Goal: Task Accomplishment & Management: Manage account settings

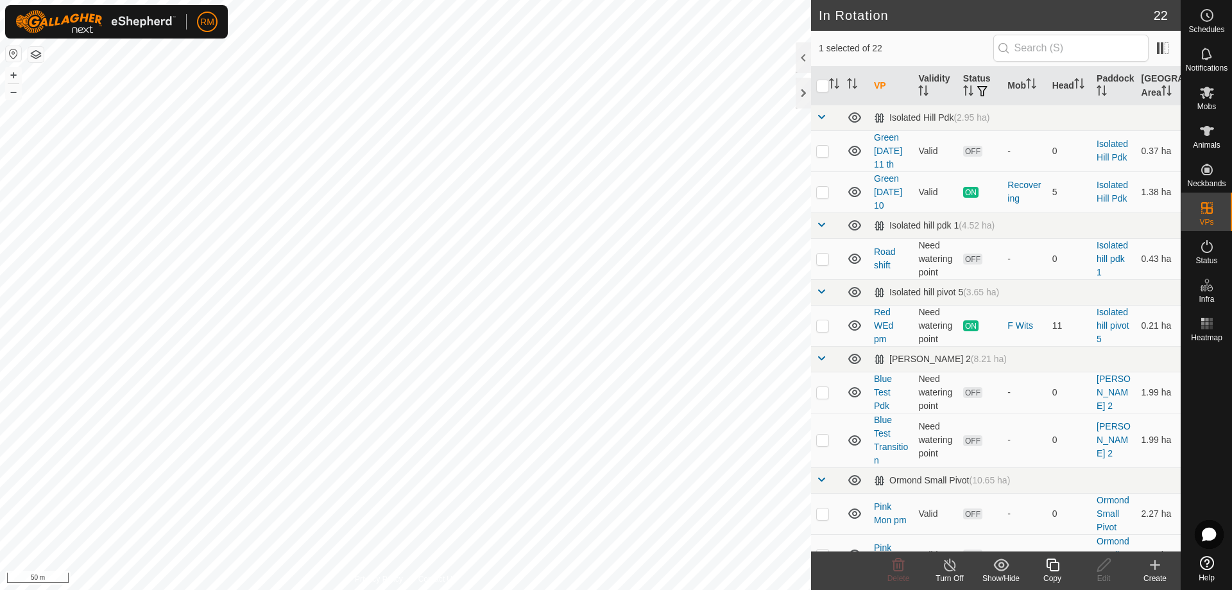
click at [1057, 566] on icon at bounding box center [1052, 564] width 16 height 15
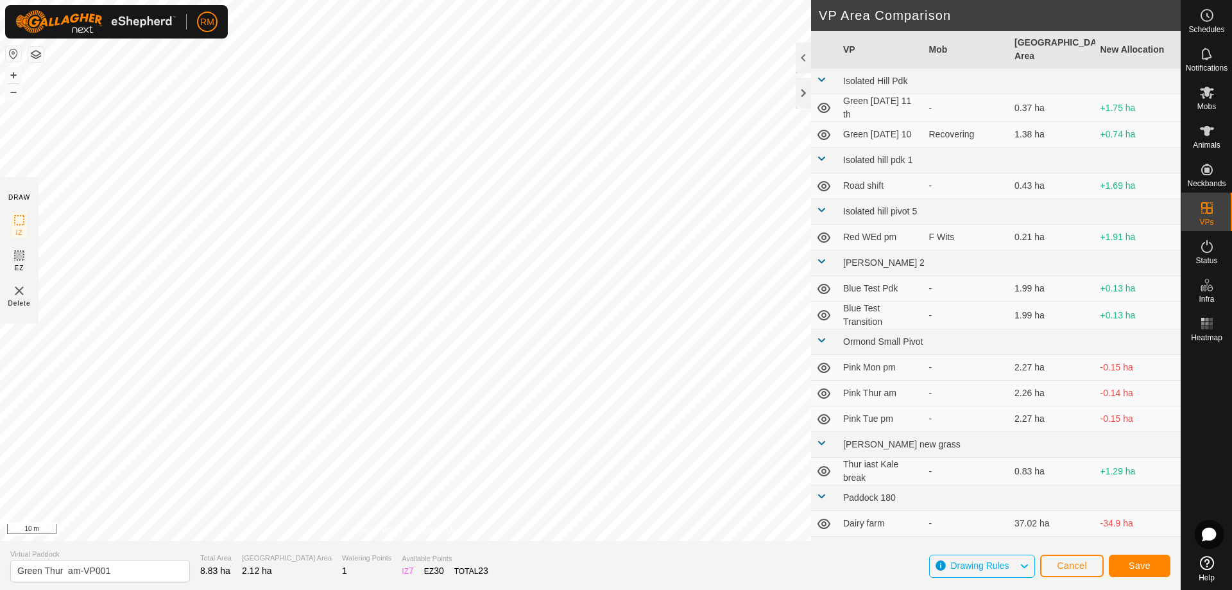
click at [642, 548] on div "DRAW IZ EZ Delete Privacy Policy Contact Us + – ⇧ i 10 m VP Area Comparison VP …" at bounding box center [590, 295] width 1180 height 590
click at [572, 582] on div "DRAW IZ EZ Delete Privacy Policy Contact Us + – ⇧ i 10 m VP Area Comparison VP …" at bounding box center [590, 295] width 1180 height 590
click at [428, 580] on div "DRAW IZ EZ Delete Privacy Policy Contact Us + – ⇧ i 10 m VP Area Comparison VP …" at bounding box center [590, 295] width 1180 height 590
click at [365, 589] on html "RM Schedules Notifications Mobs Animals Neckbands VPs Status Infra Heatmap Help…" at bounding box center [616, 295] width 1232 height 590
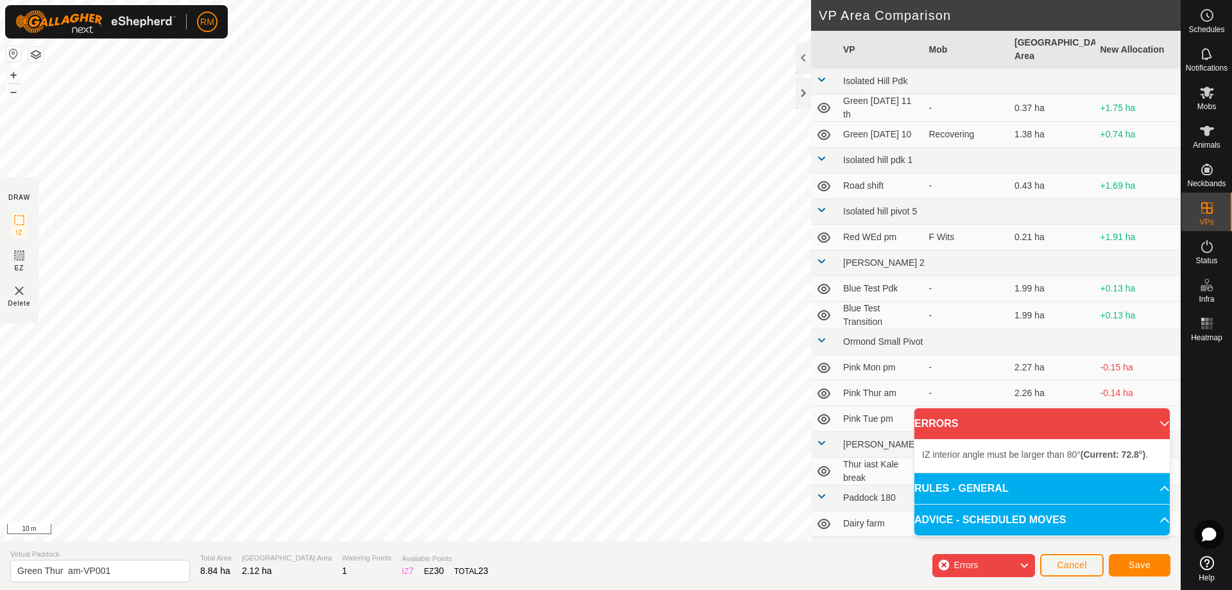
click at [636, 284] on div "IZ interior angle must be larger than 80° (Current: 72.8°) . + – ⇧ i 10 m" at bounding box center [405, 270] width 811 height 541
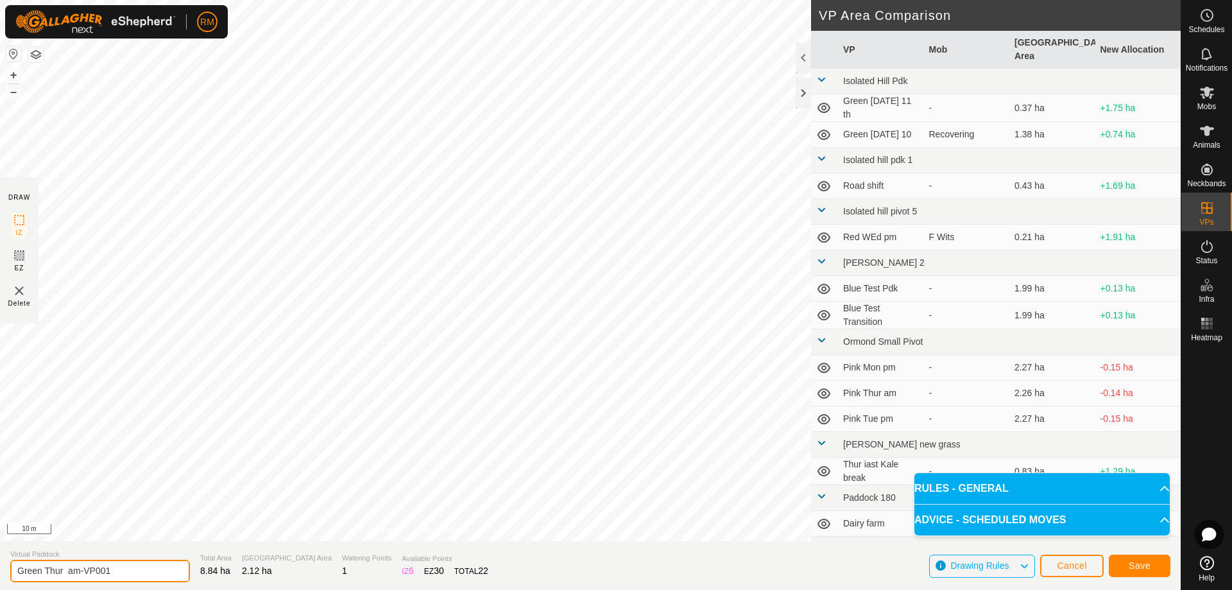
click at [60, 566] on input "Green Thur am-VP001" at bounding box center [100, 570] width 180 height 22
click at [65, 572] on input "Green Thur am-VP001" at bounding box center [100, 570] width 180 height 22
click at [110, 570] on input "Green fri am-VP001" at bounding box center [100, 570] width 180 height 22
type input "Green fri am"
click at [1152, 564] on button "Save" at bounding box center [1139, 565] width 62 height 22
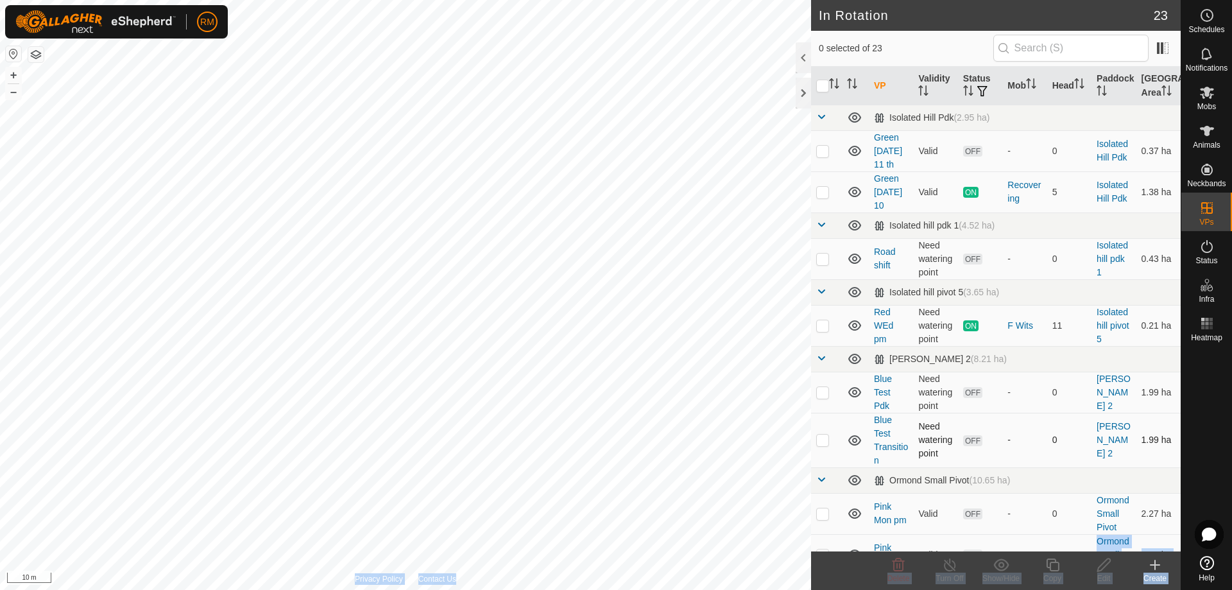
click at [749, 402] on div "In Rotation 23 0 selected of 23 VP Validity Status Mob Head Paddock [GEOGRAPHIC…" at bounding box center [590, 295] width 1180 height 590
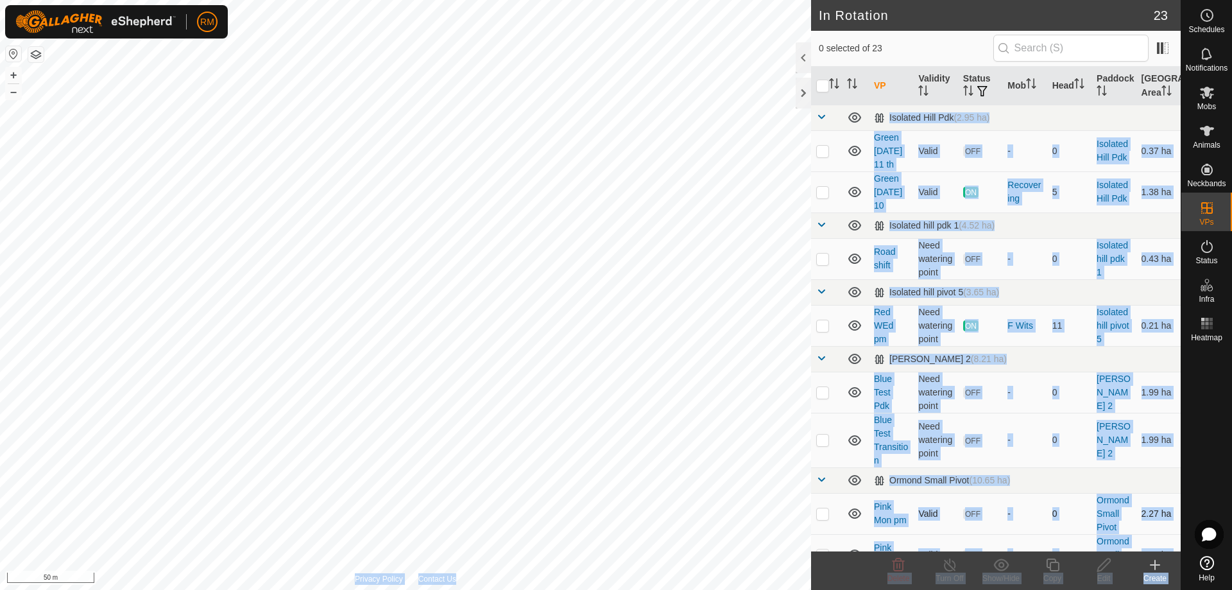
checkbox input "true"
click at [1060, 568] on copy-svg-icon at bounding box center [1051, 564] width 51 height 15
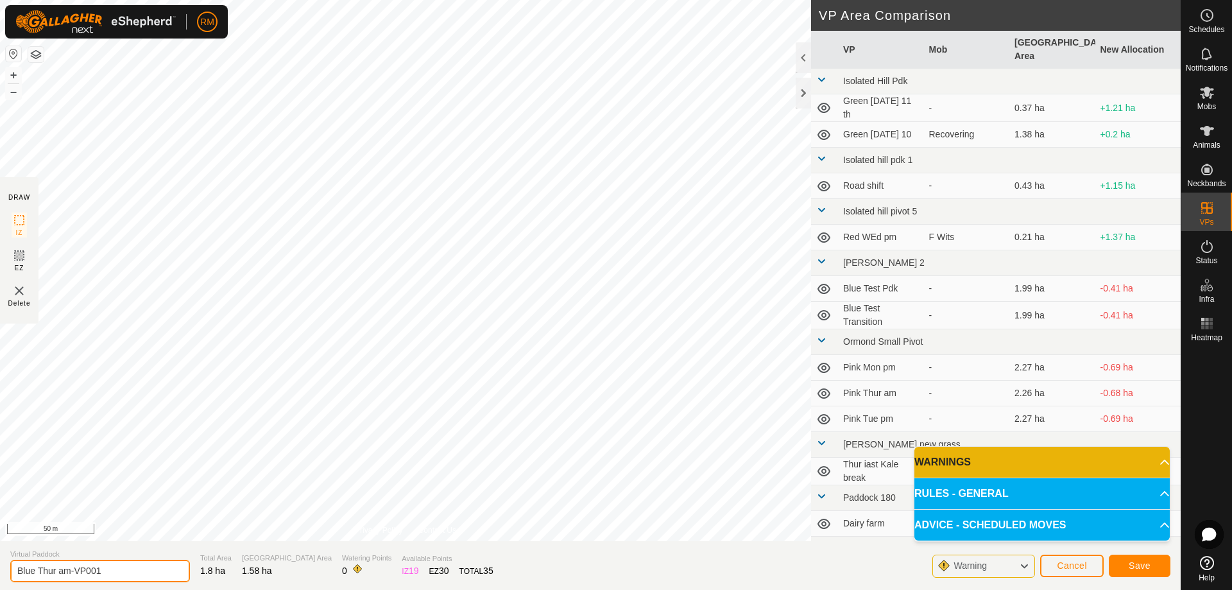
click at [112, 570] on input "Blue Thur am-VP001" at bounding box center [100, 570] width 180 height 22
type input "Blue Fri am"
click at [1142, 563] on span "Save" at bounding box center [1139, 565] width 22 height 10
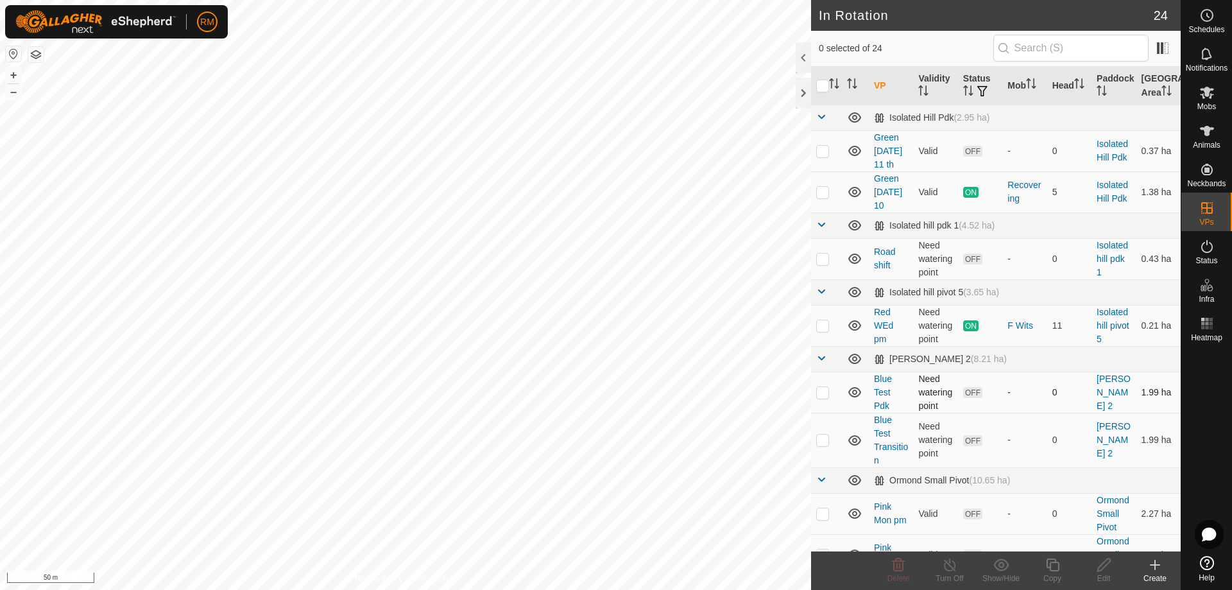
checkbox input "true"
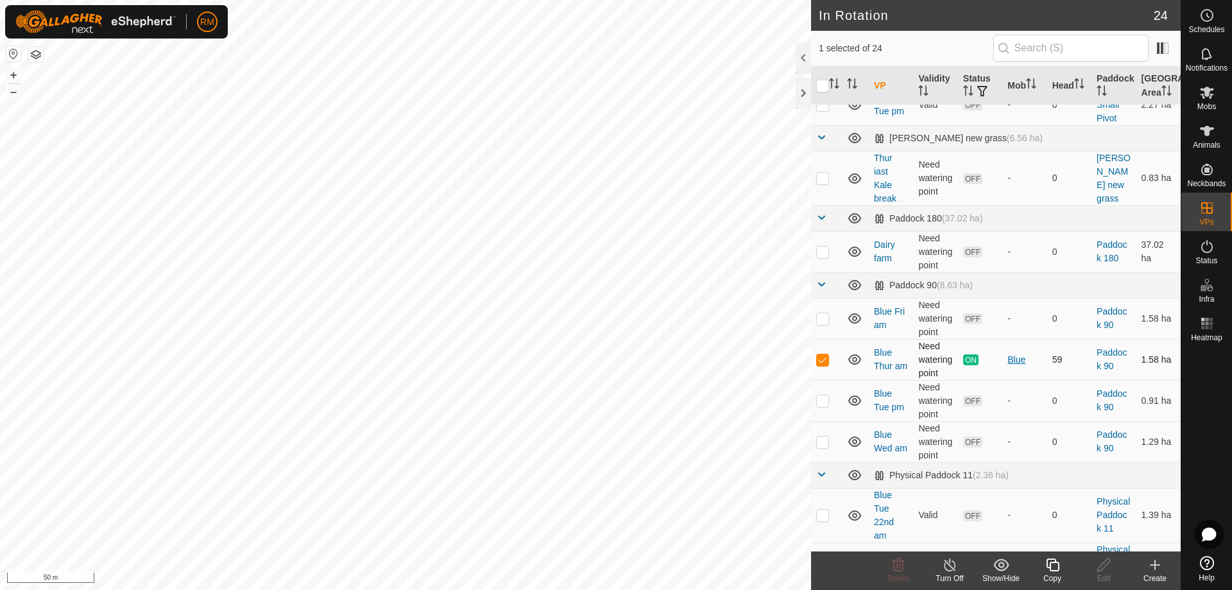
scroll to position [491, 0]
checkbox input "true"
checkbox input "false"
click at [1108, 567] on icon at bounding box center [1104, 564] width 16 height 15
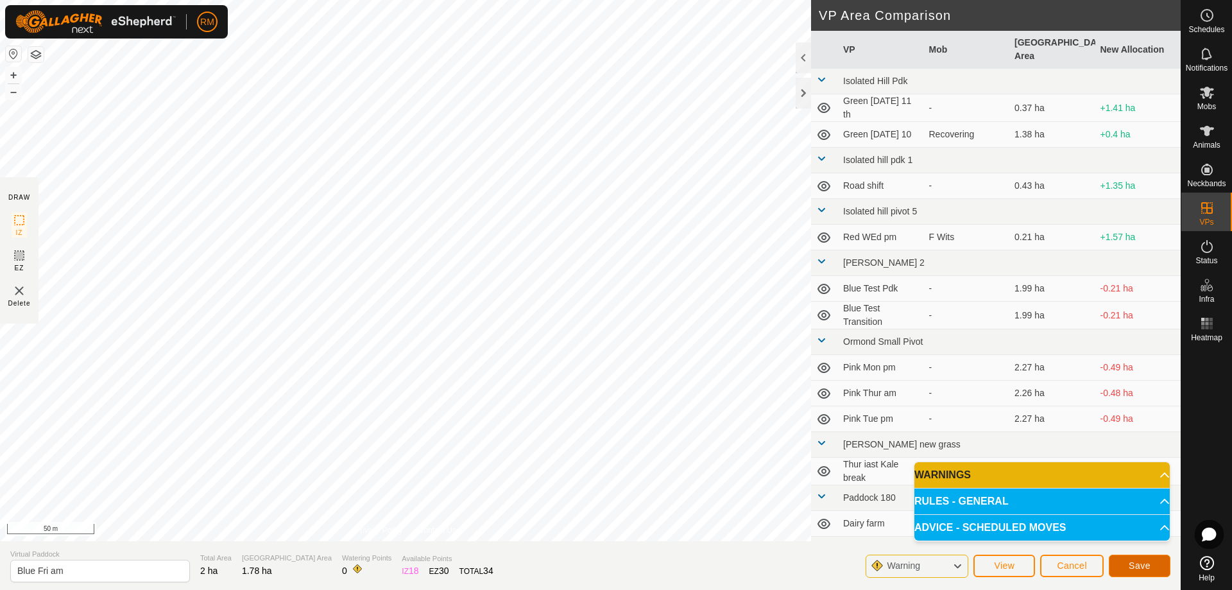
click at [1147, 568] on span "Save" at bounding box center [1139, 565] width 22 height 10
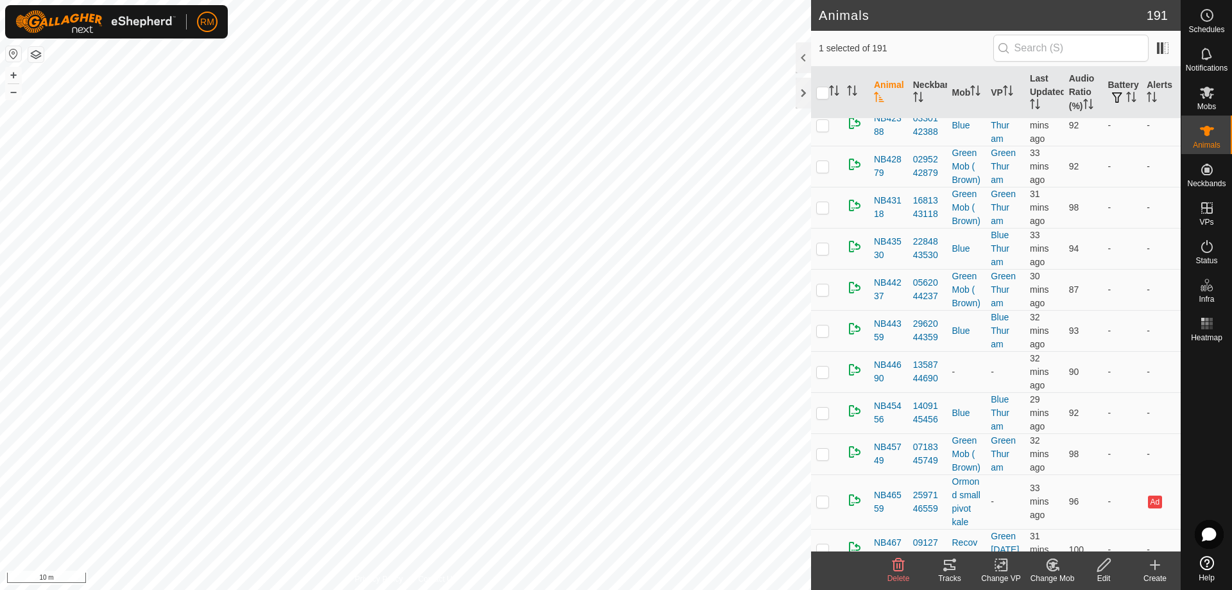
scroll to position [3306, 0]
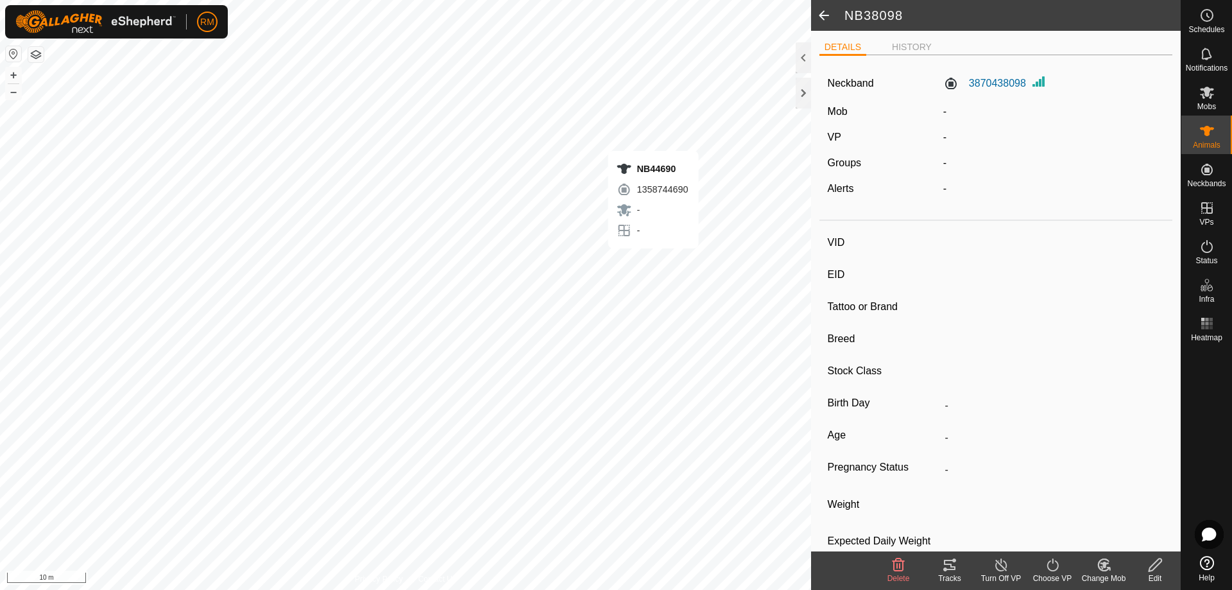
type input "NB44690"
type input "982123799533844"
type input "-"
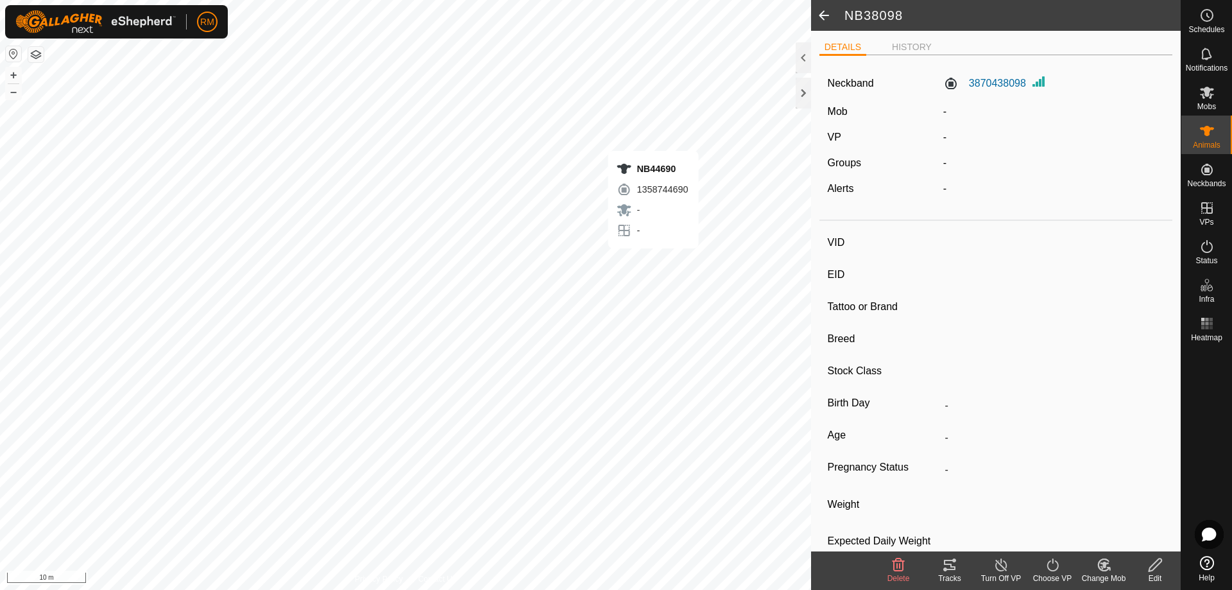
type input "-"
type input "NB44690"
type input "982123799533844"
type input "NB60250"
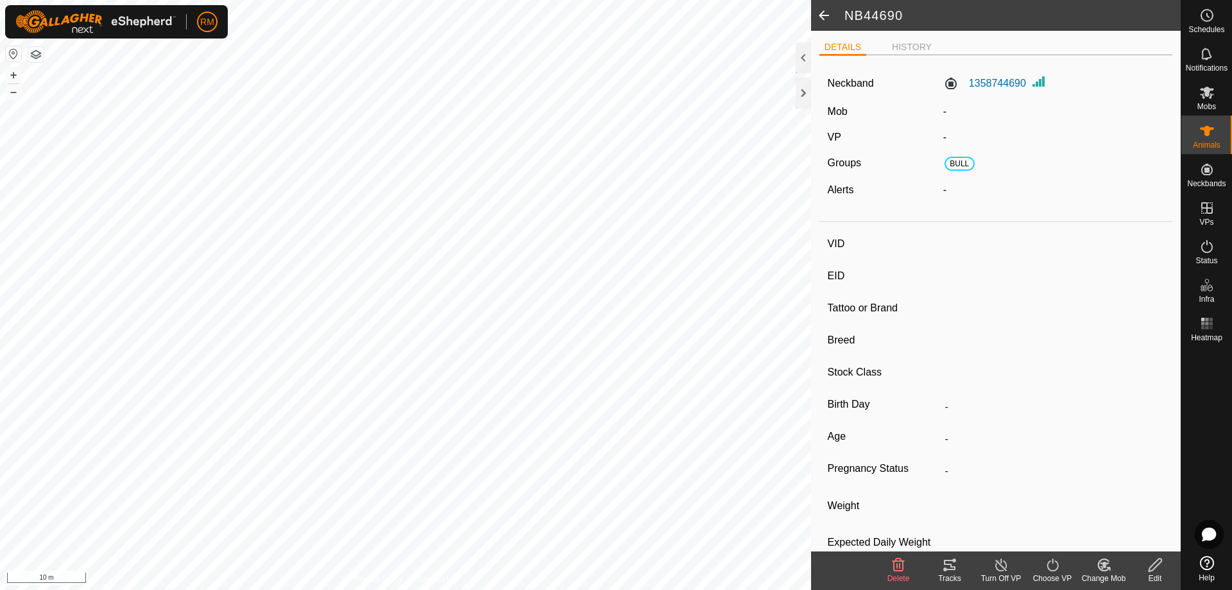
type input "-"
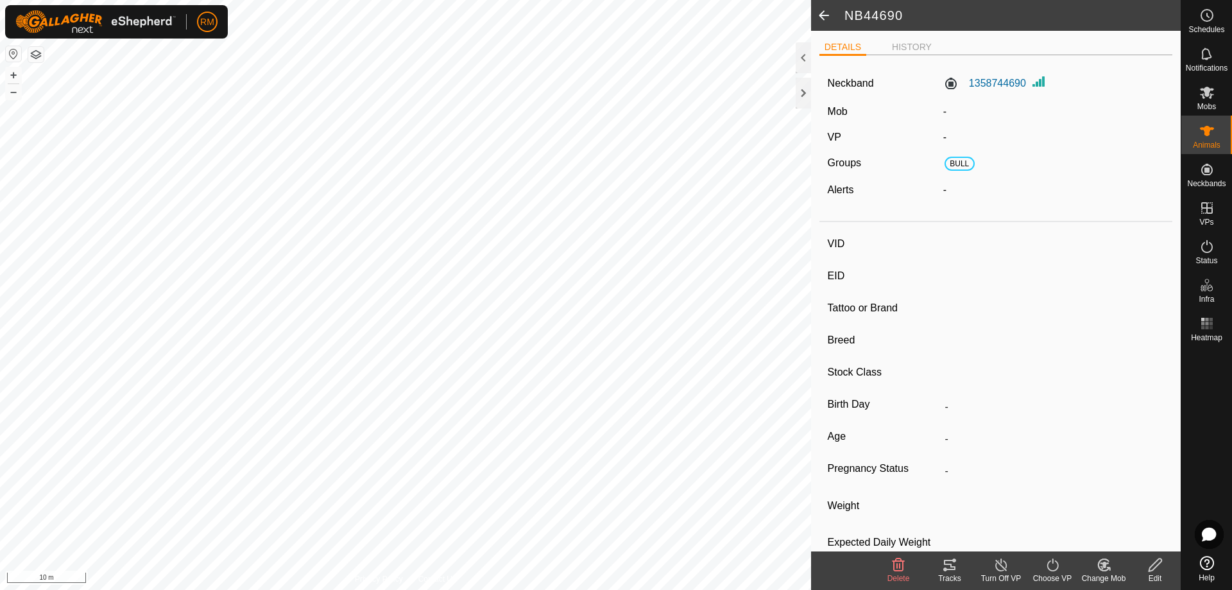
type input "-"
type input "NB97943"
type input "-"
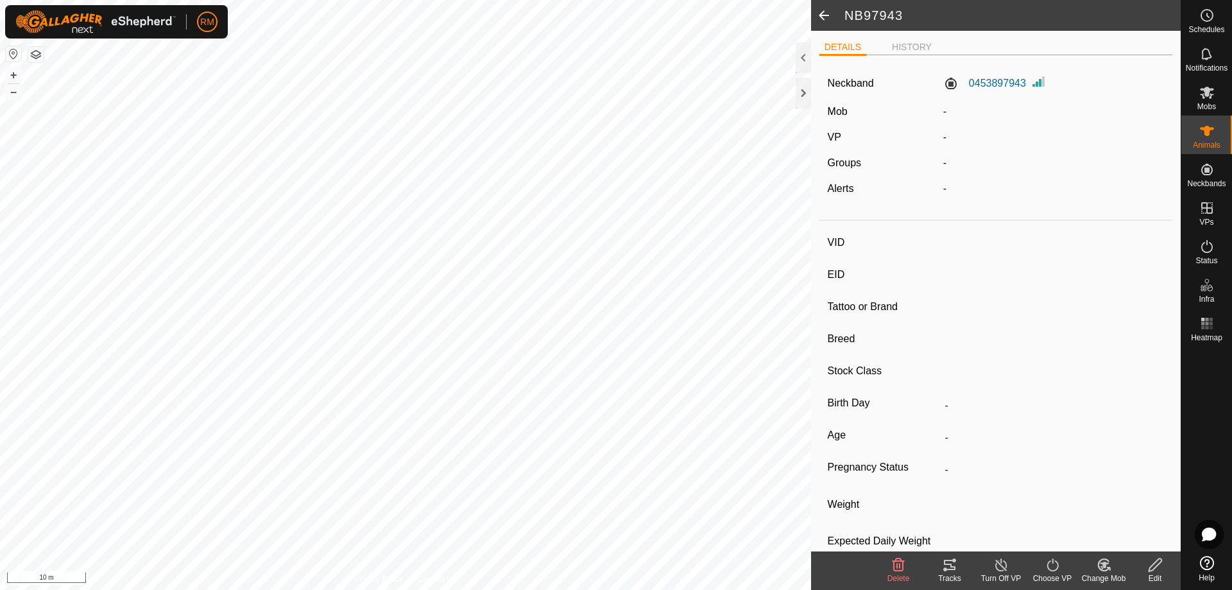
type input "-"
click at [1161, 567] on icon at bounding box center [1155, 564] width 16 height 15
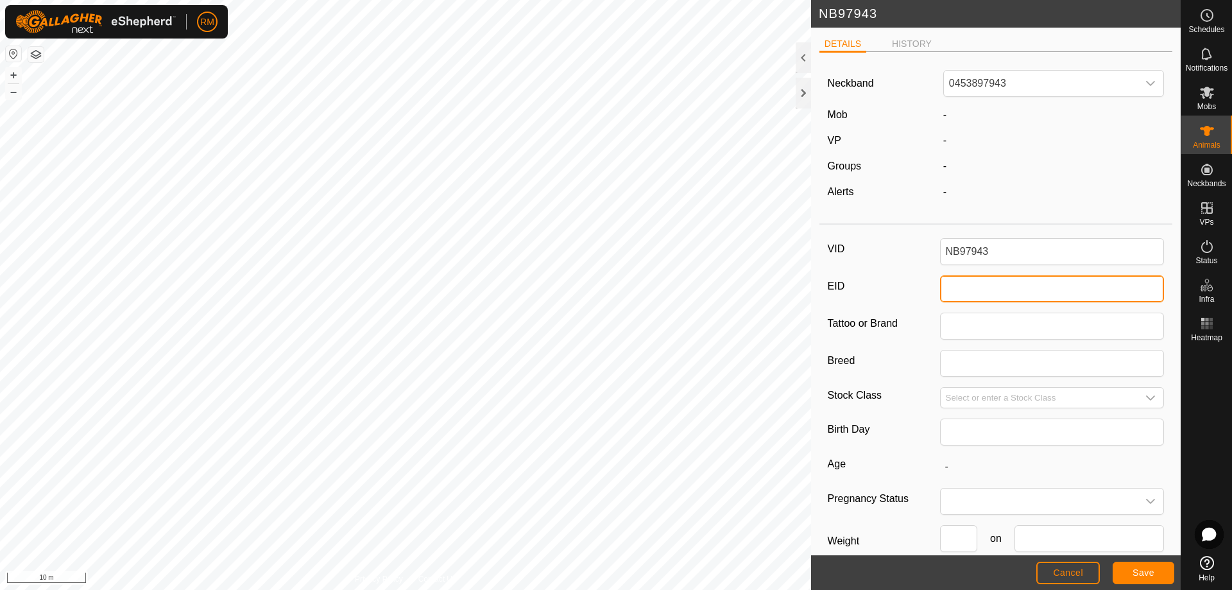
click at [958, 289] on input "EID" at bounding box center [1052, 288] width 225 height 27
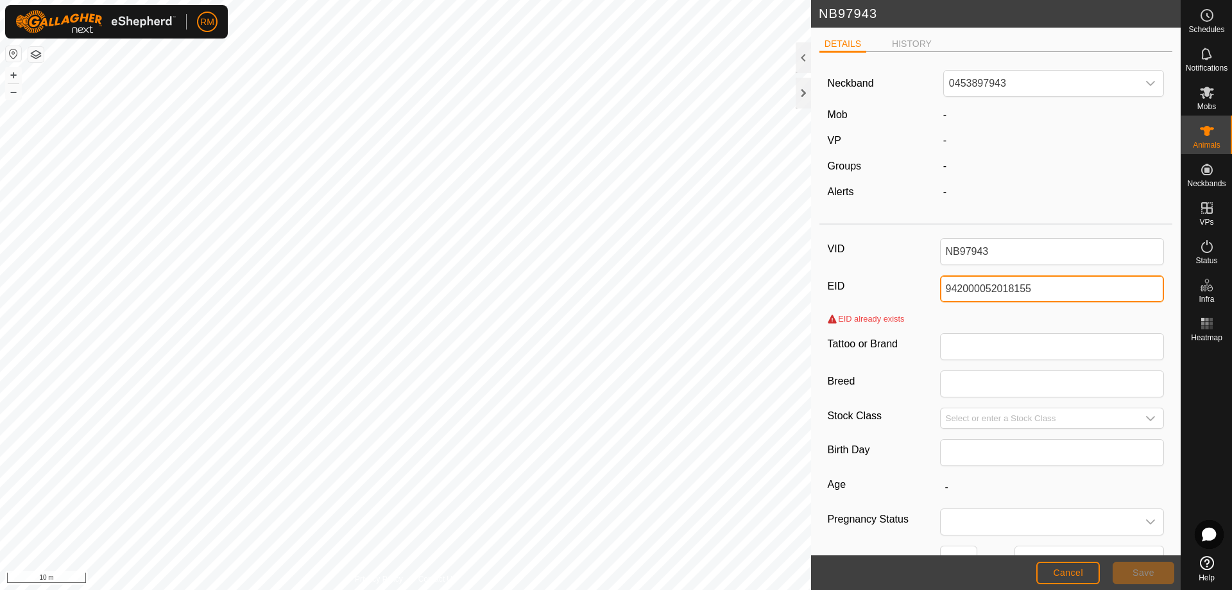
click at [1050, 289] on input "942000052018155" at bounding box center [1052, 288] width 225 height 27
type input "942000052018155"
click at [1048, 83] on span "0453897943" at bounding box center [1041, 84] width 194 height 26
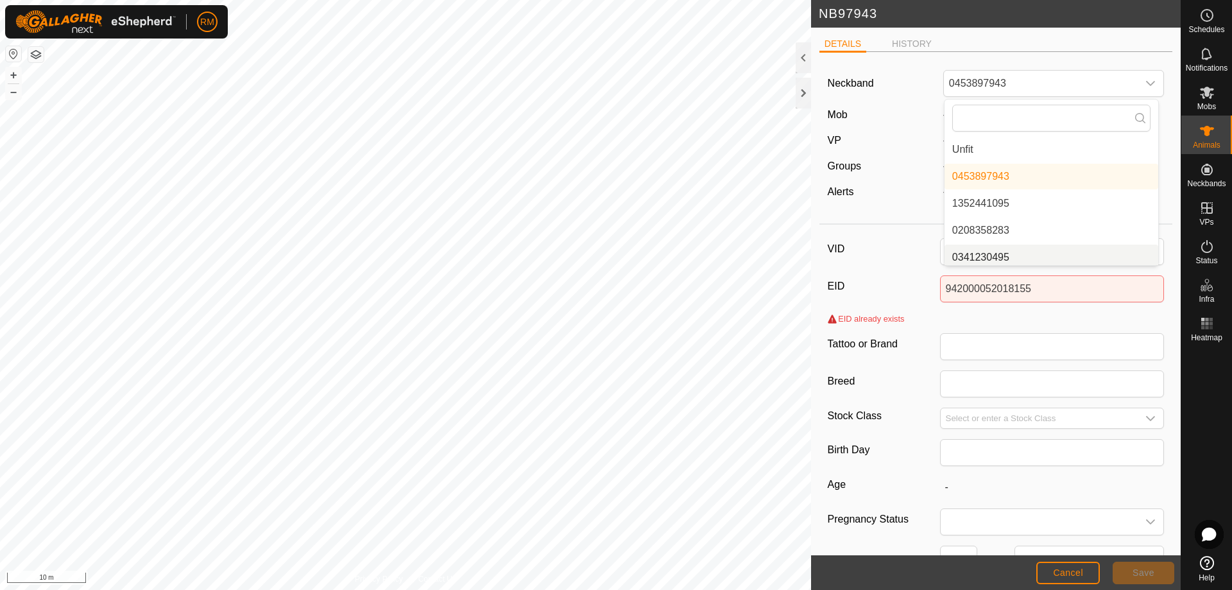
scroll to position [5, 0]
click at [1046, 290] on input "942000052018155" at bounding box center [1052, 288] width 225 height 27
click at [1075, 573] on span "Cancel" at bounding box center [1068, 572] width 30 height 10
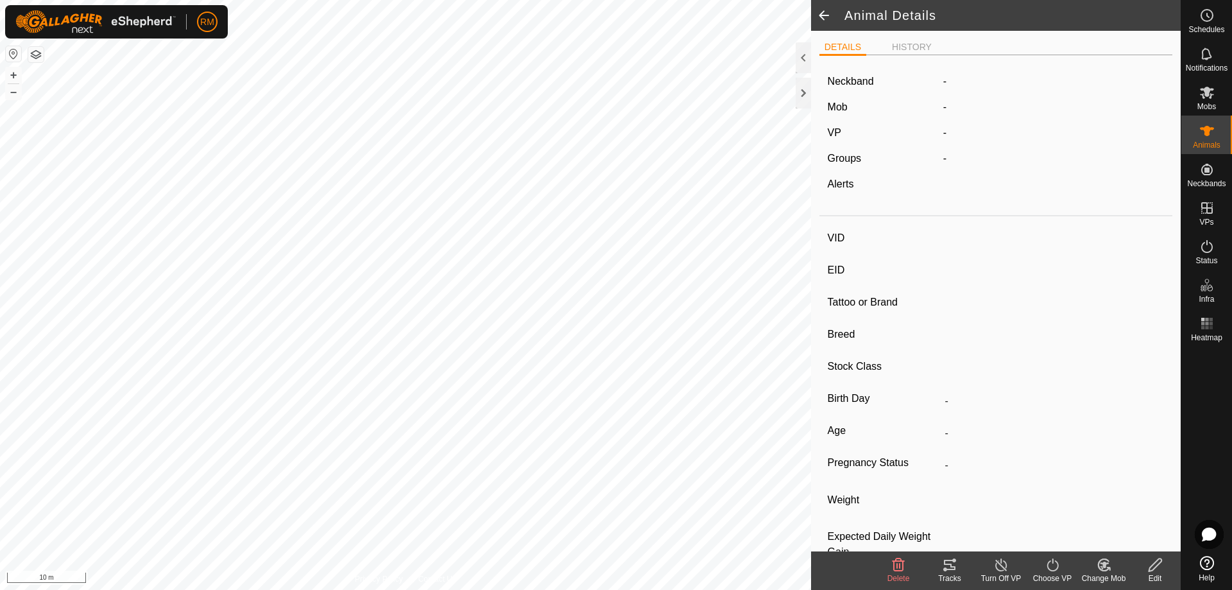
type input "NB97943"
type input "-"
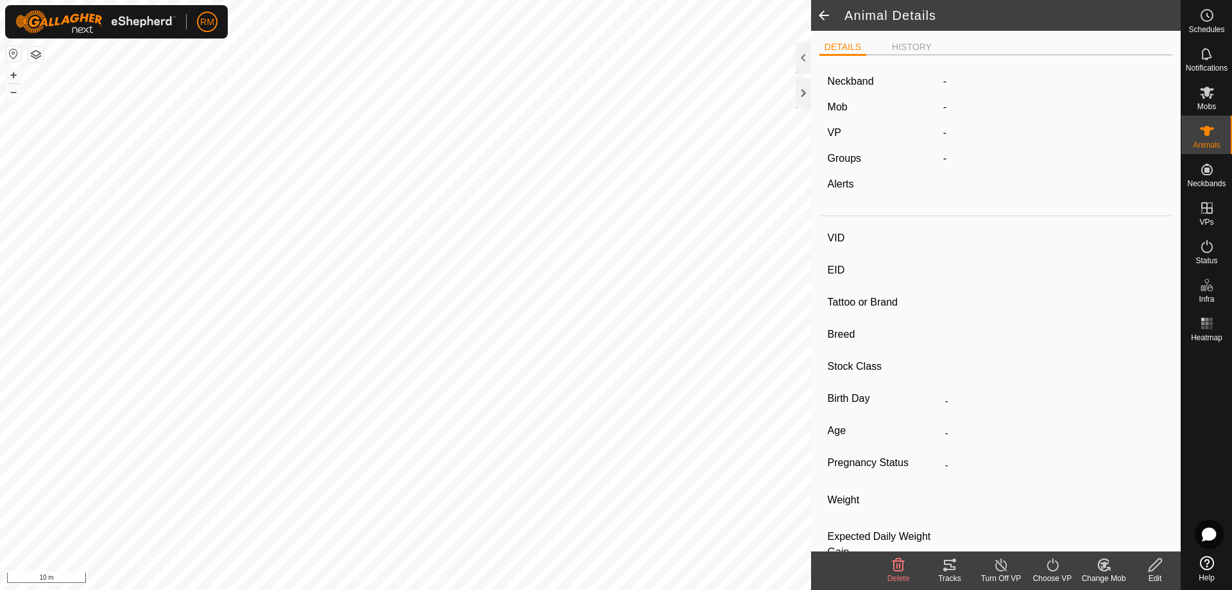
type input "-"
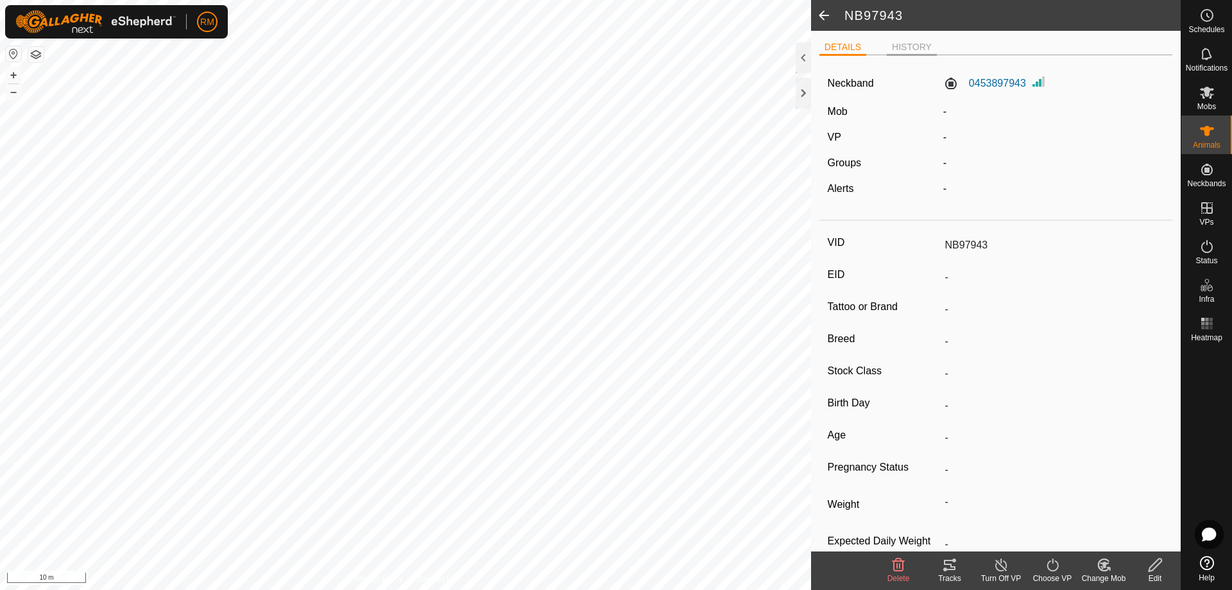
click at [909, 52] on li "HISTORY" at bounding box center [912, 47] width 50 height 15
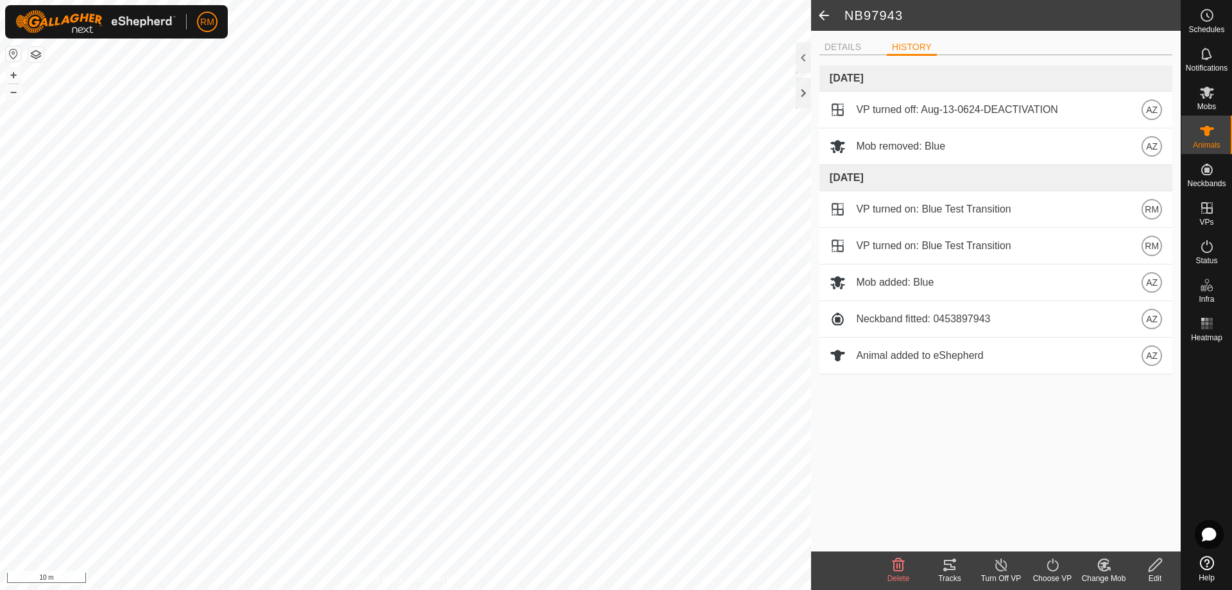
click at [826, 13] on span at bounding box center [824, 15] width 26 height 31
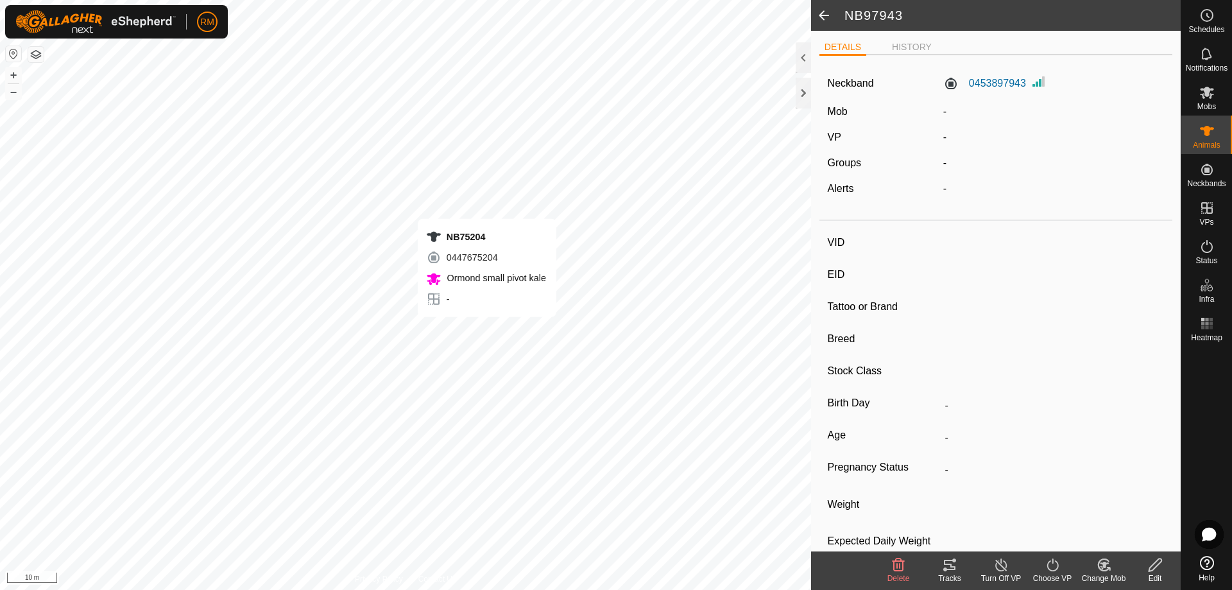
type input "NB97943"
type input "-"
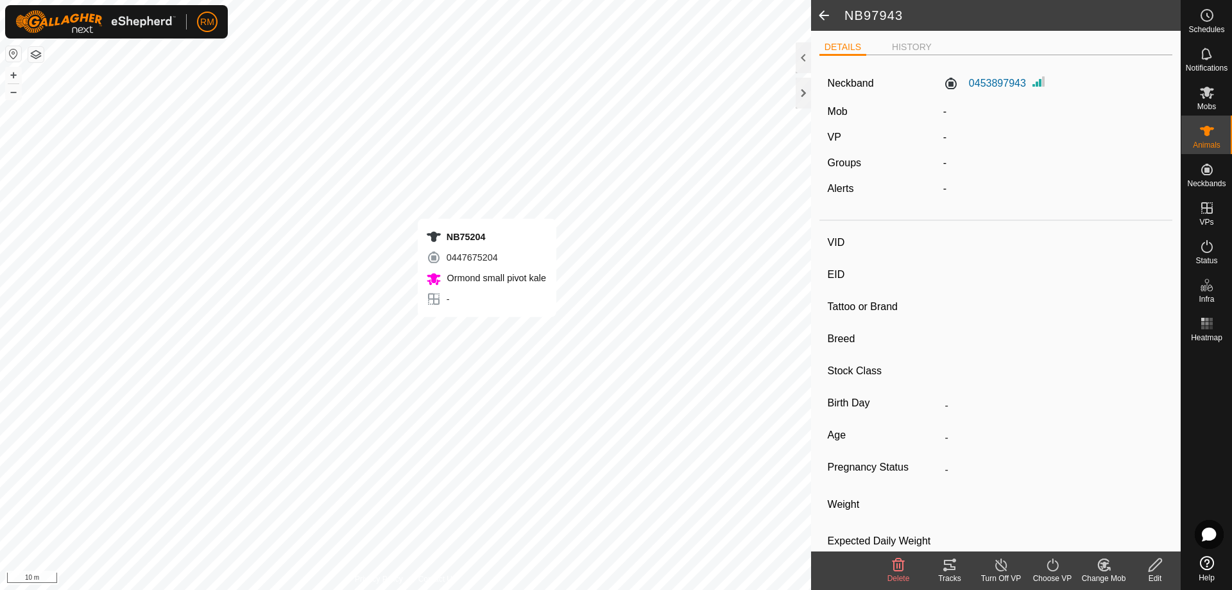
type input "-"
click at [804, 90] on div at bounding box center [802, 93] width 15 height 31
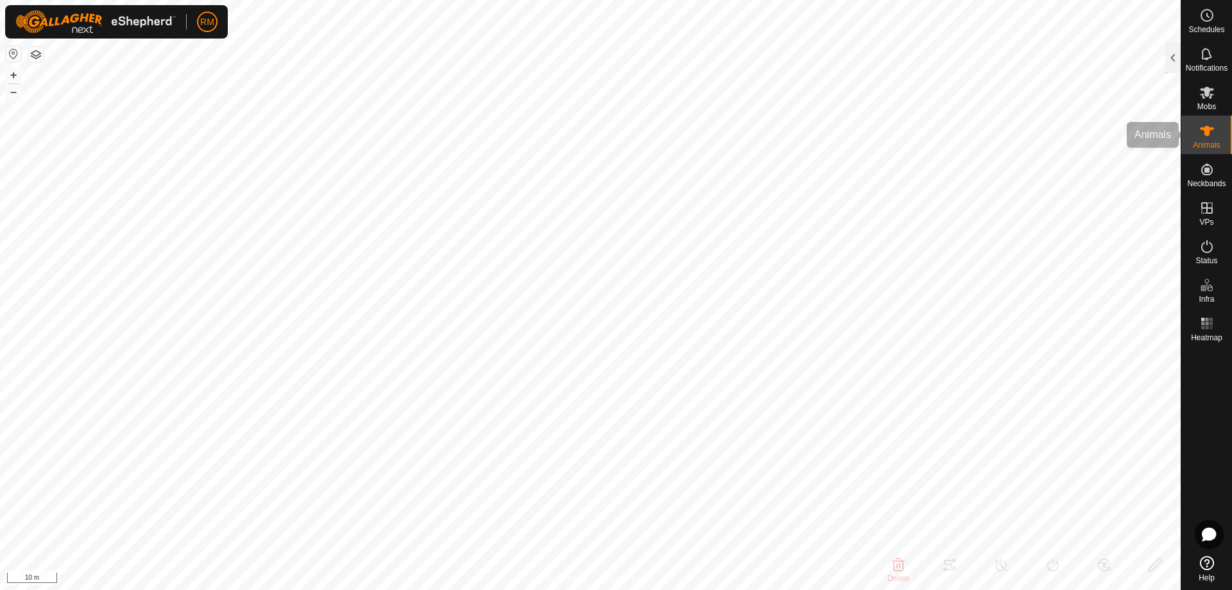
click at [1206, 141] on span "Animals" at bounding box center [1206, 145] width 28 height 8
click at [1171, 60] on div at bounding box center [1172, 57] width 15 height 31
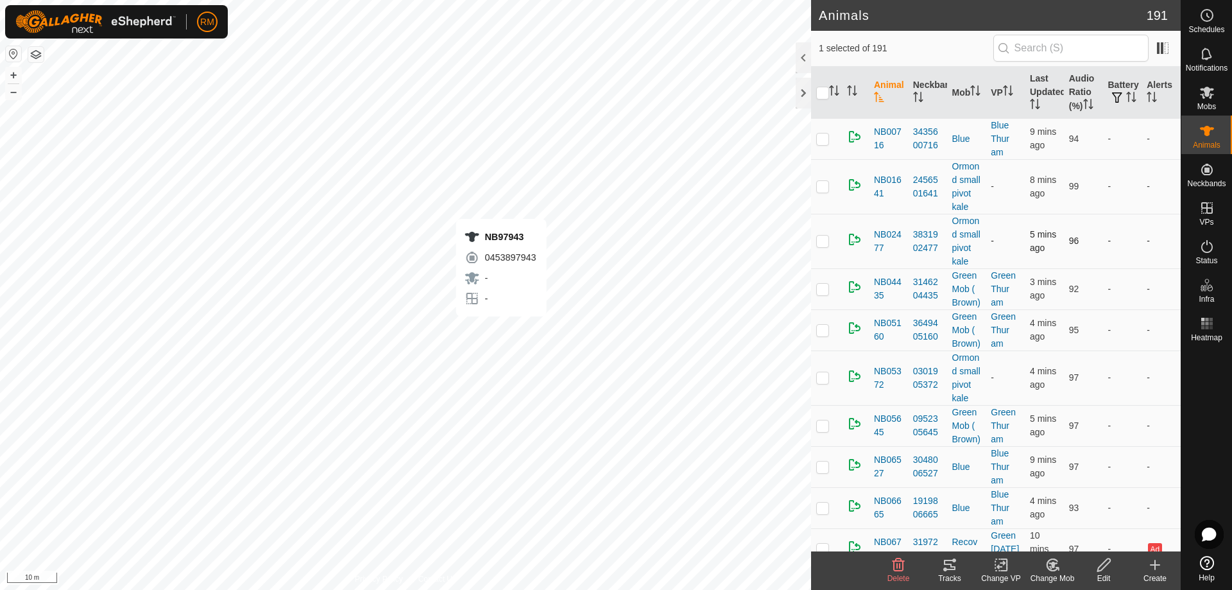
checkbox input "false"
checkbox input "true"
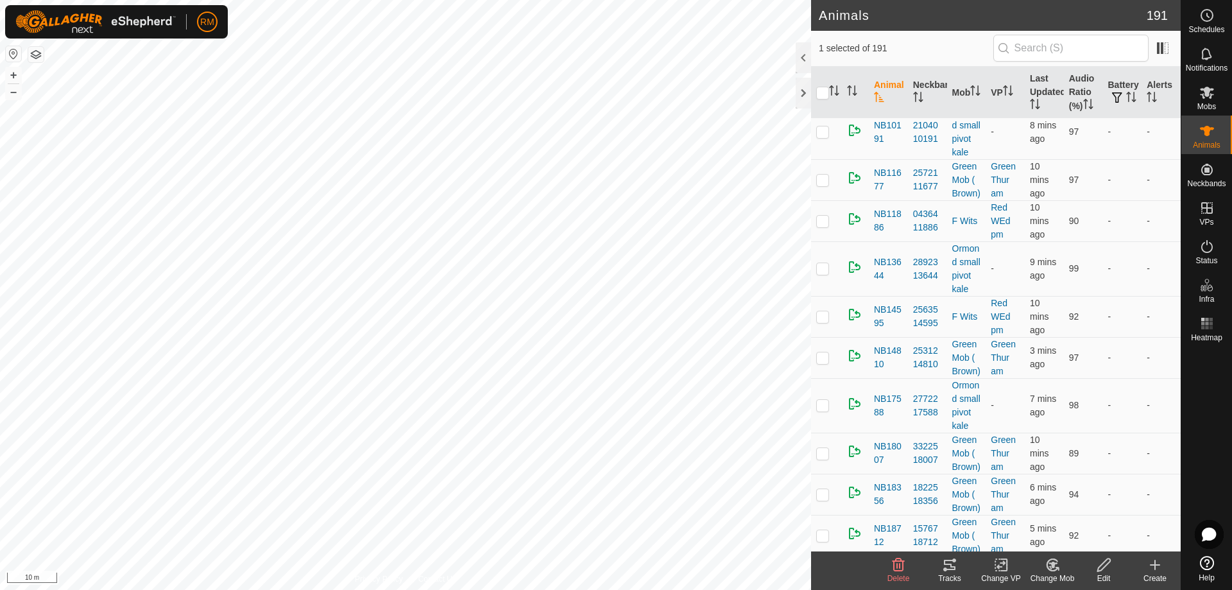
scroll to position [684, 0]
click at [831, 90] on icon "Activate to sort" at bounding box center [834, 90] width 10 height 10
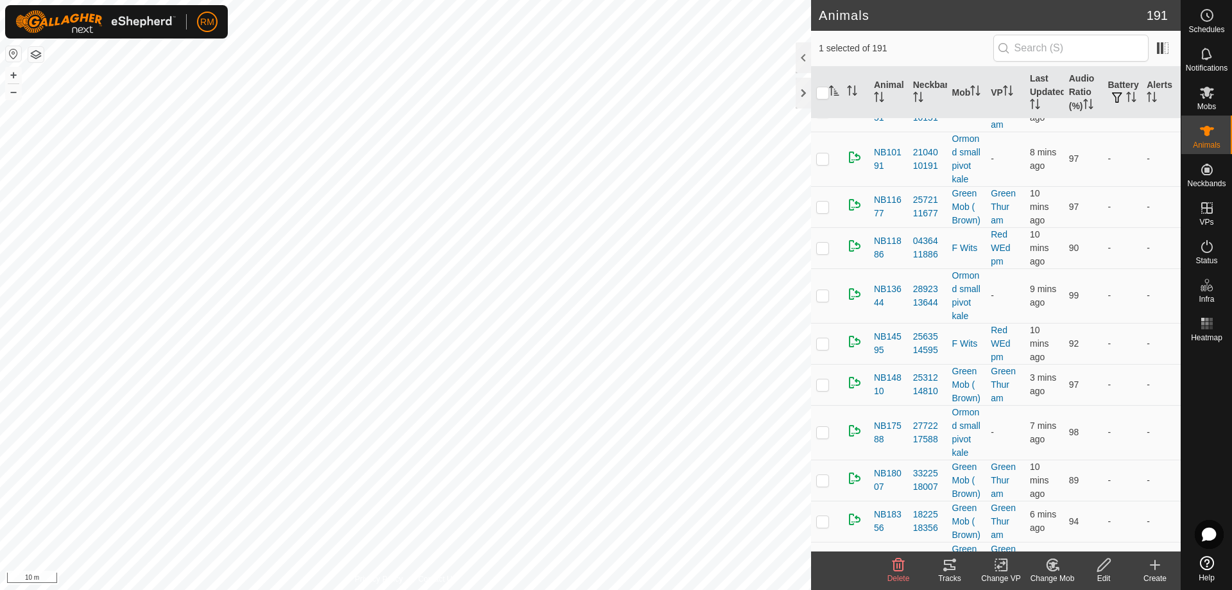
scroll to position [0, 0]
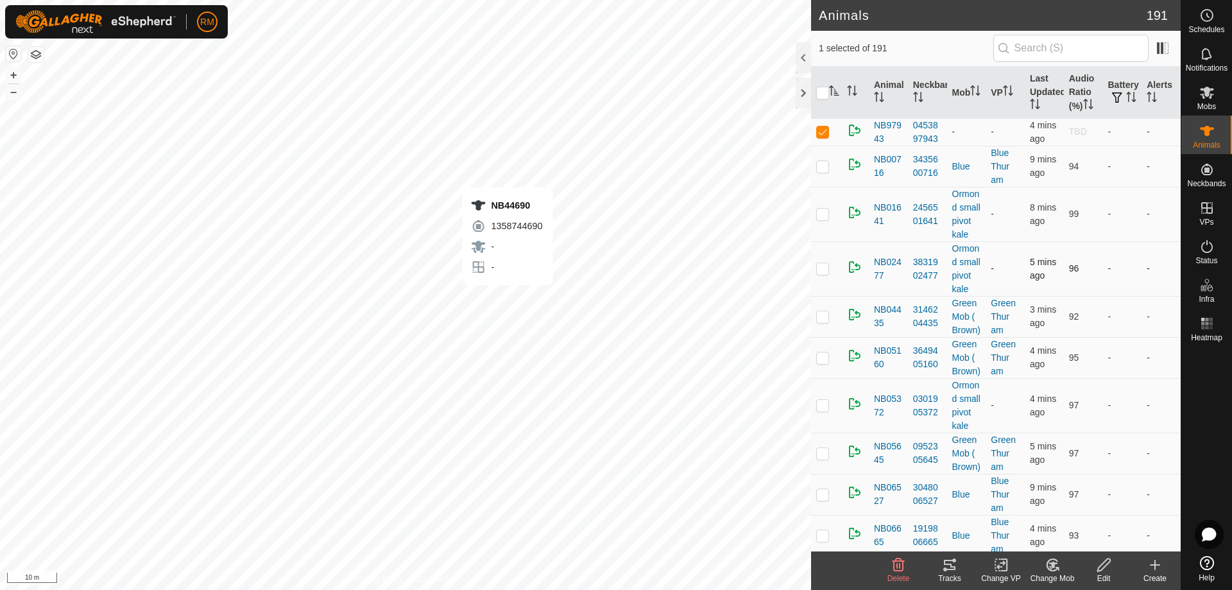
checkbox input "true"
checkbox input "false"
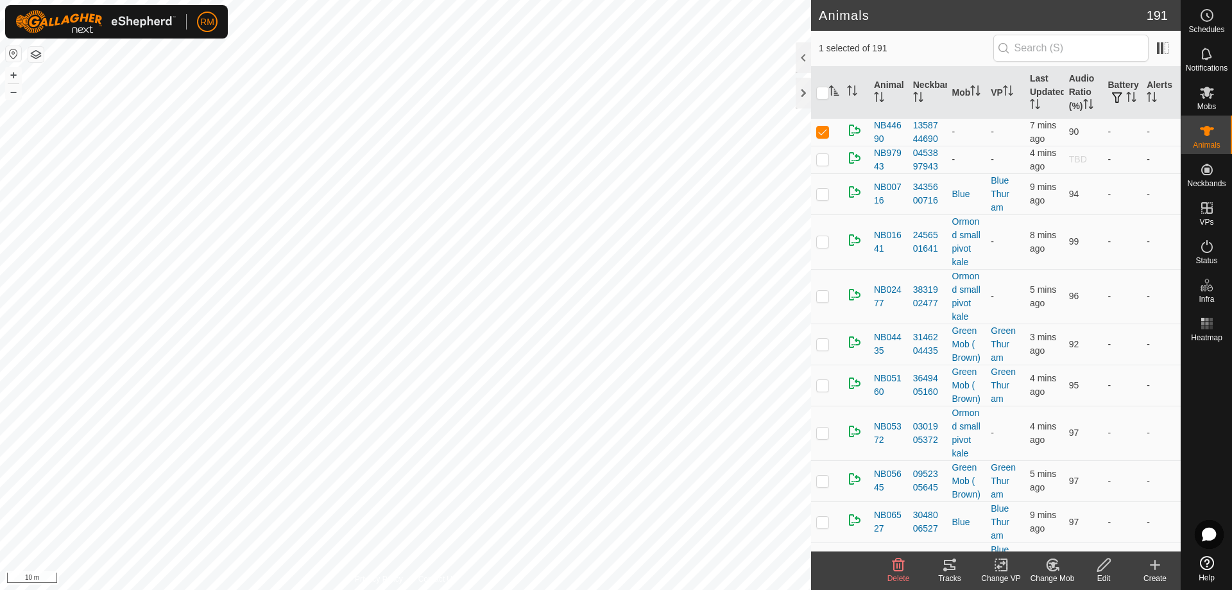
click at [835, 88] on icon "Activate to sort" at bounding box center [834, 90] width 10 height 10
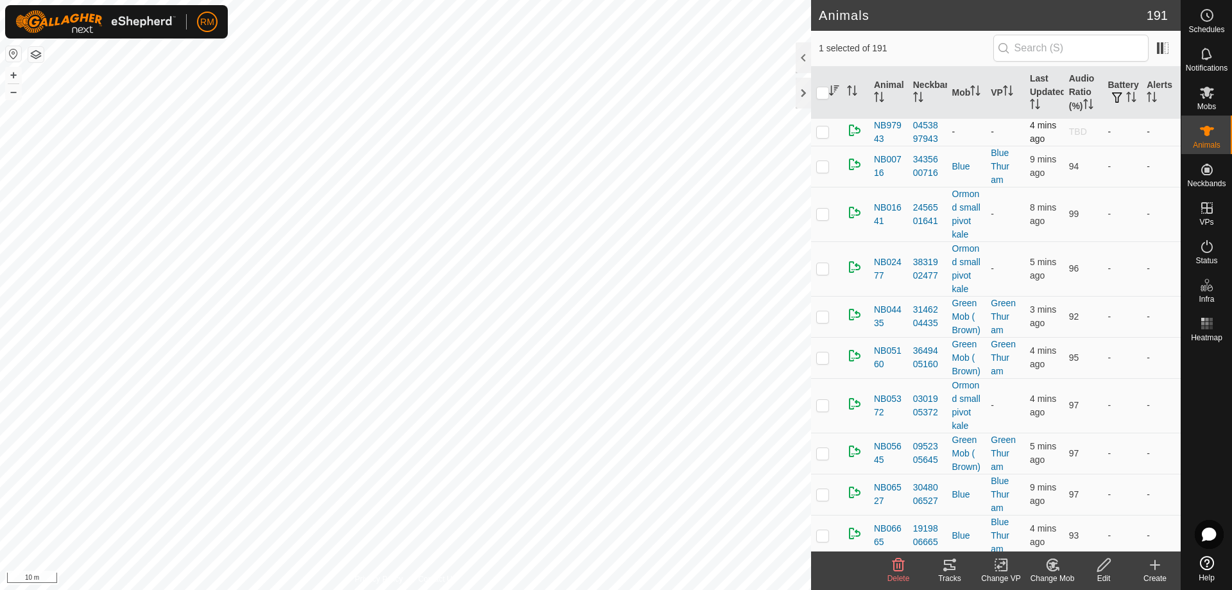
click at [819, 132] on p-checkbox at bounding box center [822, 131] width 13 height 10
checkbox input "true"
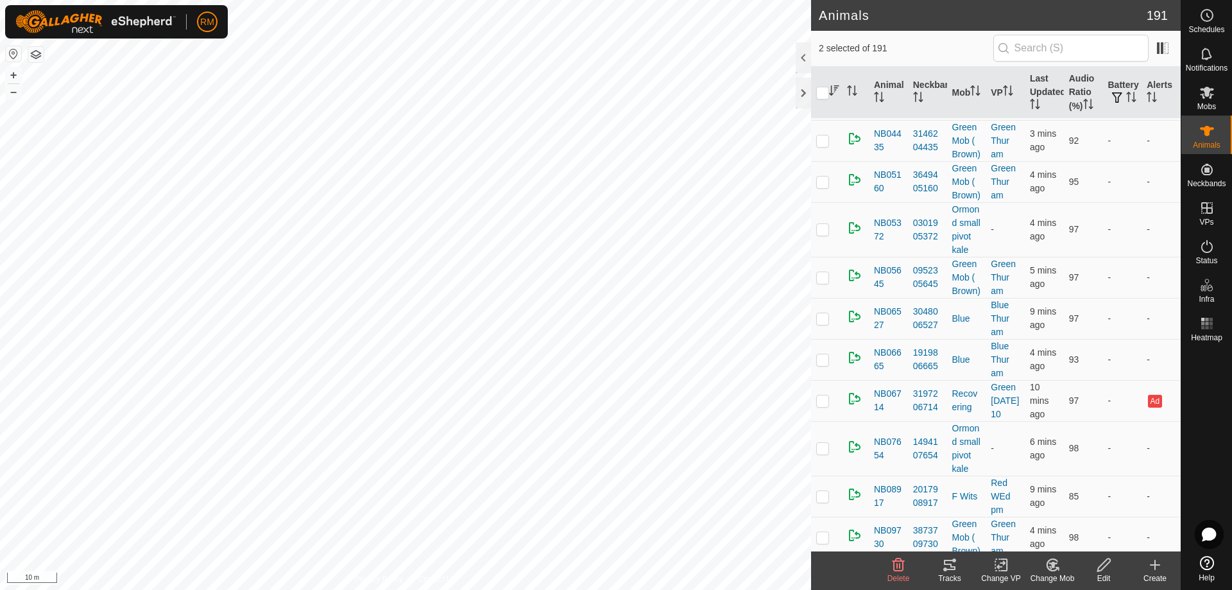
scroll to position [148, 0]
click at [838, 89] on icon "Activate to sort" at bounding box center [834, 90] width 10 height 10
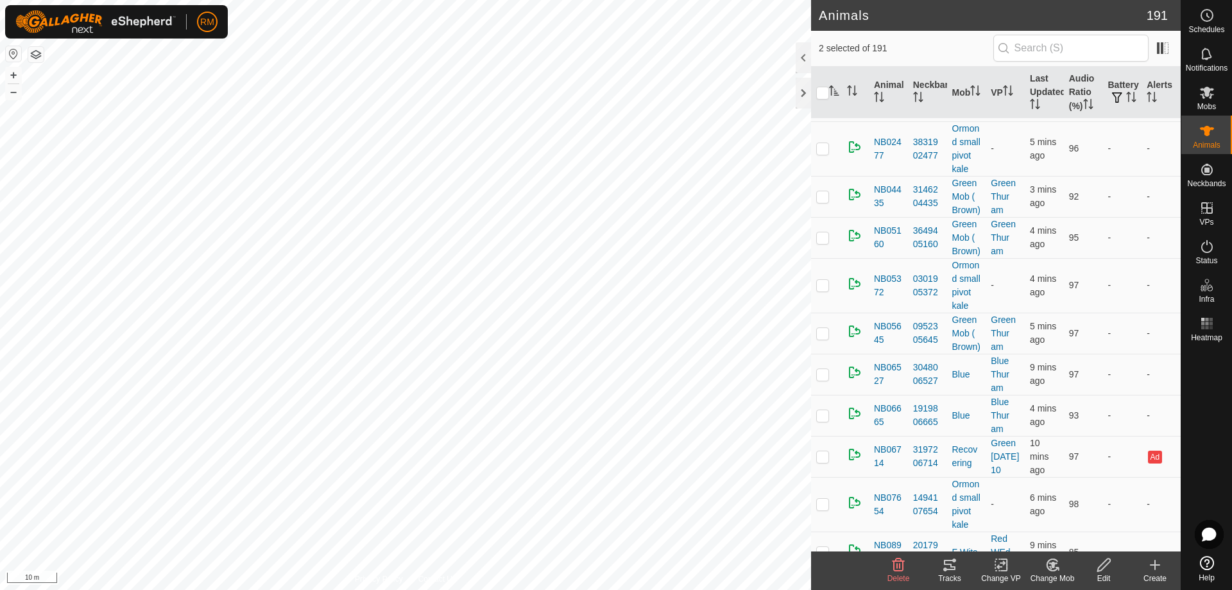
scroll to position [0, 0]
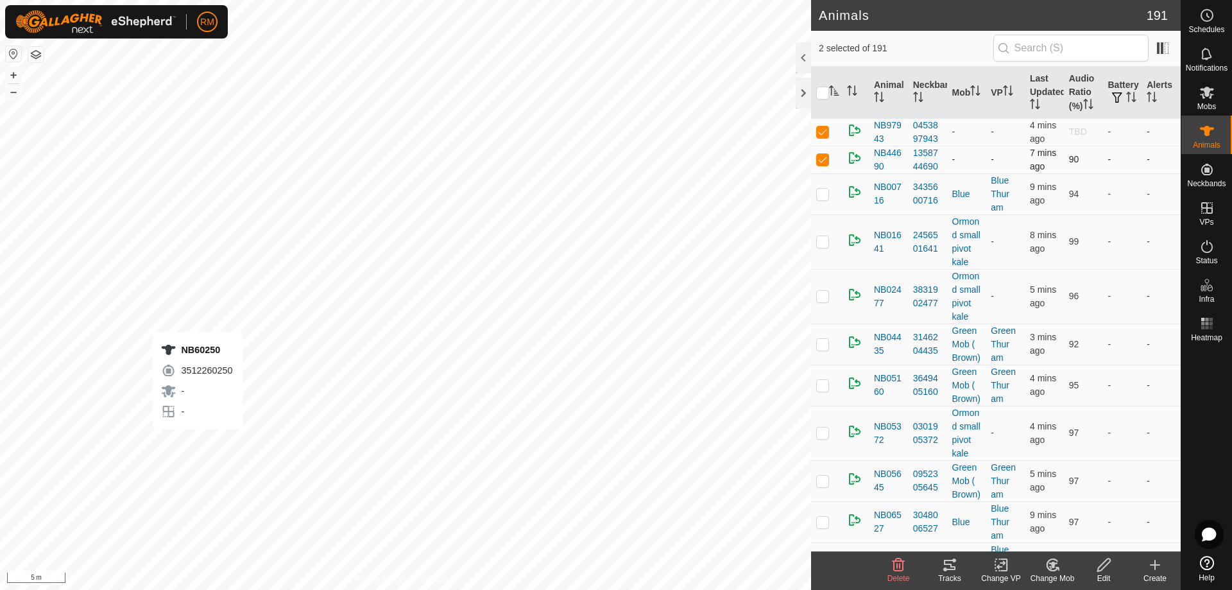
checkbox input "true"
checkbox input "false"
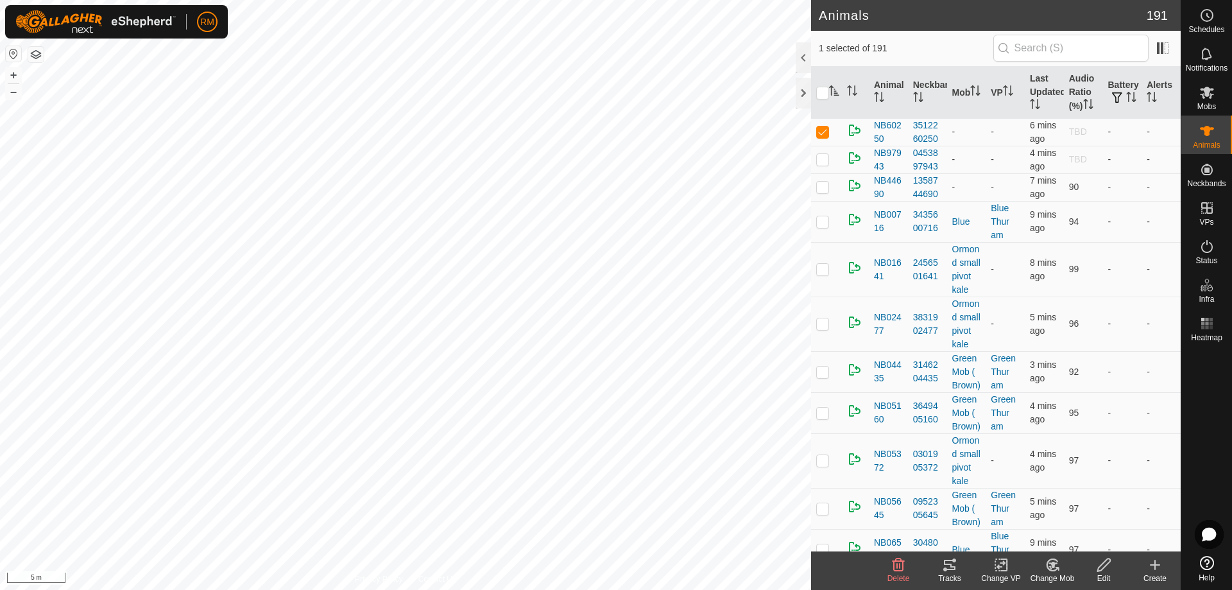
click at [833, 92] on icon "Activate to sort" at bounding box center [834, 90] width 10 height 10
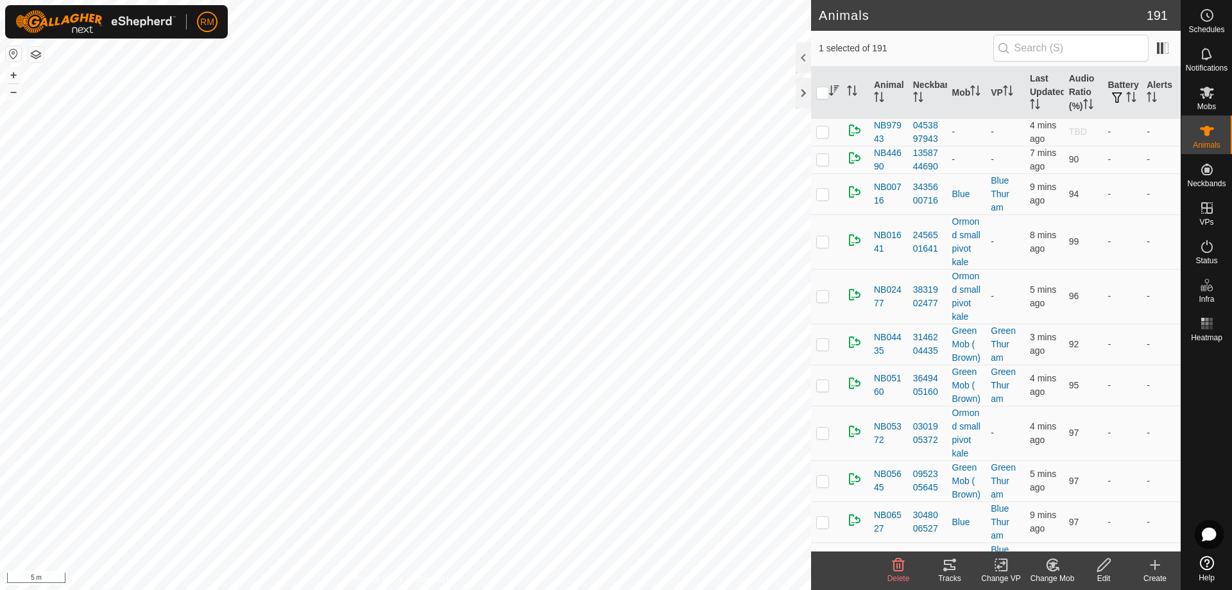
click at [833, 92] on icon "Activate to sort" at bounding box center [834, 90] width 10 height 10
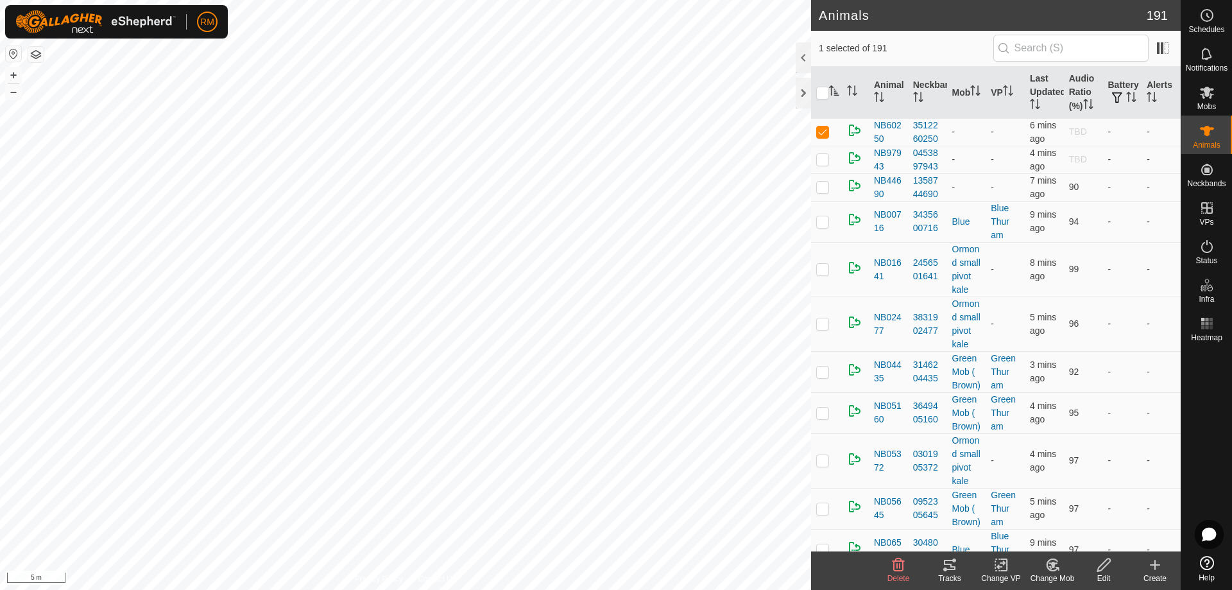
click at [833, 92] on icon "Activate to sort" at bounding box center [834, 90] width 10 height 10
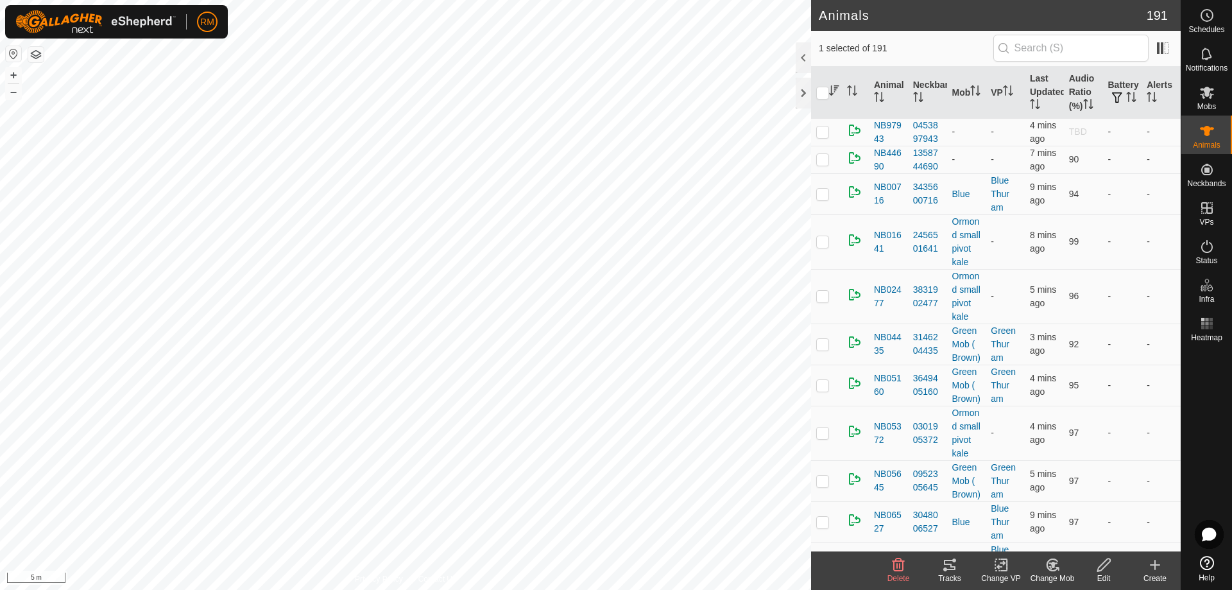
click at [833, 92] on icon "Activate to sort" at bounding box center [834, 90] width 10 height 10
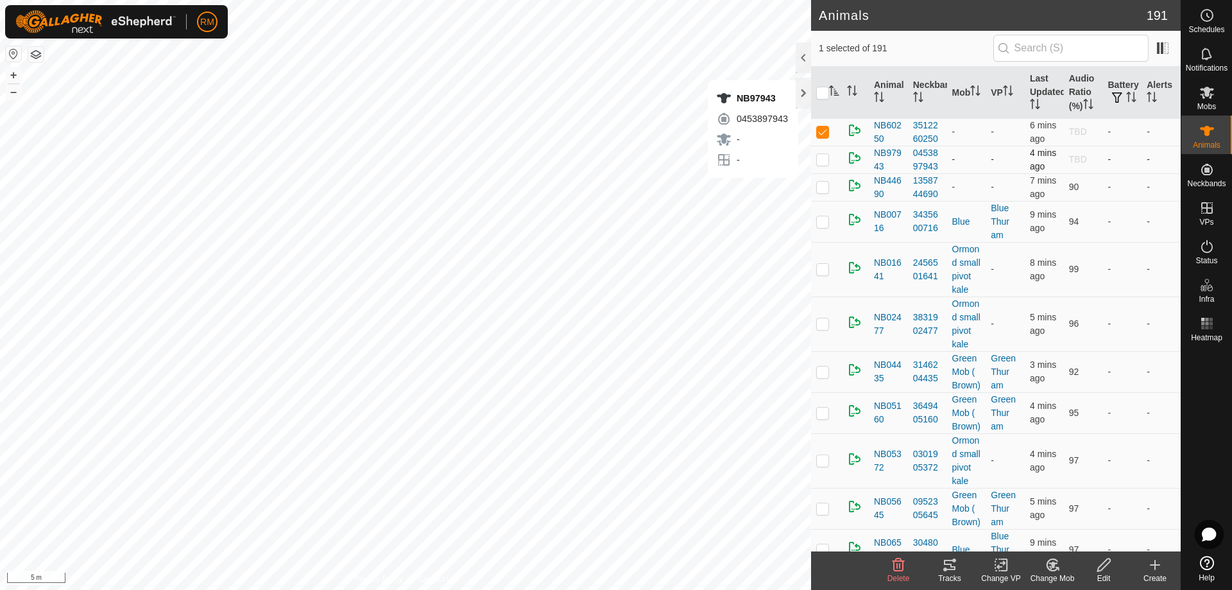
checkbox input "true"
checkbox input "false"
checkbox input "true"
checkbox input "false"
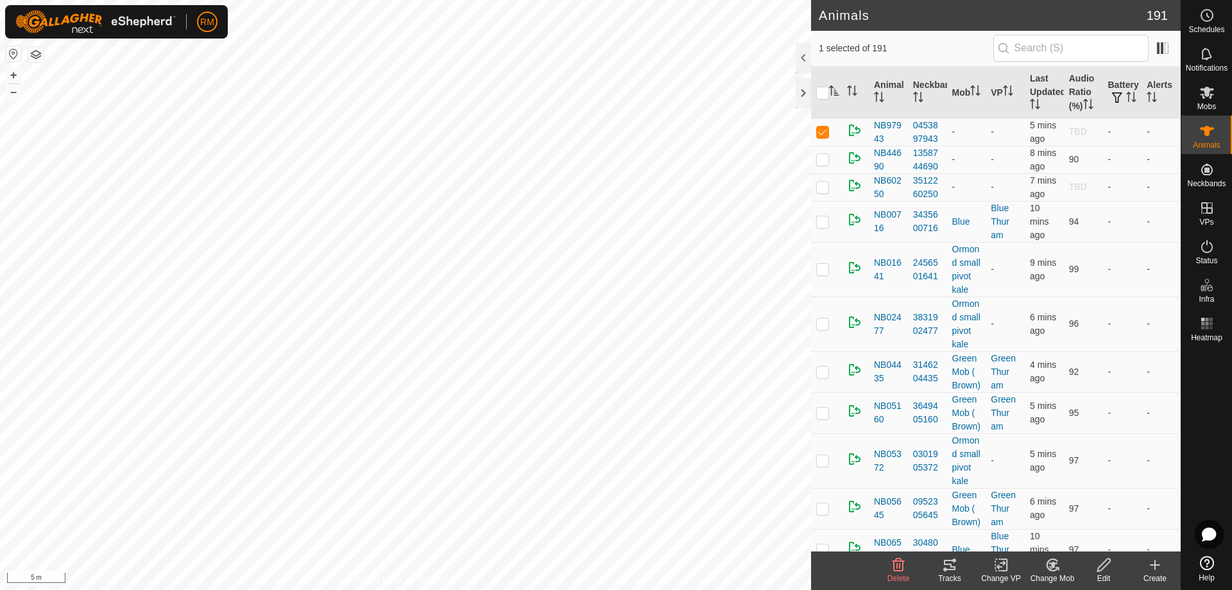
click at [833, 92] on icon "Activate to sort" at bounding box center [834, 90] width 10 height 10
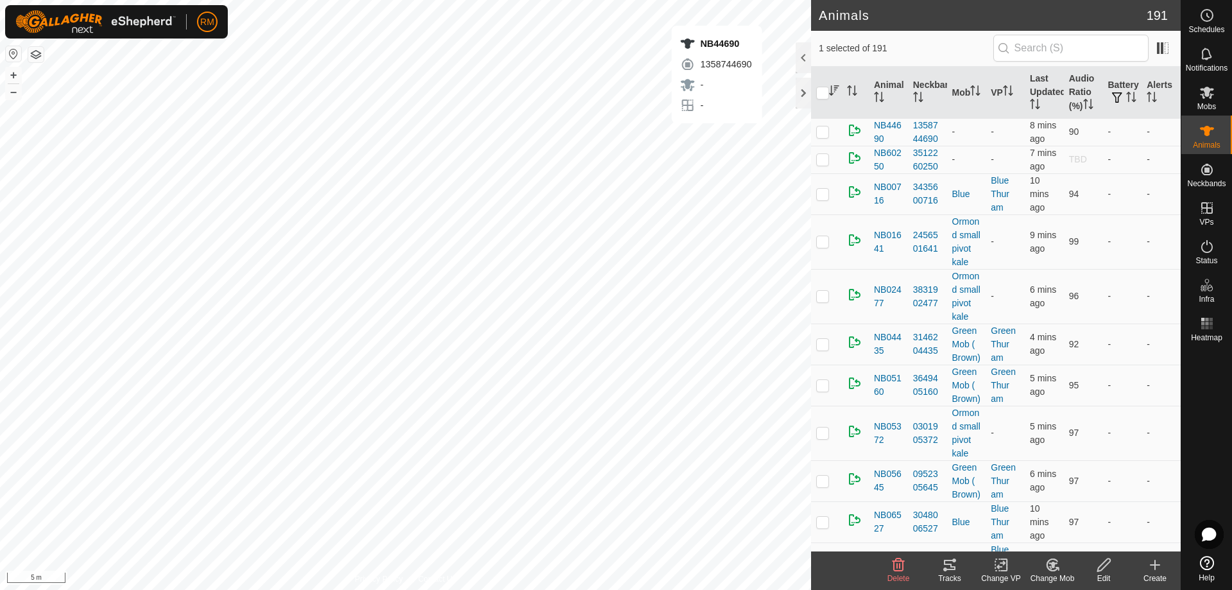
checkbox input "false"
checkbox input "true"
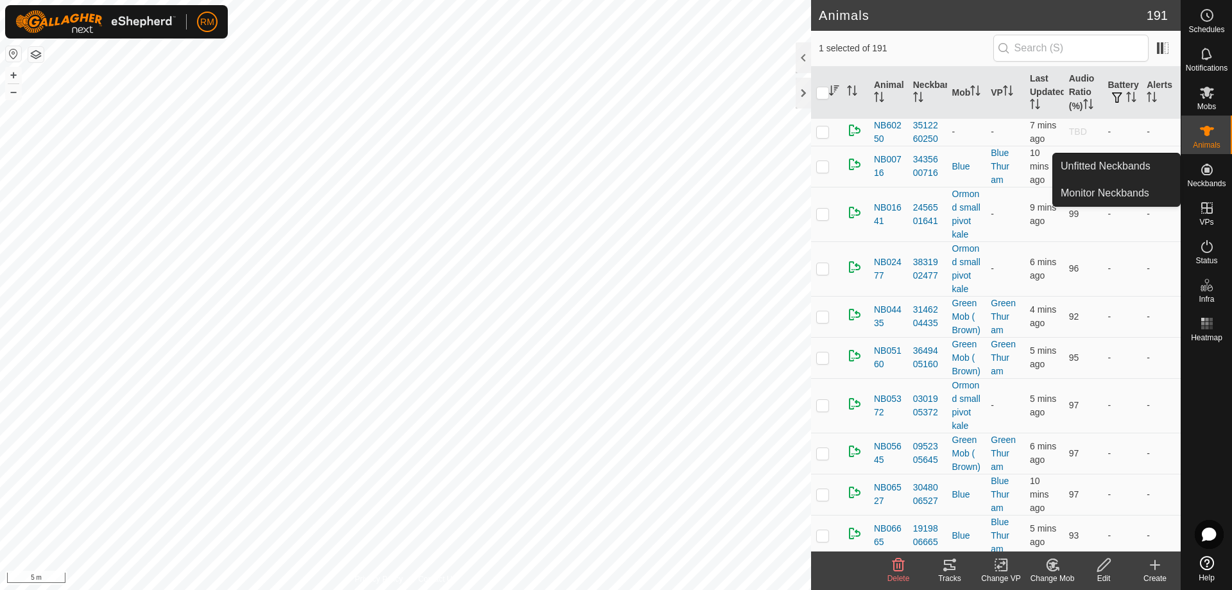
click at [1207, 165] on icon at bounding box center [1207, 170] width 12 height 12
click at [1205, 171] on icon at bounding box center [1207, 170] width 12 height 12
click at [1087, 162] on link "Unfitted Neckbands" at bounding box center [1116, 166] width 127 height 26
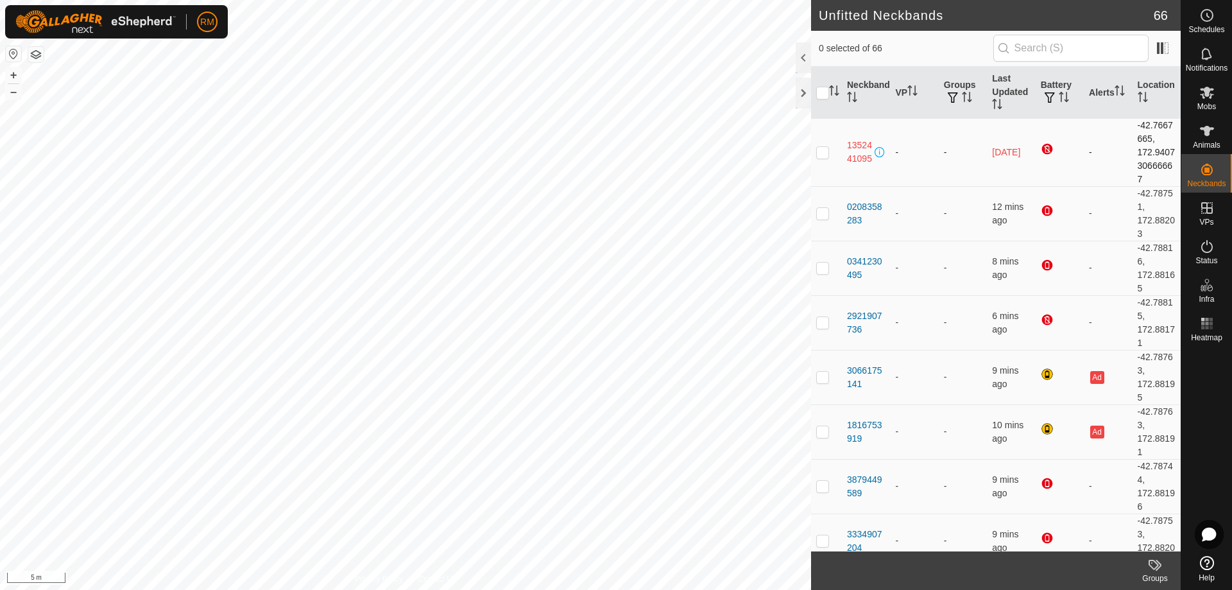
click at [820, 153] on p-checkbox at bounding box center [822, 152] width 13 height 10
drag, startPoint x: 822, startPoint y: 150, endPoint x: 826, endPoint y: 162, distance: 12.2
click at [822, 151] on p-checkbox at bounding box center [822, 152] width 13 height 10
checkbox input "false"
click at [821, 270] on p-checkbox at bounding box center [822, 267] width 13 height 10
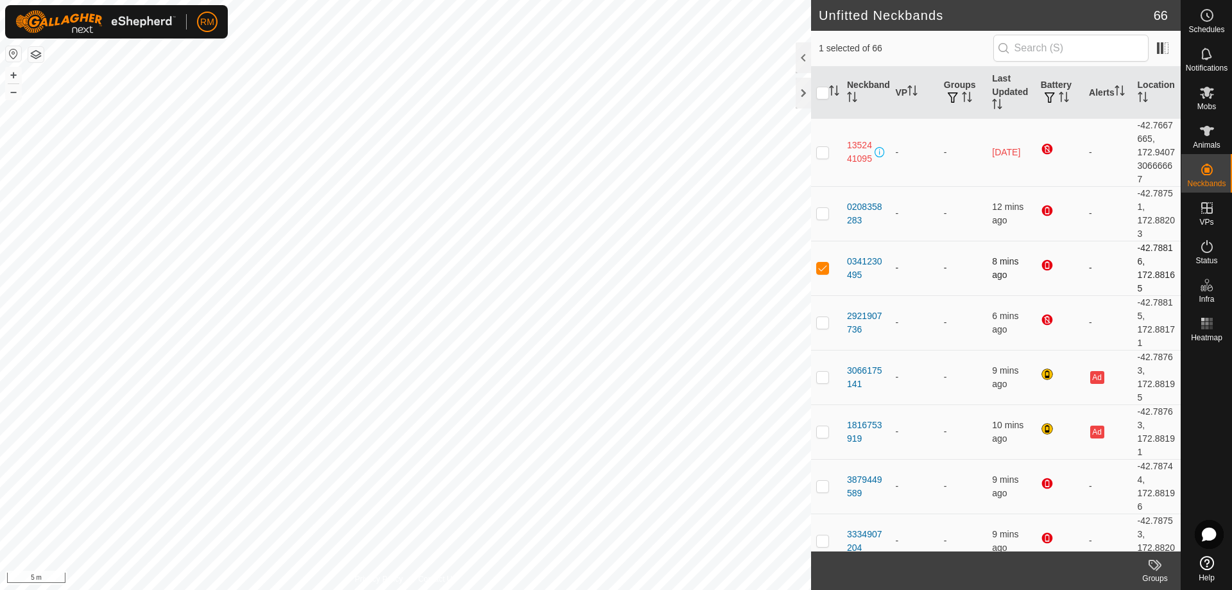
click at [821, 270] on p-checkbox at bounding box center [822, 267] width 13 height 10
checkbox input "false"
click at [822, 323] on p-checkbox at bounding box center [822, 322] width 13 height 10
checkbox input "false"
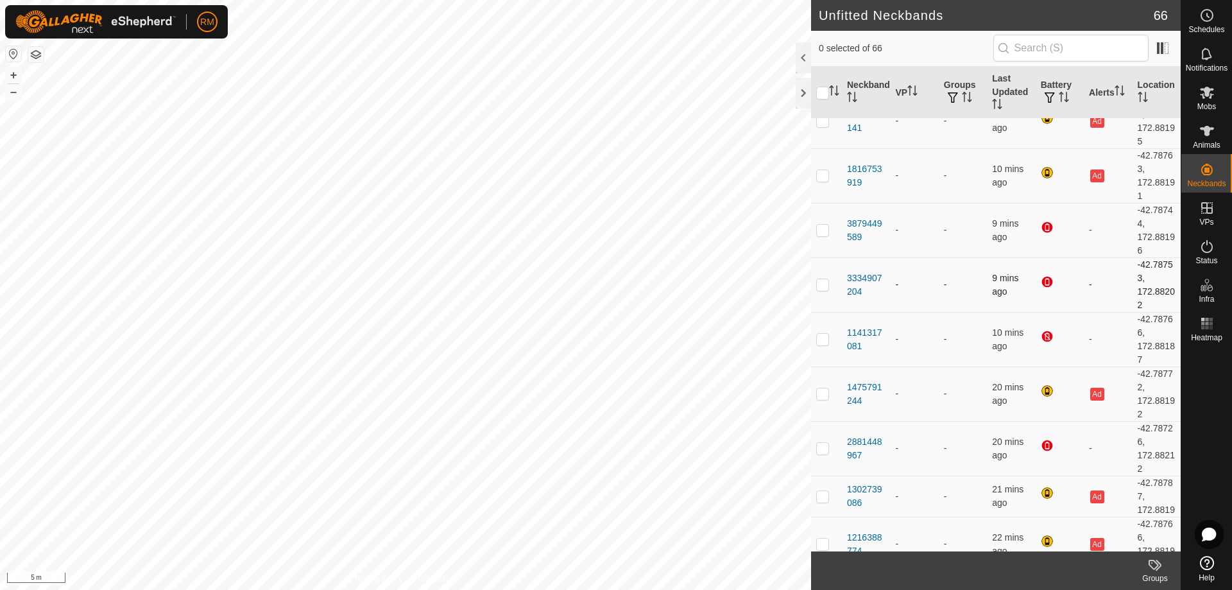
scroll to position [257, 0]
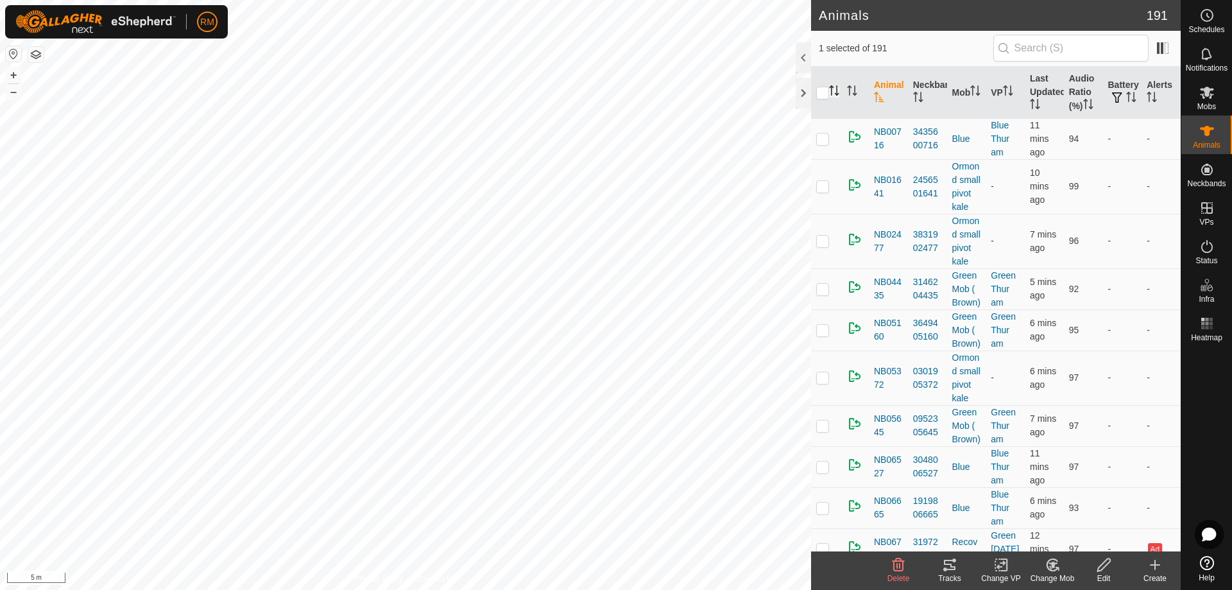
click at [833, 92] on icon "Activate to sort" at bounding box center [834, 90] width 10 height 10
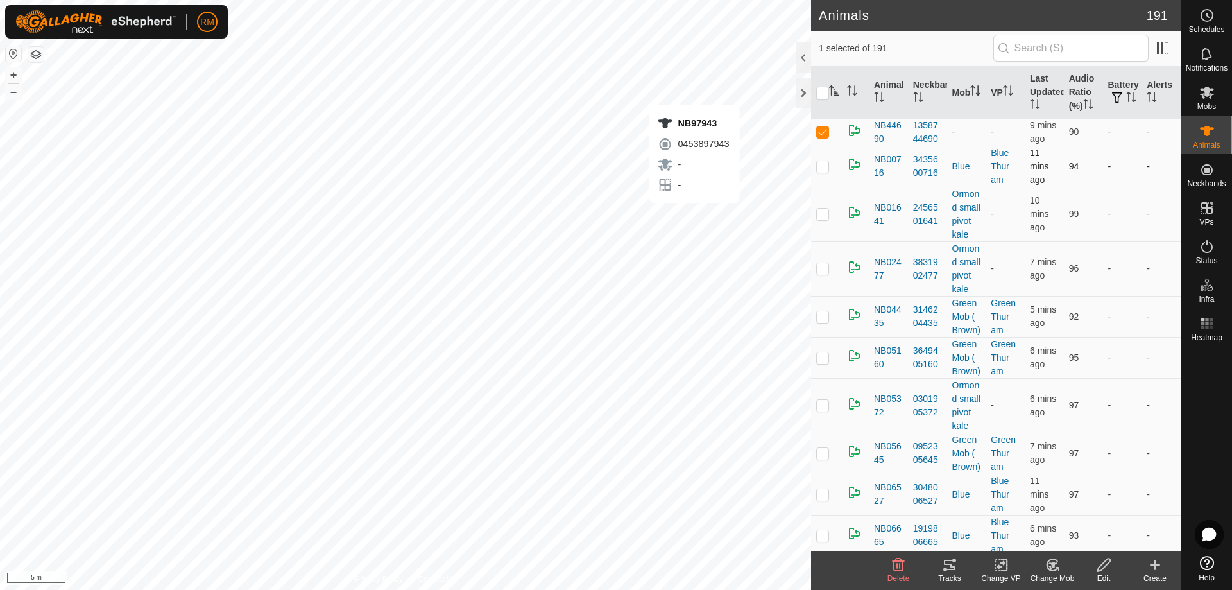
checkbox input "true"
checkbox input "false"
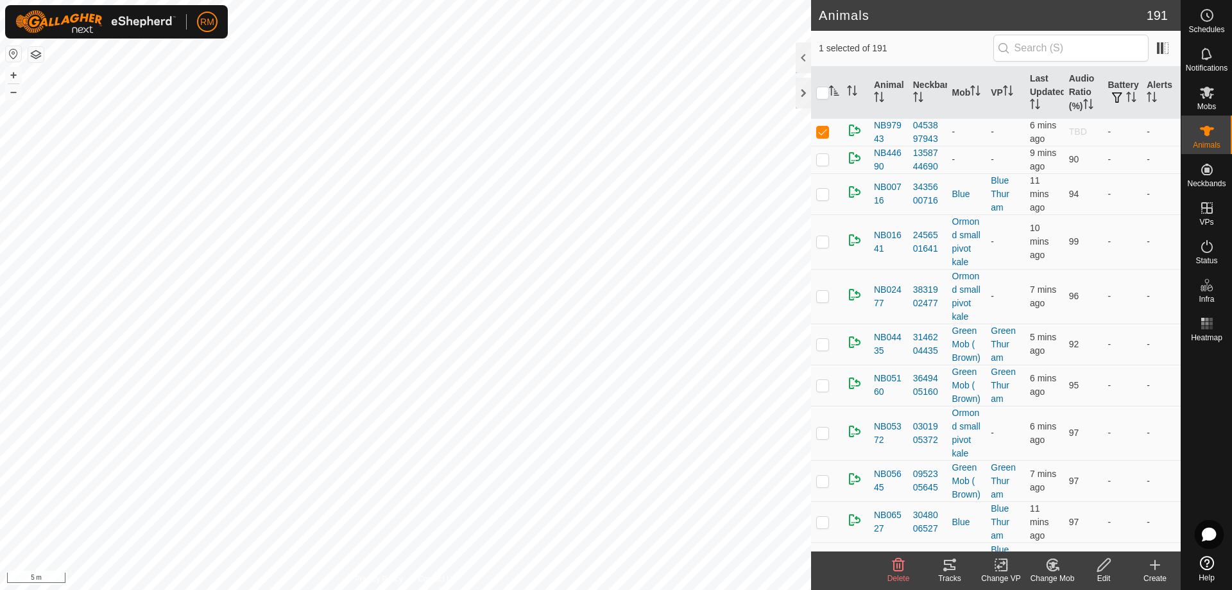
click at [837, 94] on icon "Activate to sort" at bounding box center [834, 90] width 10 height 10
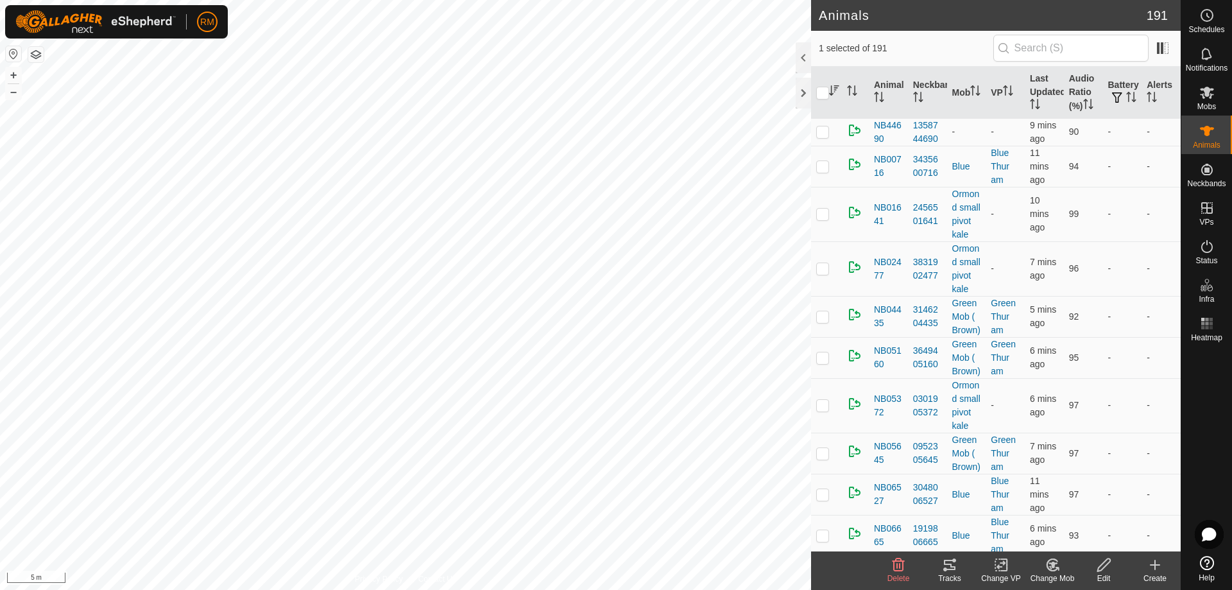
click at [837, 94] on icon "Activate to sort" at bounding box center [834, 90] width 10 height 10
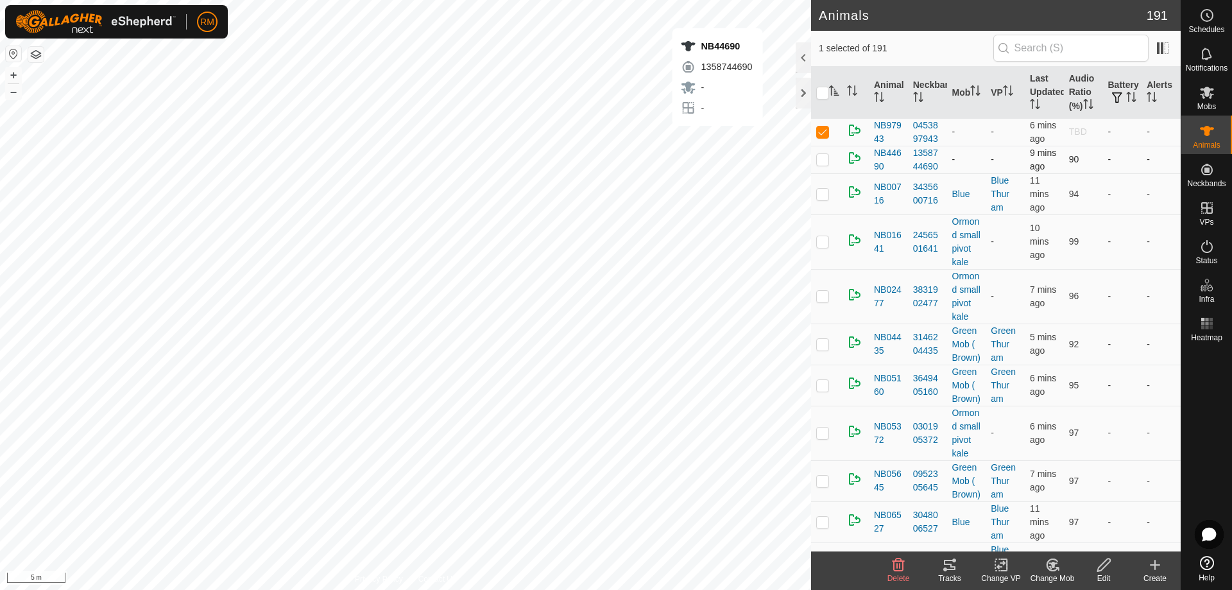
checkbox input "true"
checkbox input "false"
click at [818, 160] on p-checkbox at bounding box center [822, 159] width 13 height 10
checkbox input "true"
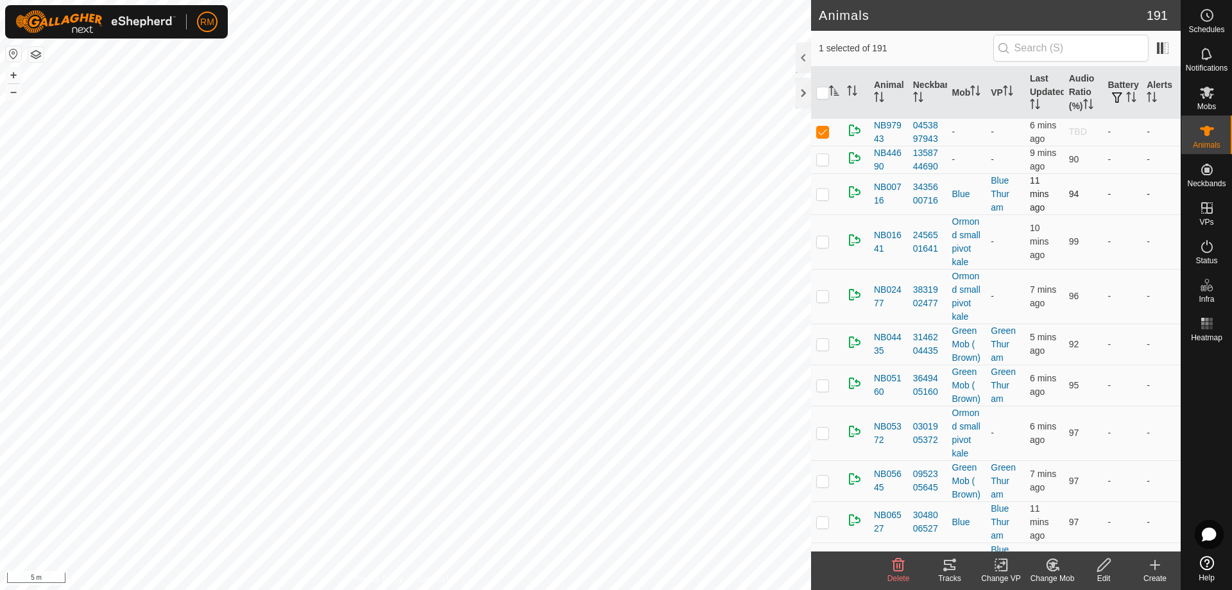
click at [815, 191] on td at bounding box center [826, 193] width 31 height 41
checkbox input "true"
click at [815, 191] on td at bounding box center [826, 201] width 31 height 28
click at [823, 198] on p-checkbox at bounding box center [822, 200] width 13 height 10
checkbox input "false"
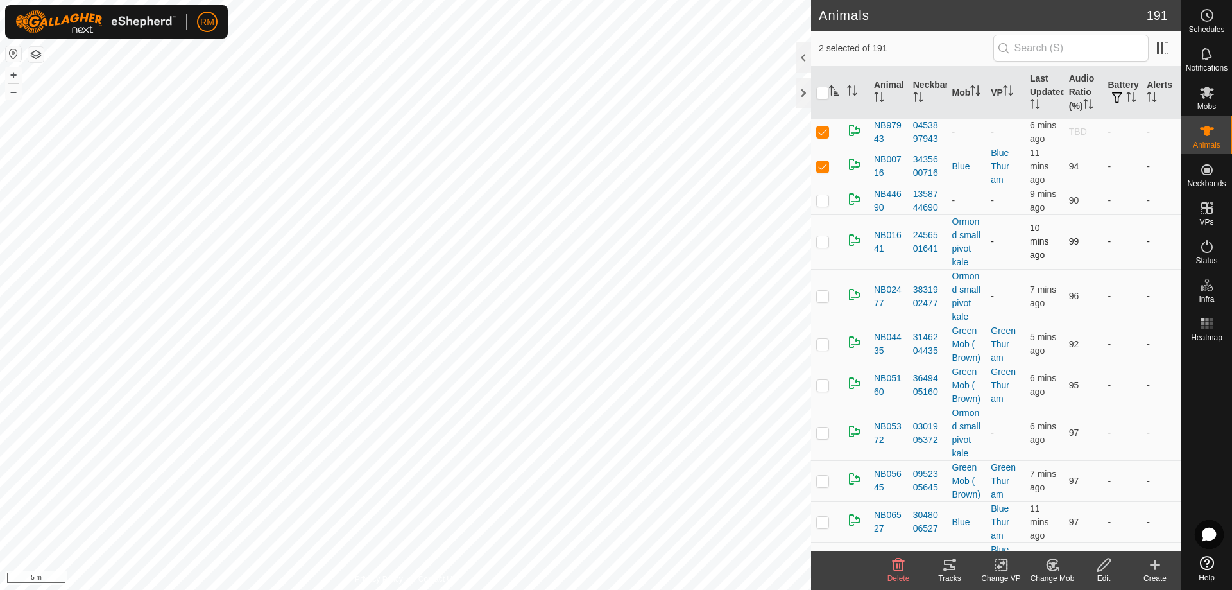
click at [821, 246] on p-checkbox at bounding box center [822, 241] width 13 height 10
checkbox input "true"
click at [821, 241] on td at bounding box center [826, 214] width 31 height 55
checkbox input "false"
click at [819, 301] on p-checkbox at bounding box center [822, 296] width 13 height 10
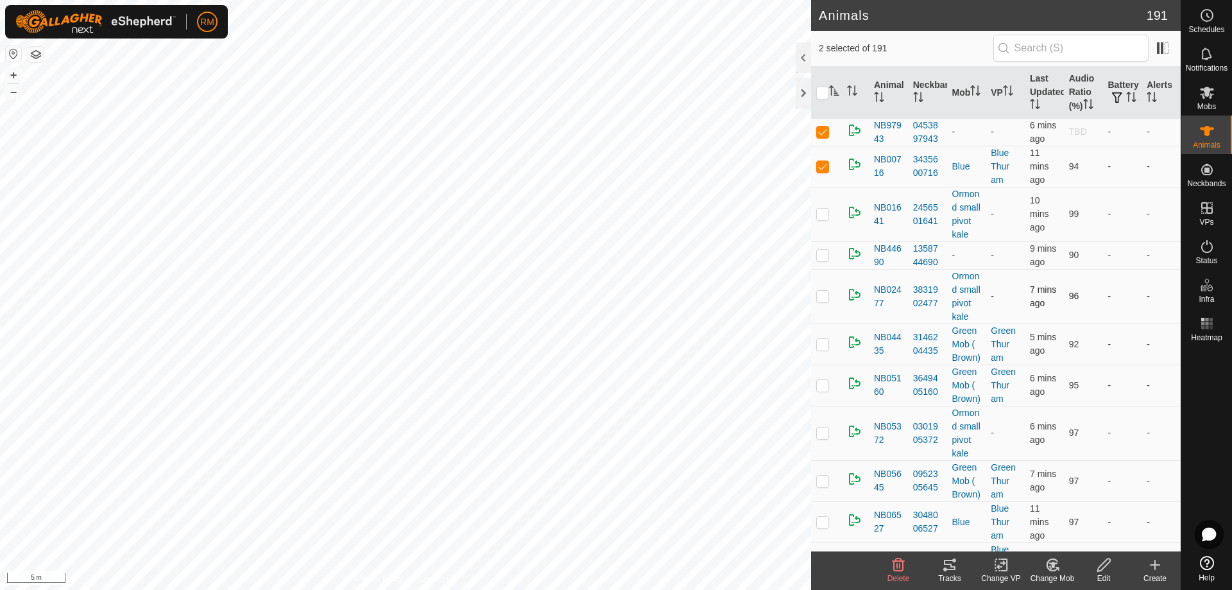
checkbox input "true"
click at [819, 296] on td at bounding box center [826, 268] width 31 height 55
click at [819, 273] on p-checkbox at bounding box center [822, 268] width 13 height 10
click at [824, 273] on p-checkbox at bounding box center [822, 268] width 13 height 10
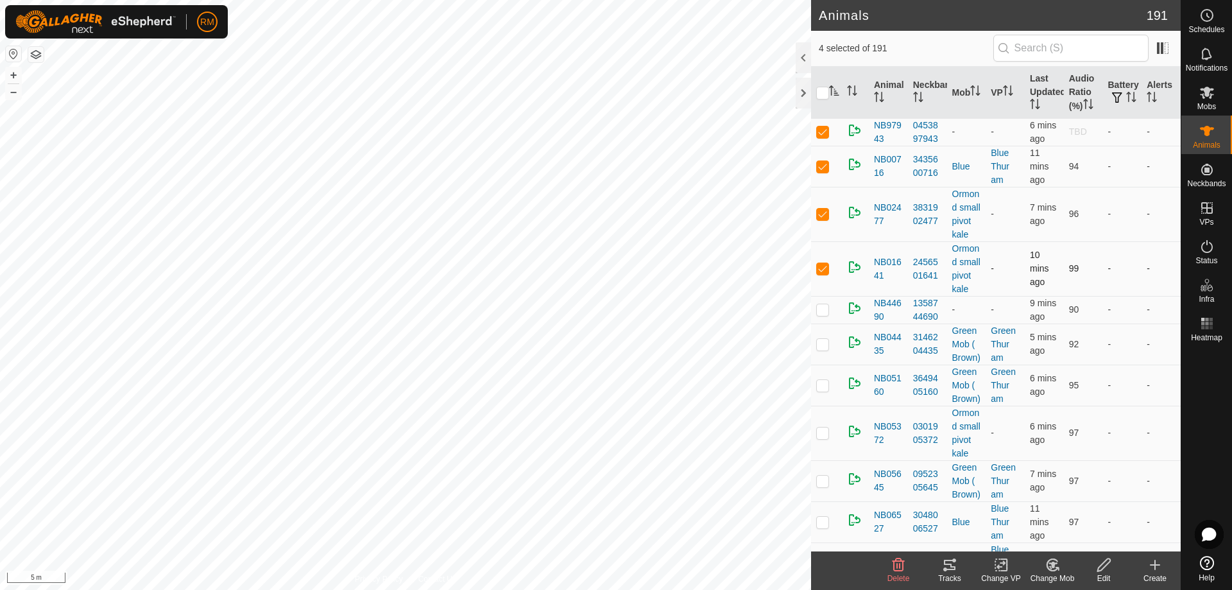
checkbox input "false"
click at [822, 314] on p-checkbox at bounding box center [822, 309] width 13 height 10
checkbox input "true"
click at [822, 260] on p-checkbox at bounding box center [822, 255] width 13 height 10
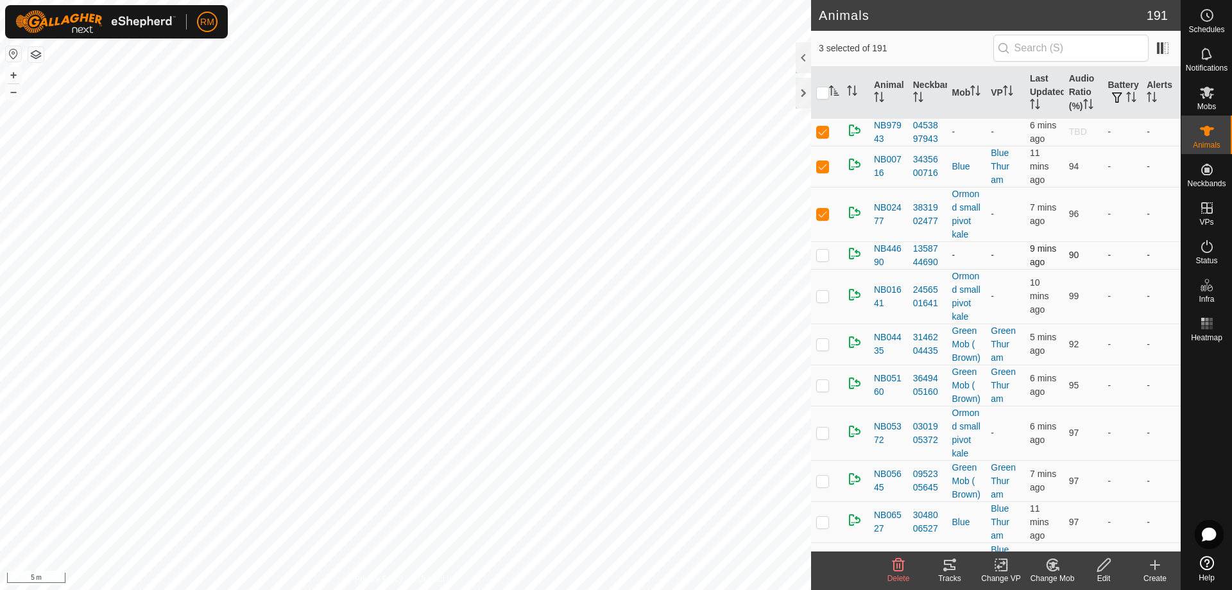
checkbox input "true"
click at [822, 301] on p-checkbox at bounding box center [822, 296] width 13 height 10
checkbox input "false"
click at [826, 349] on p-checkbox at bounding box center [822, 344] width 13 height 10
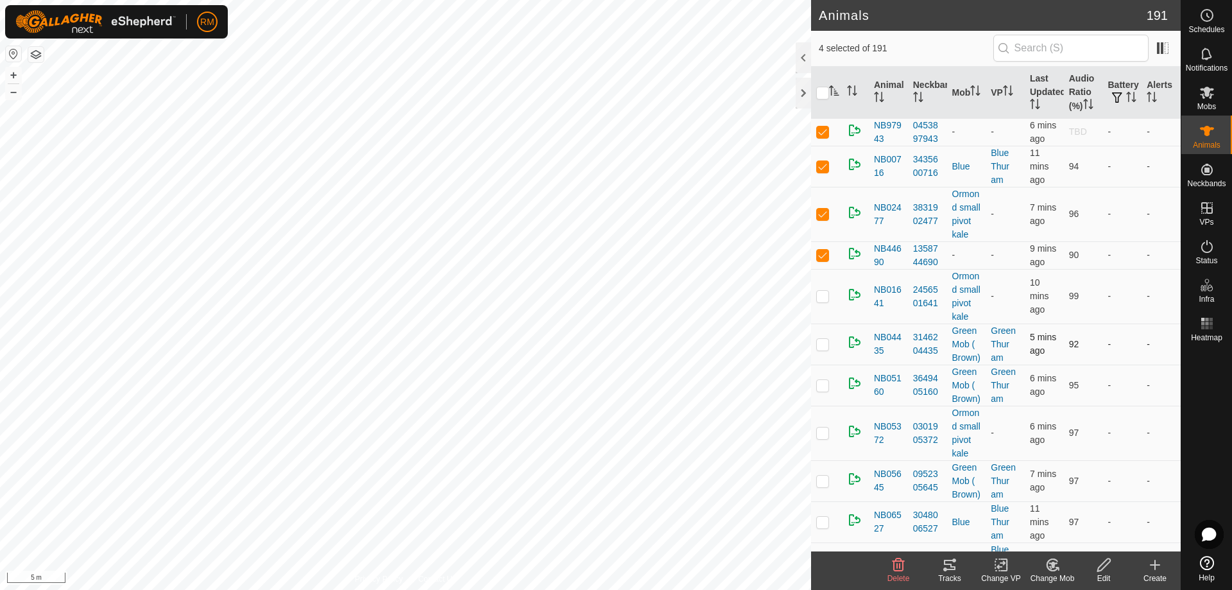
checkbox input "true"
click at [818, 342] on p-checkbox at bounding box center [822, 337] width 13 height 10
click at [819, 342] on p-checkbox at bounding box center [822, 337] width 13 height 10
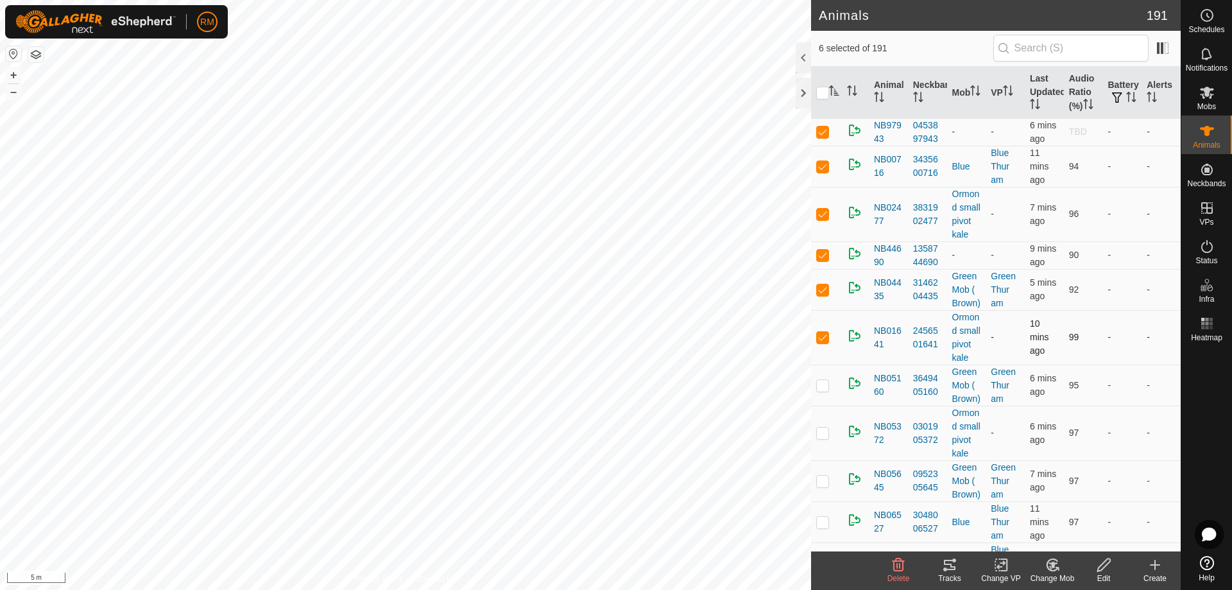
checkbox input "false"
click at [822, 390] on p-checkbox at bounding box center [822, 385] width 13 height 10
checkbox input "true"
click at [822, 405] on td at bounding box center [826, 378] width 31 height 55
click at [823, 383] on p-checkbox at bounding box center [822, 378] width 13 height 10
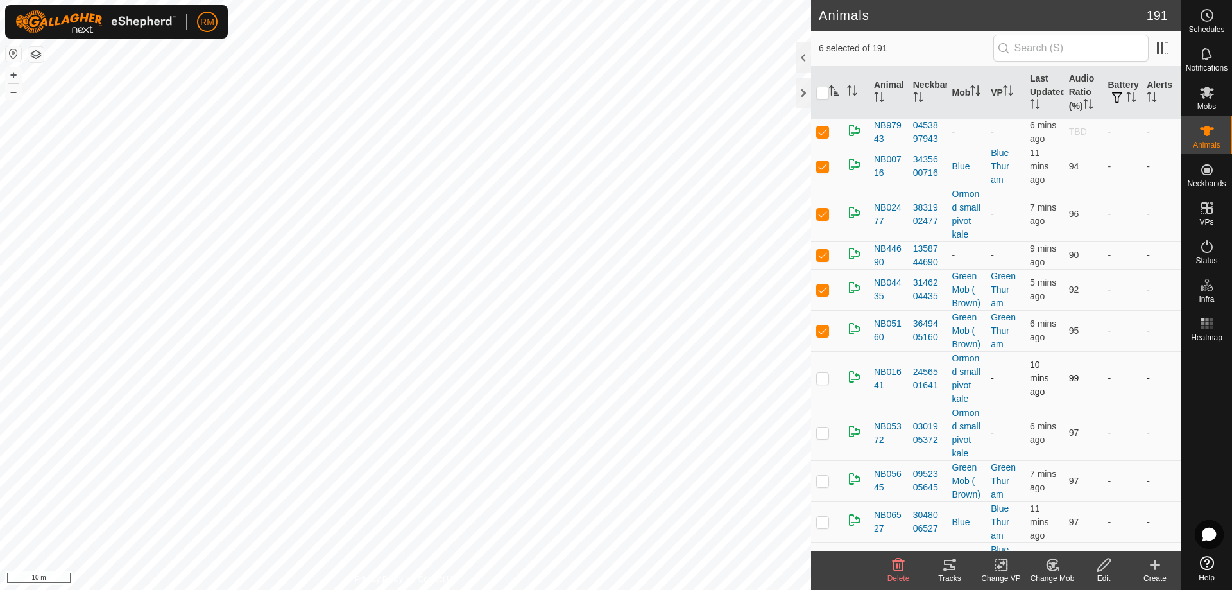
scroll to position [1, 0]
click at [824, 382] on p-checkbox at bounding box center [822, 377] width 13 height 10
checkbox input "false"
click at [821, 437] on p-checkbox at bounding box center [822, 432] width 13 height 10
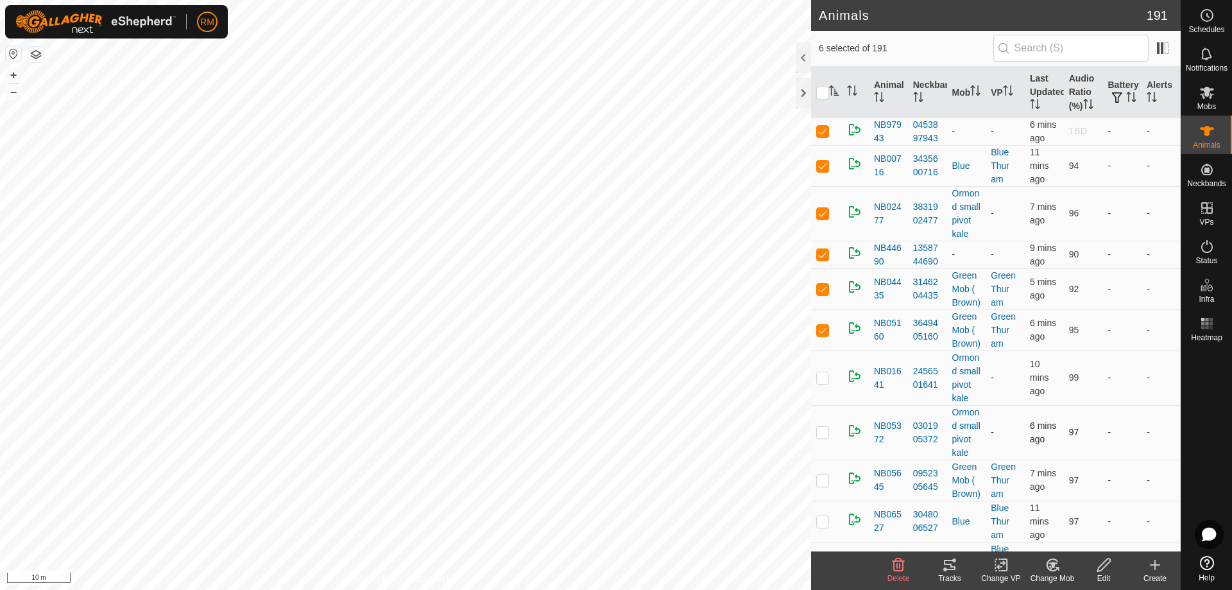
checkbox input "true"
click at [821, 437] on p-checkbox at bounding box center [822, 432] width 13 height 10
checkbox input "true"
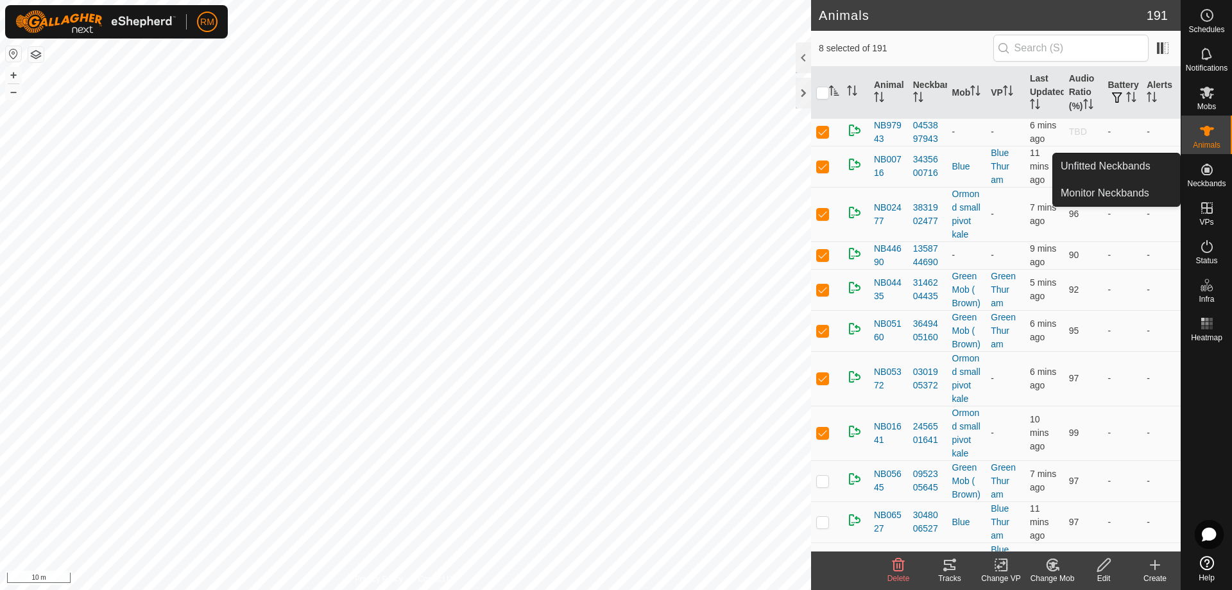
click at [1205, 176] on icon at bounding box center [1206, 169] width 15 height 15
click at [1075, 192] on link "Monitor Neckbands" at bounding box center [1116, 193] width 127 height 26
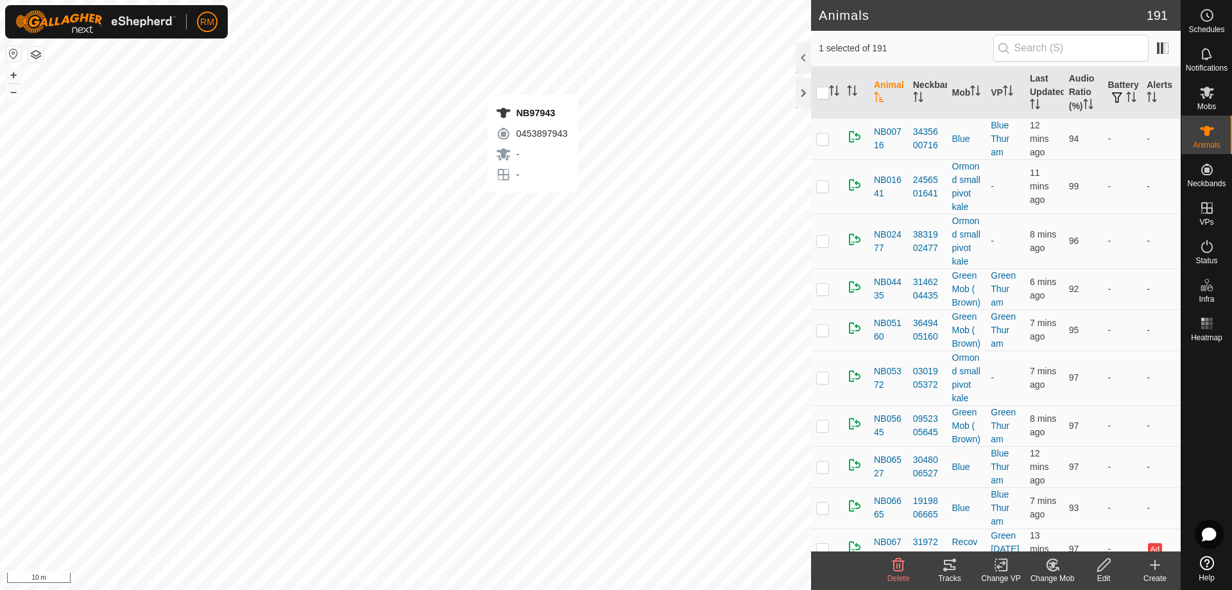
checkbox input "false"
checkbox input "true"
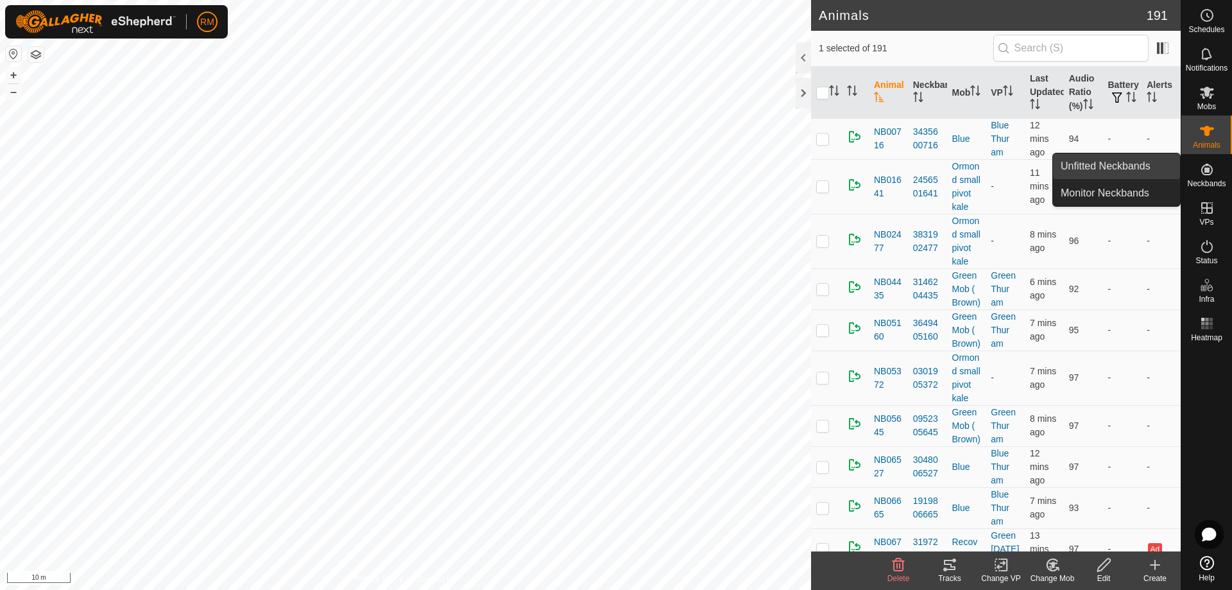
click at [1096, 162] on link "Unfitted Neckbands" at bounding box center [1116, 166] width 127 height 26
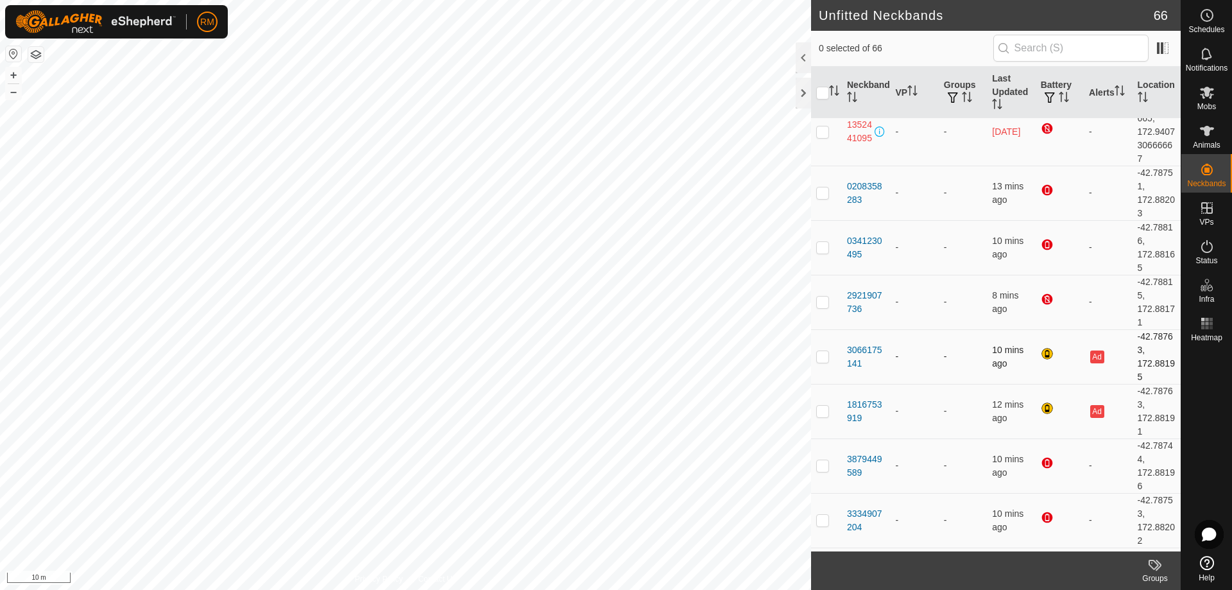
scroll to position [21, 0]
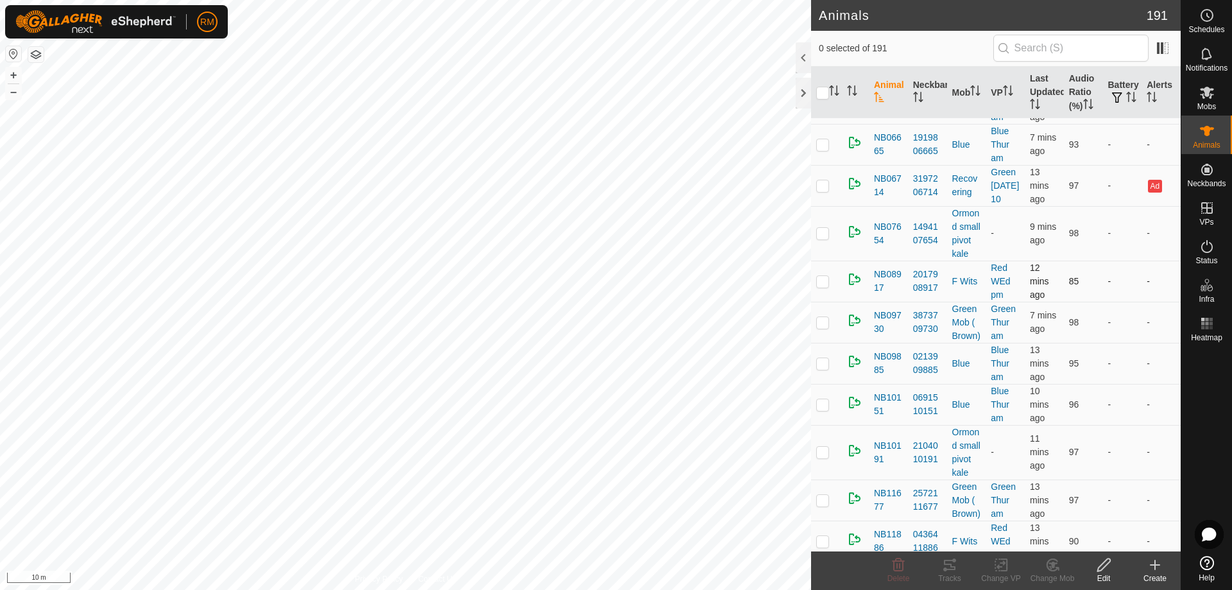
scroll to position [364, 0]
checkbox input "true"
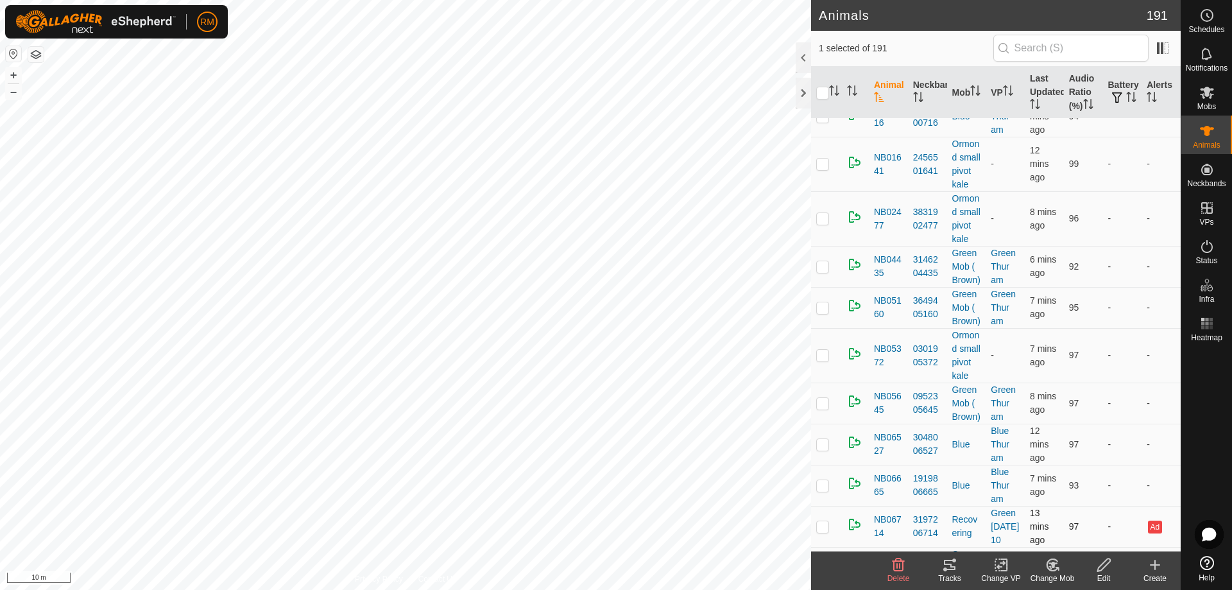
scroll to position [0, 0]
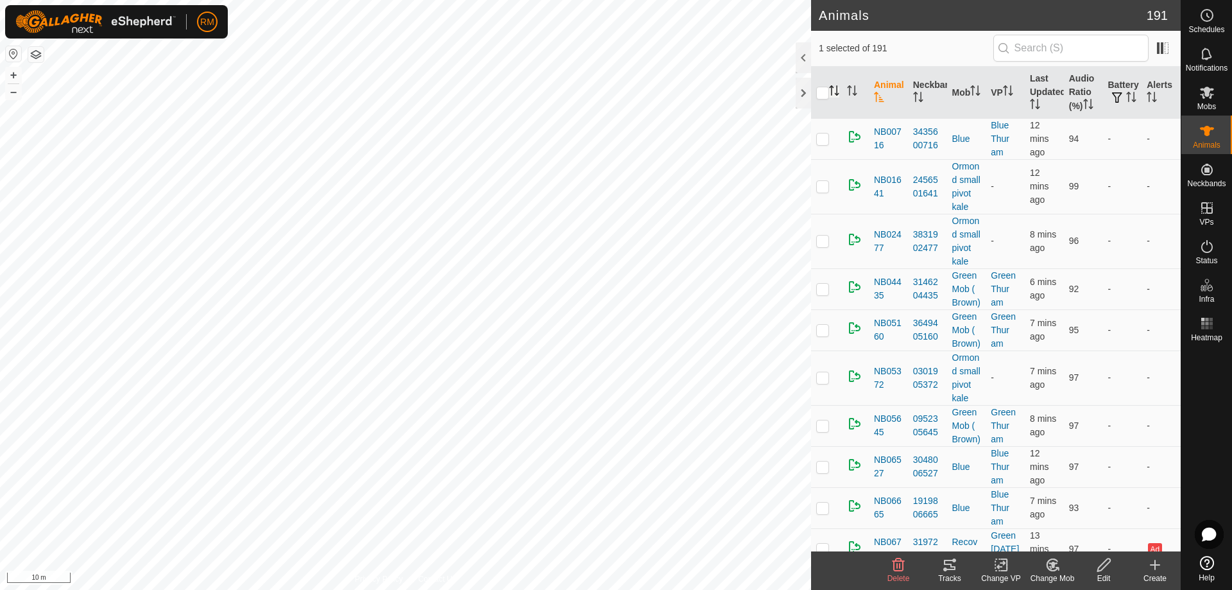
click at [835, 91] on icon "Activate to sort" at bounding box center [834, 90] width 10 height 10
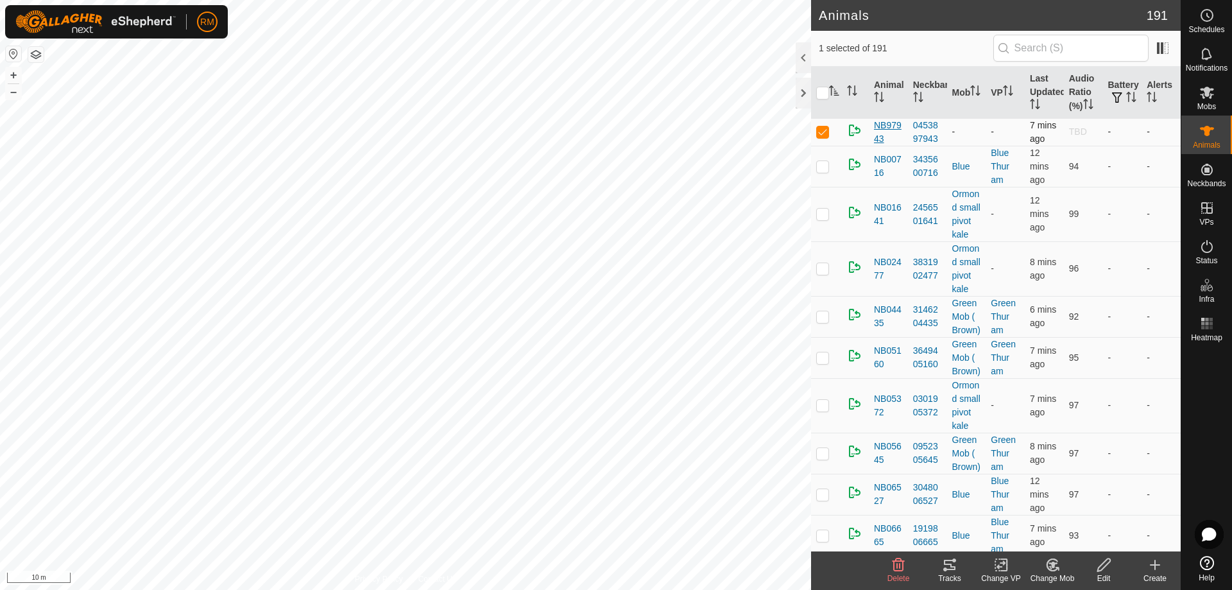
click at [890, 126] on span "NB97943" at bounding box center [888, 132] width 29 height 27
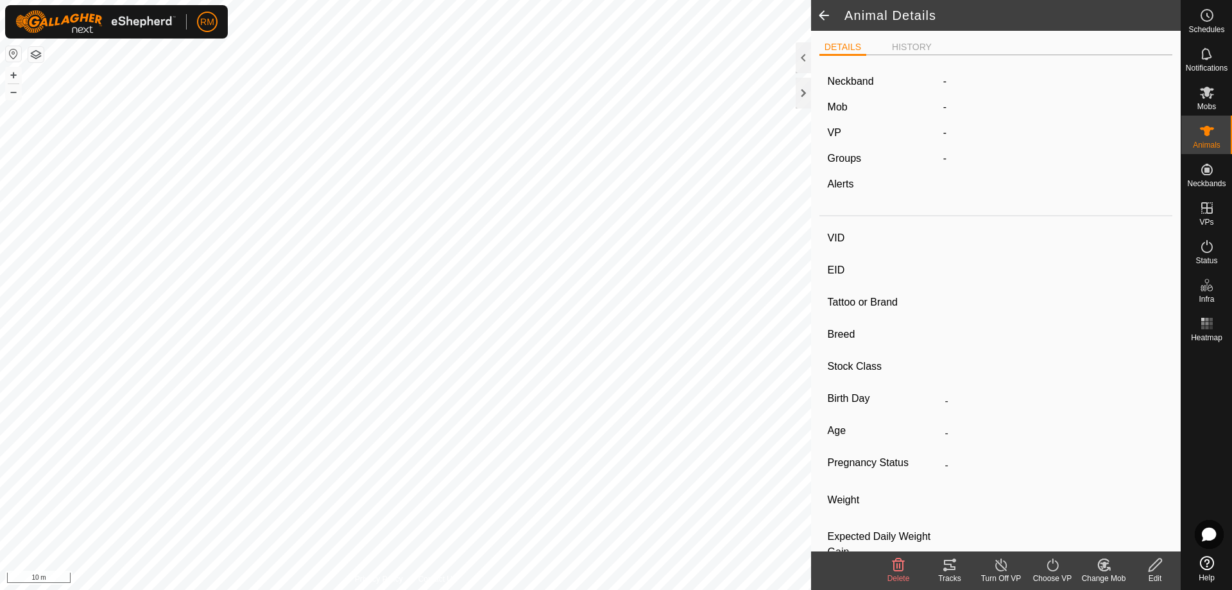
type input "NB97943"
type input "-"
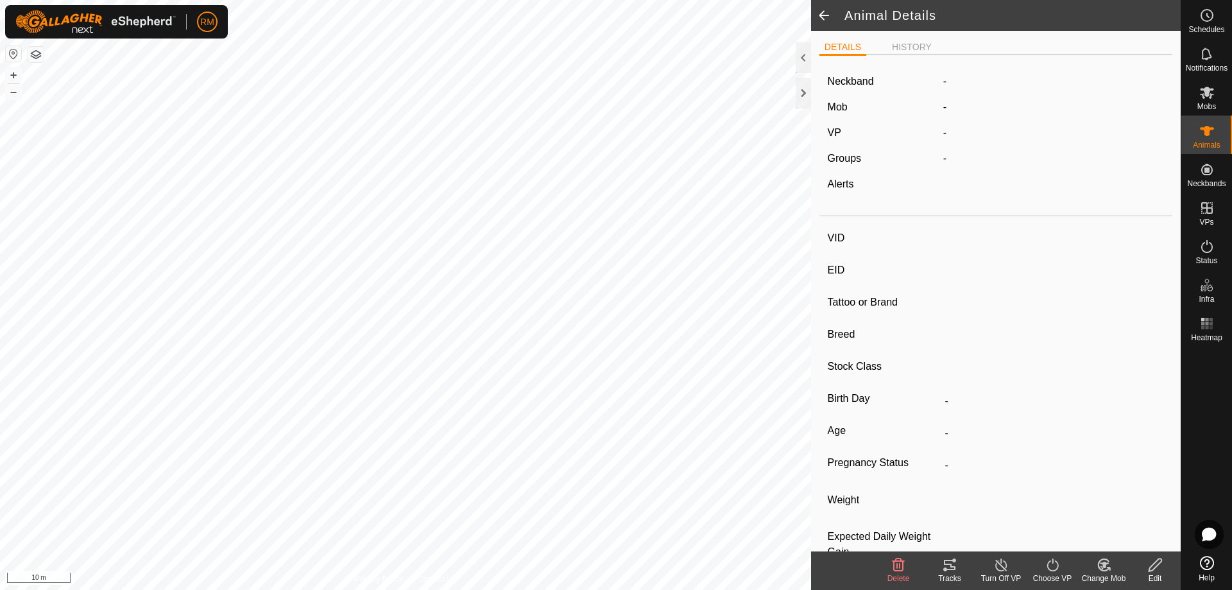
type input "-"
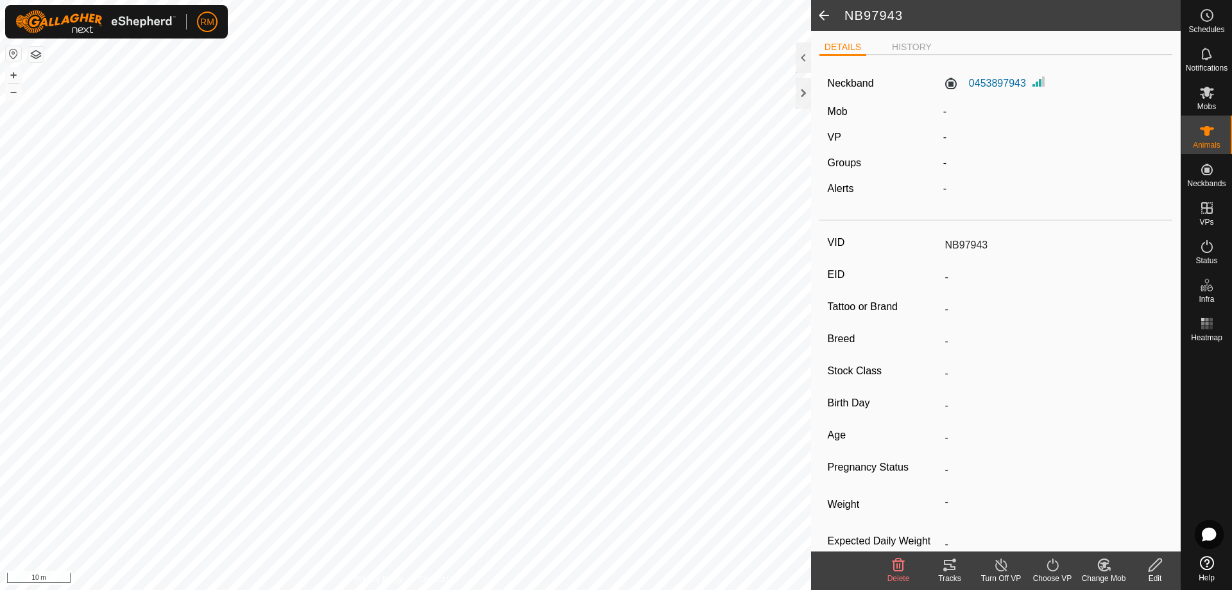
click at [1159, 566] on icon at bounding box center [1155, 564] width 16 height 15
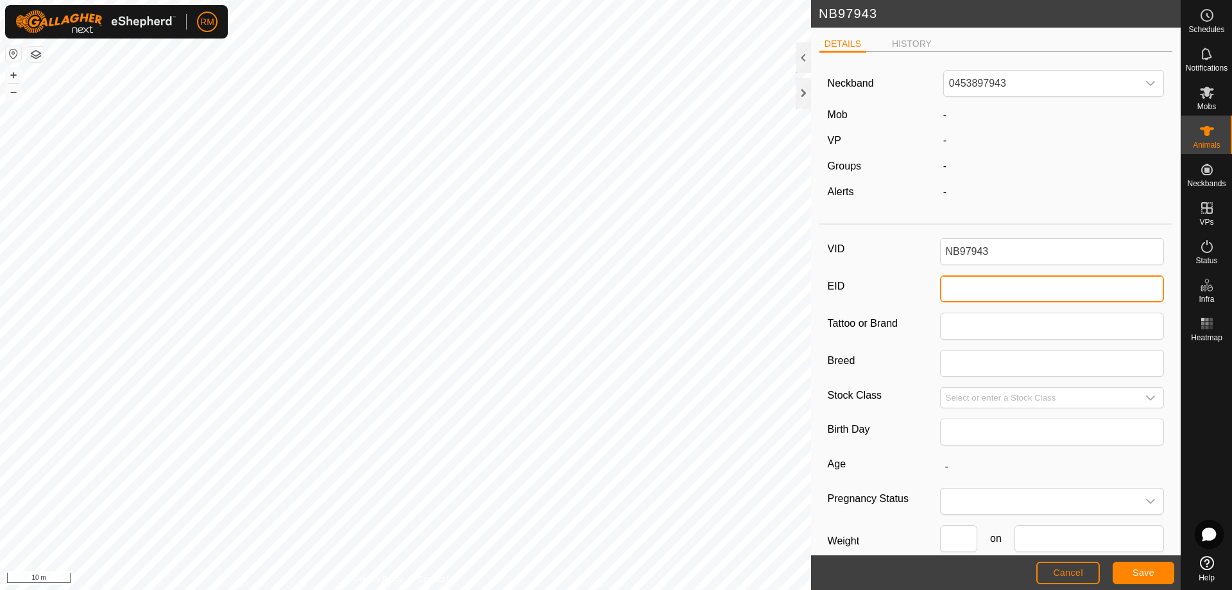
click at [959, 289] on input "EID" at bounding box center [1052, 288] width 225 height 27
type input "942000052018155"
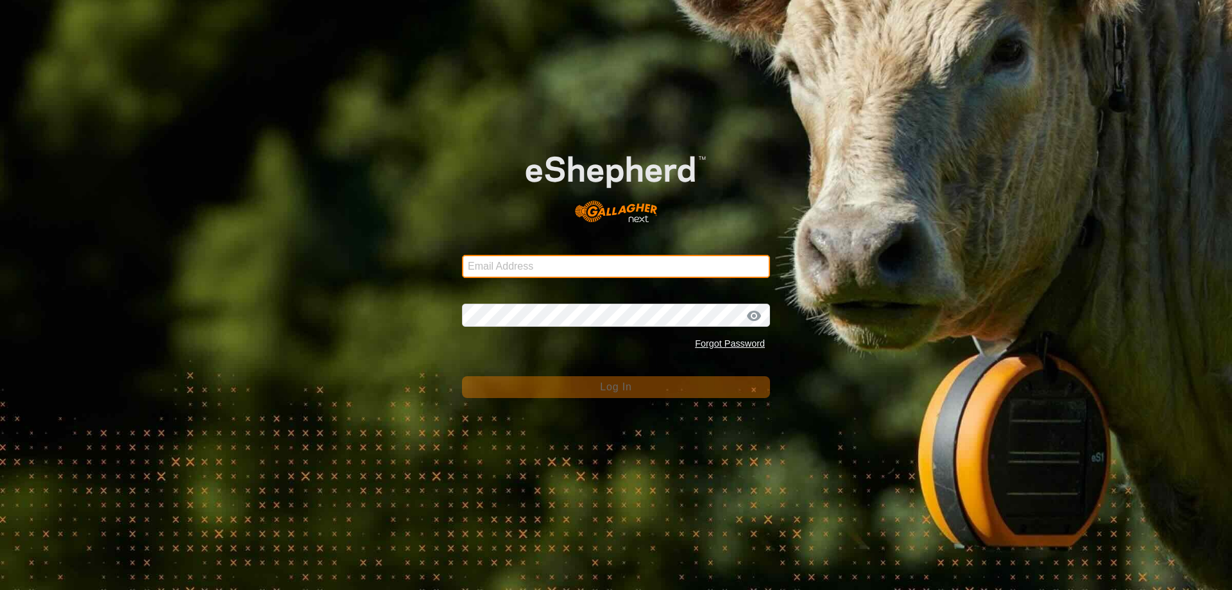
click at [541, 266] on input "Email Address" at bounding box center [616, 266] width 308 height 23
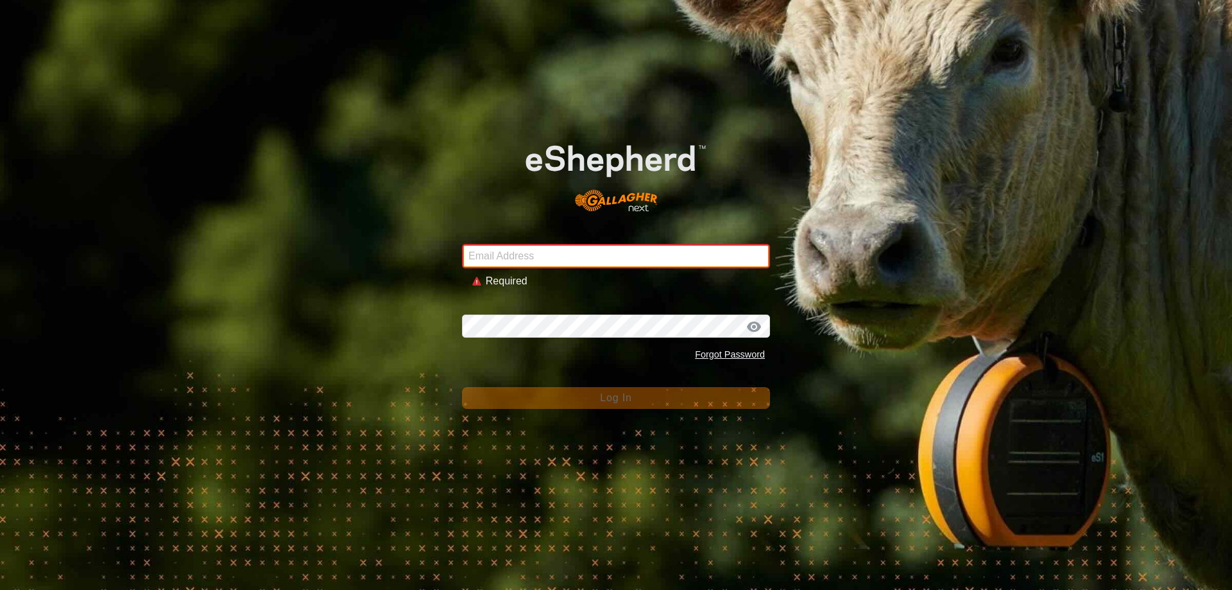
type input "[EMAIL_ADDRESS][DOMAIN_NAME]"
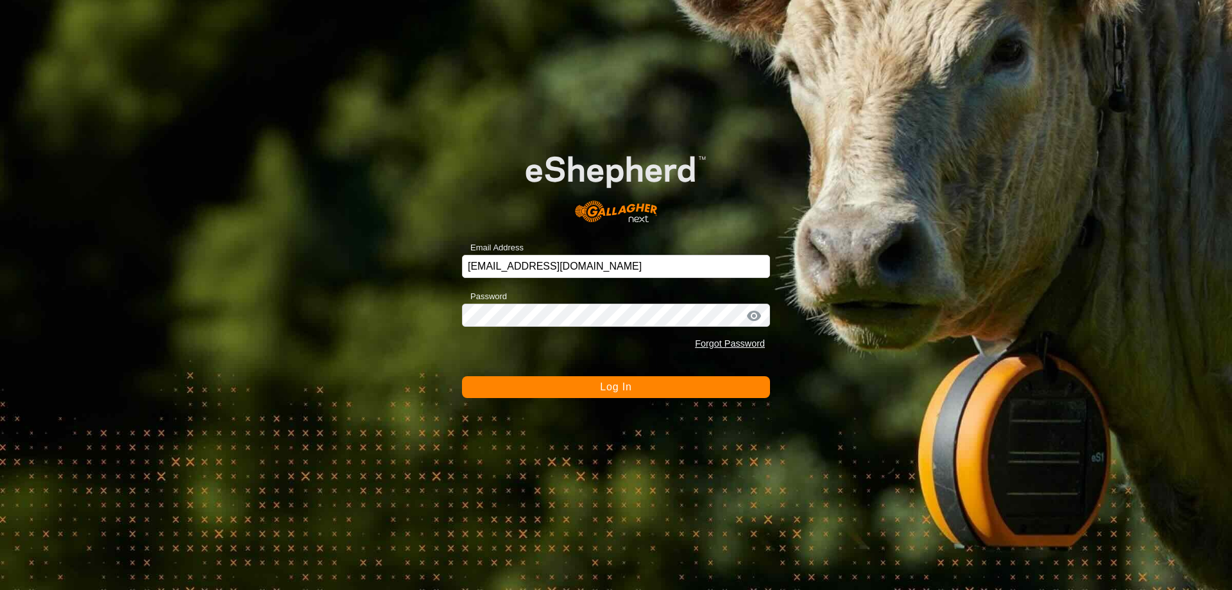
click at [627, 393] on button "Log In" at bounding box center [616, 387] width 308 height 22
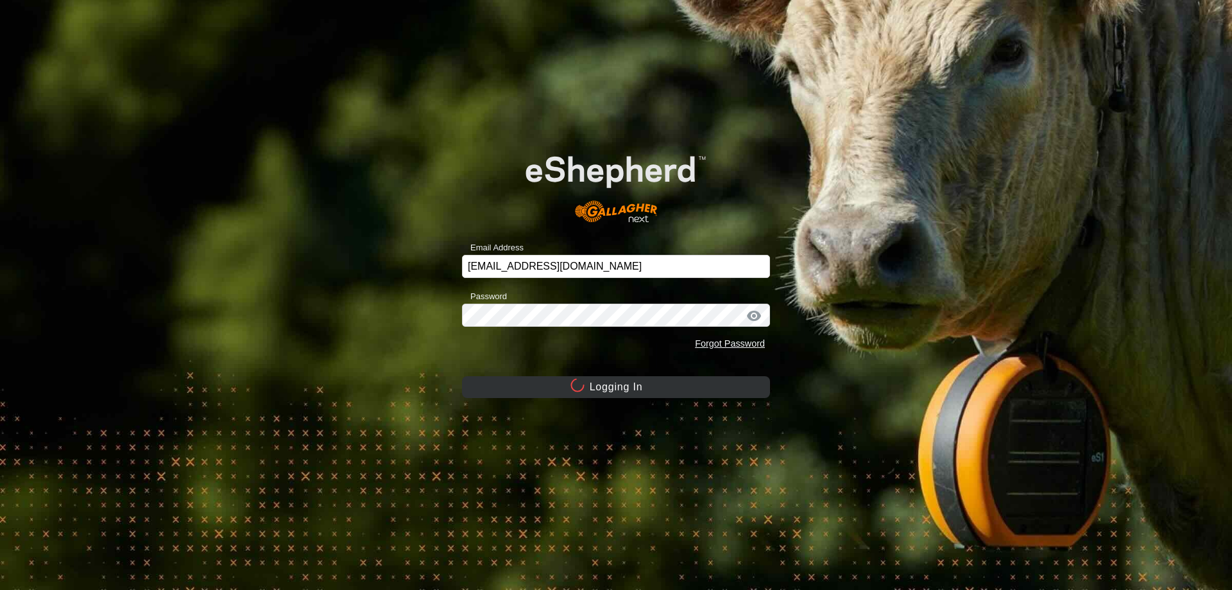
click at [627, 393] on button "Logging In" at bounding box center [616, 387] width 308 height 22
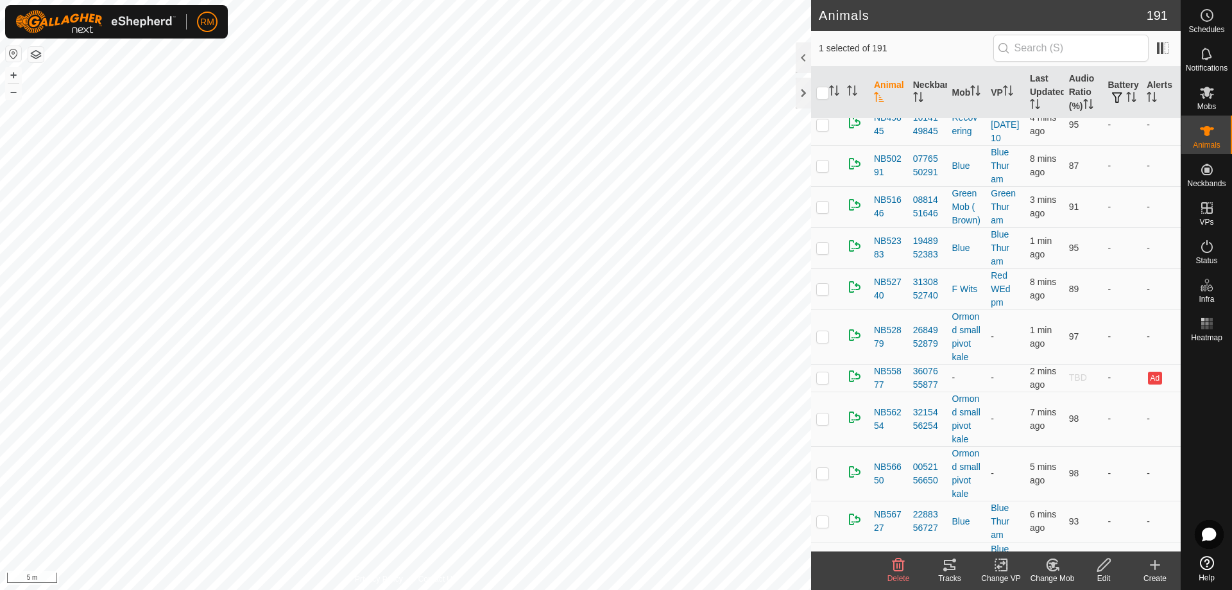
scroll to position [3980, 0]
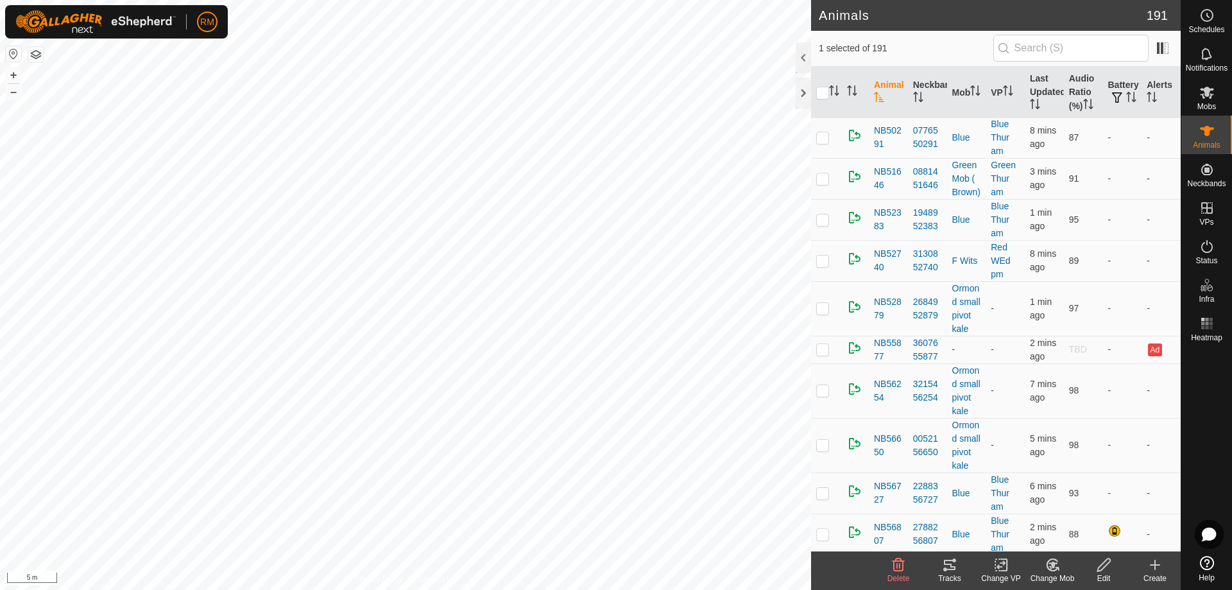
checkbox input "true"
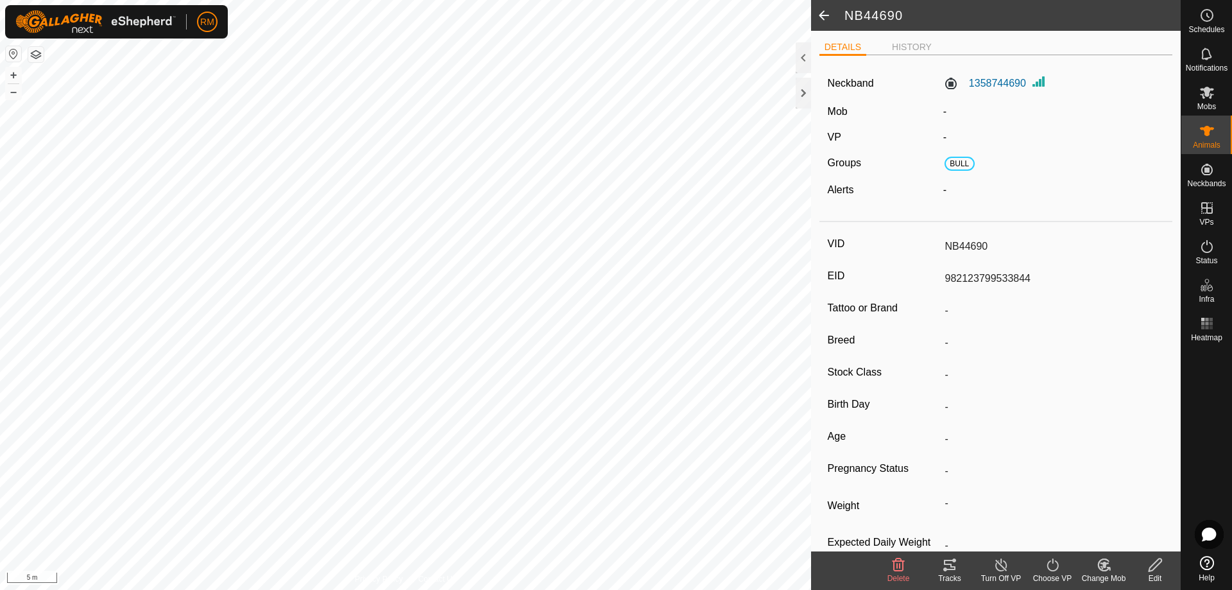
click at [1153, 567] on icon at bounding box center [1155, 564] width 16 height 15
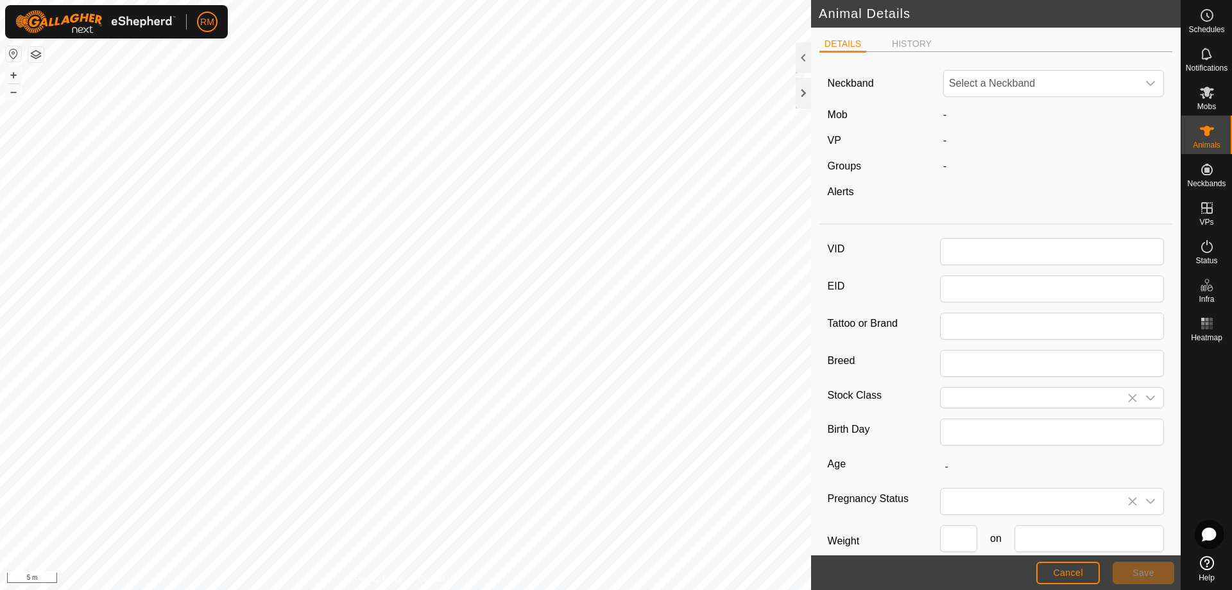
type input "NB44690"
type input "982123799533844"
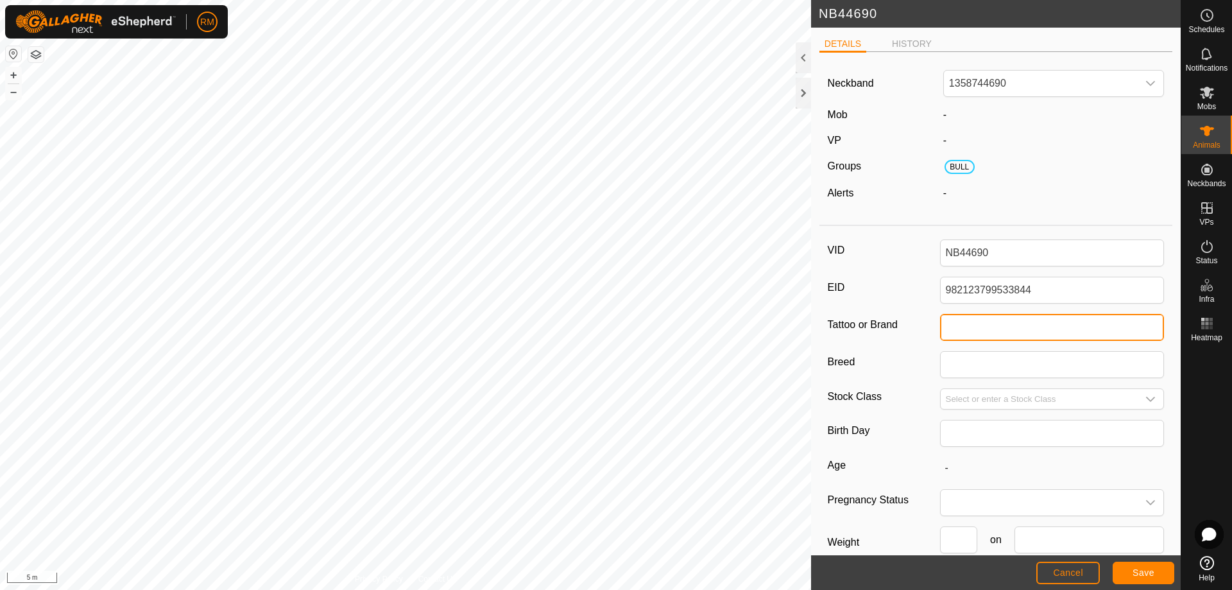
click at [949, 328] on input "Tattoo or Brand" at bounding box center [1052, 327] width 225 height 27
type input "982123834718789"
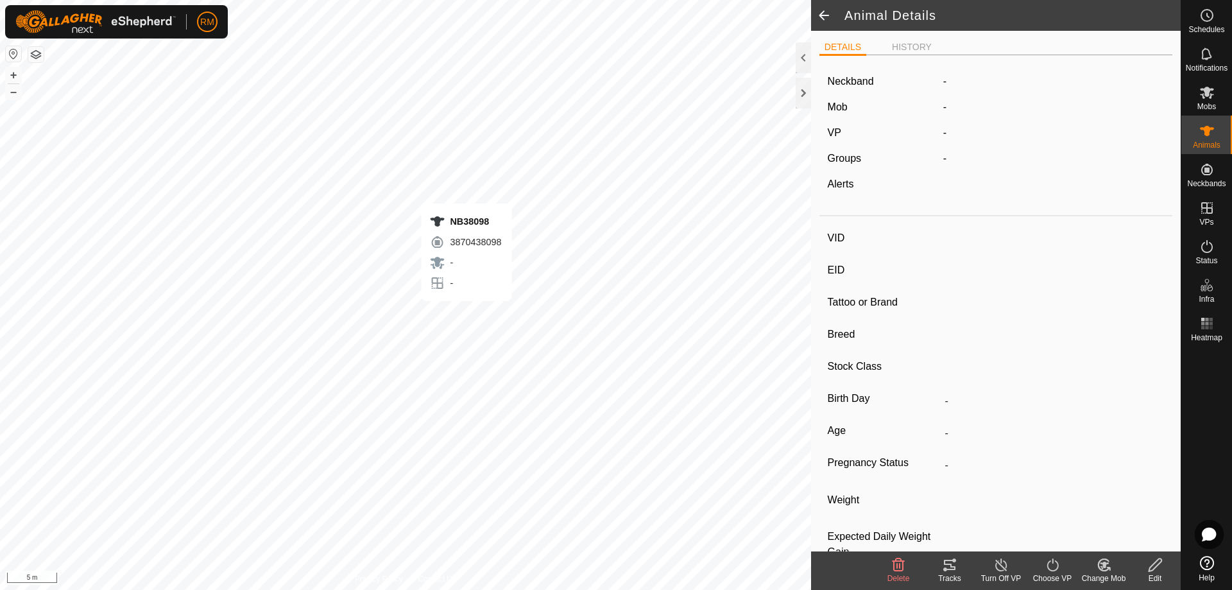
type input "NB38098"
type input "-"
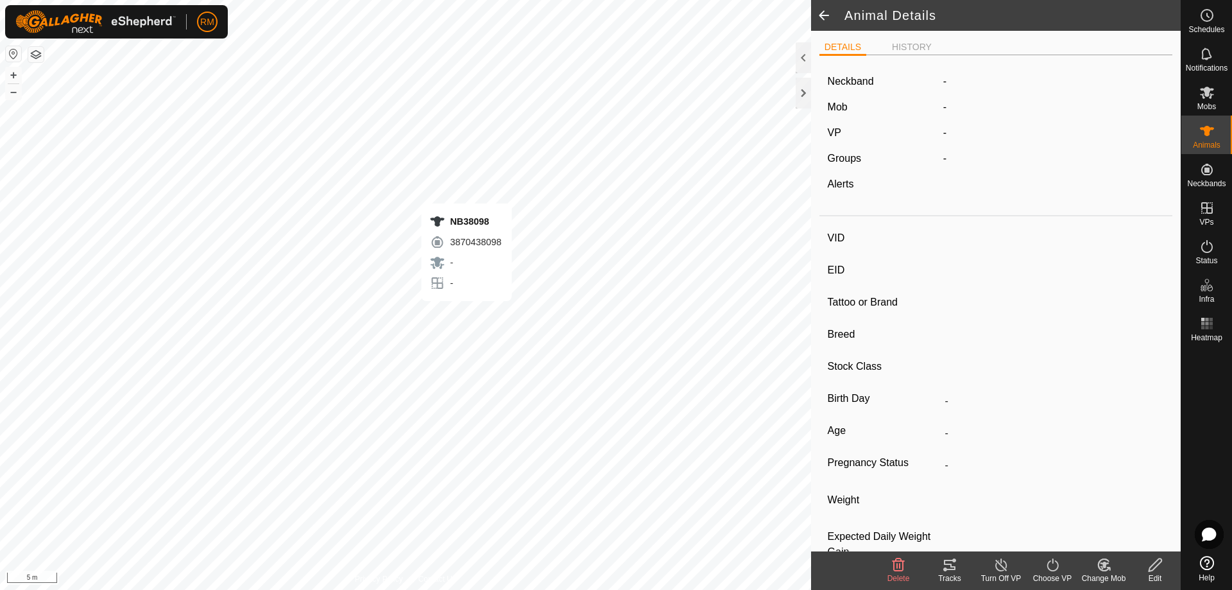
type input "-"
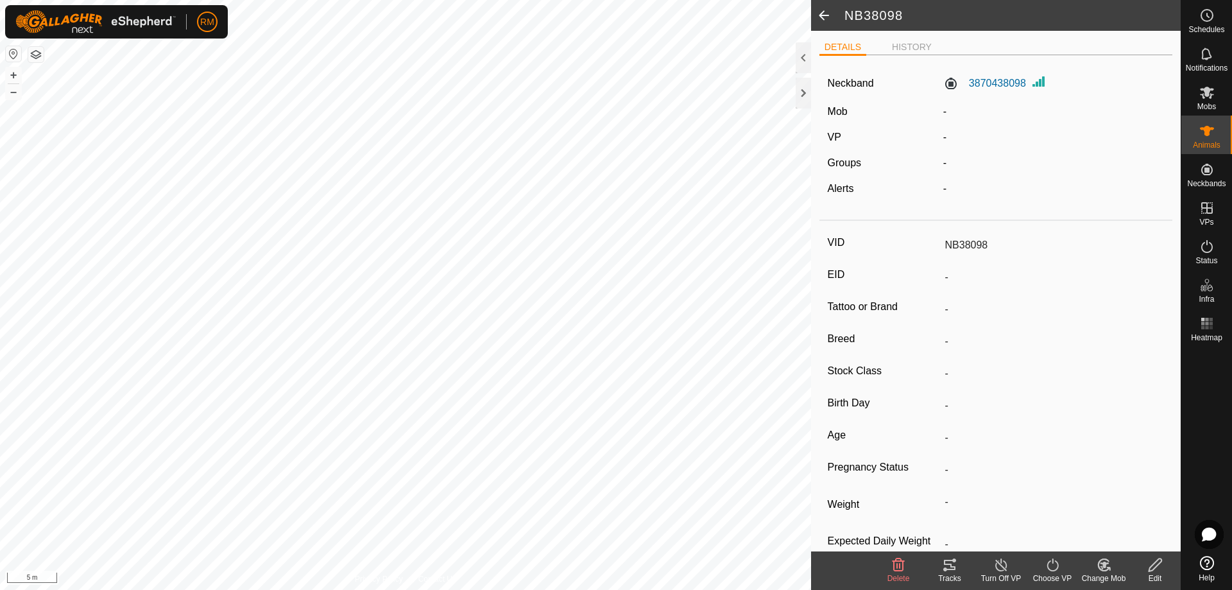
click at [1151, 570] on icon at bounding box center [1154, 564] width 13 height 13
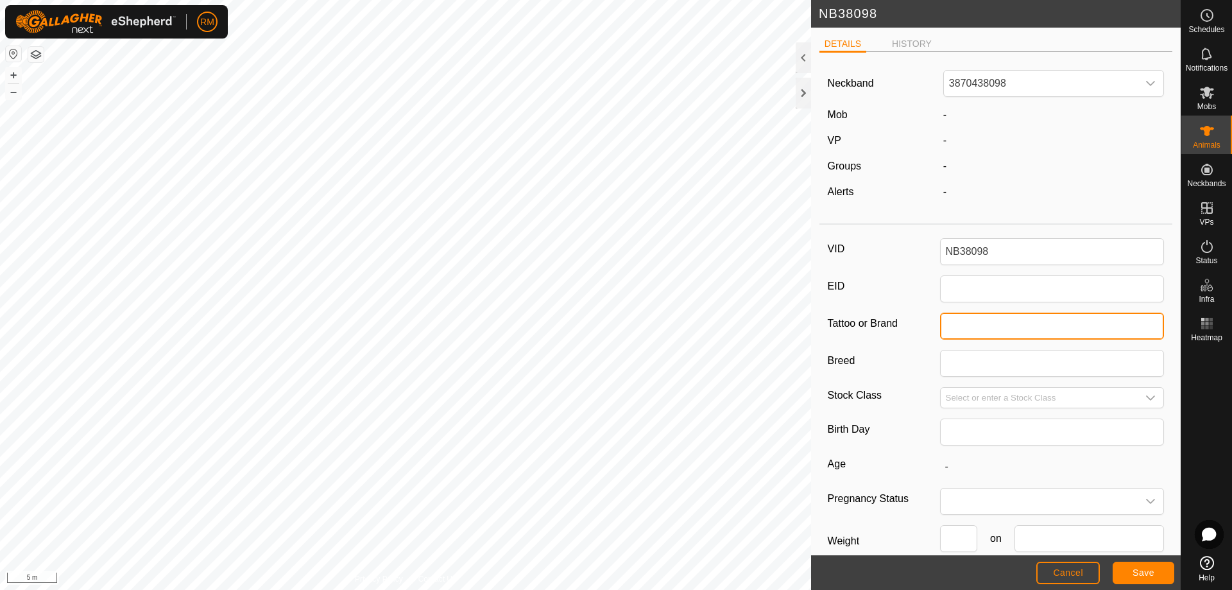
click at [977, 328] on input "Tattoo or Brand" at bounding box center [1052, 325] width 225 height 27
type input "000003870438098"
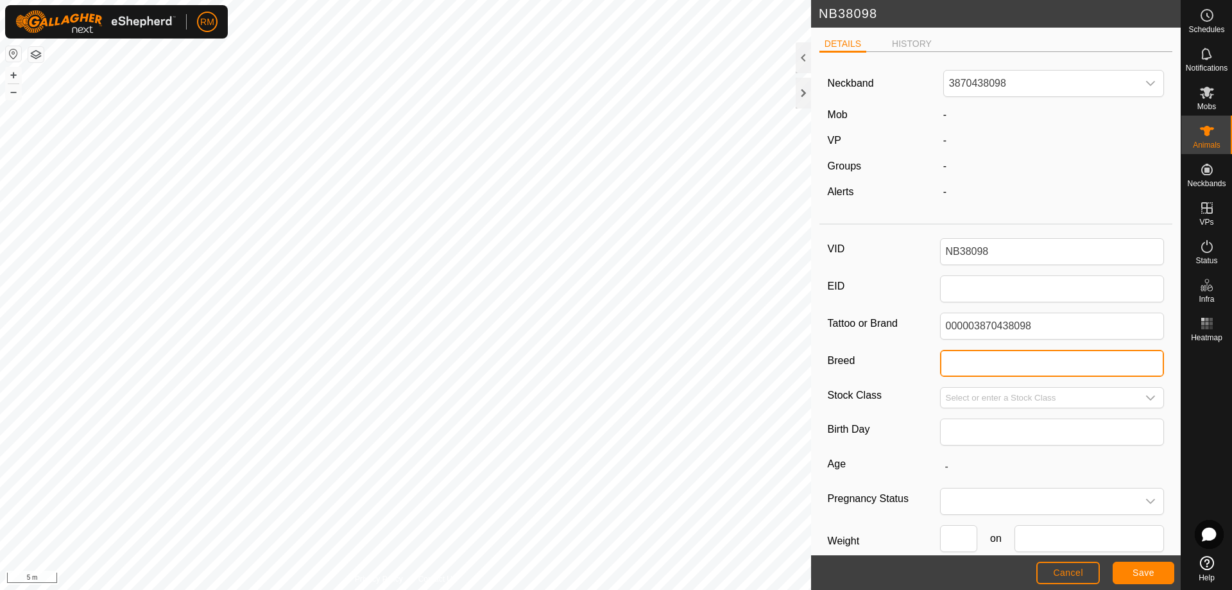
click at [956, 365] on input "Breed" at bounding box center [1052, 363] width 225 height 27
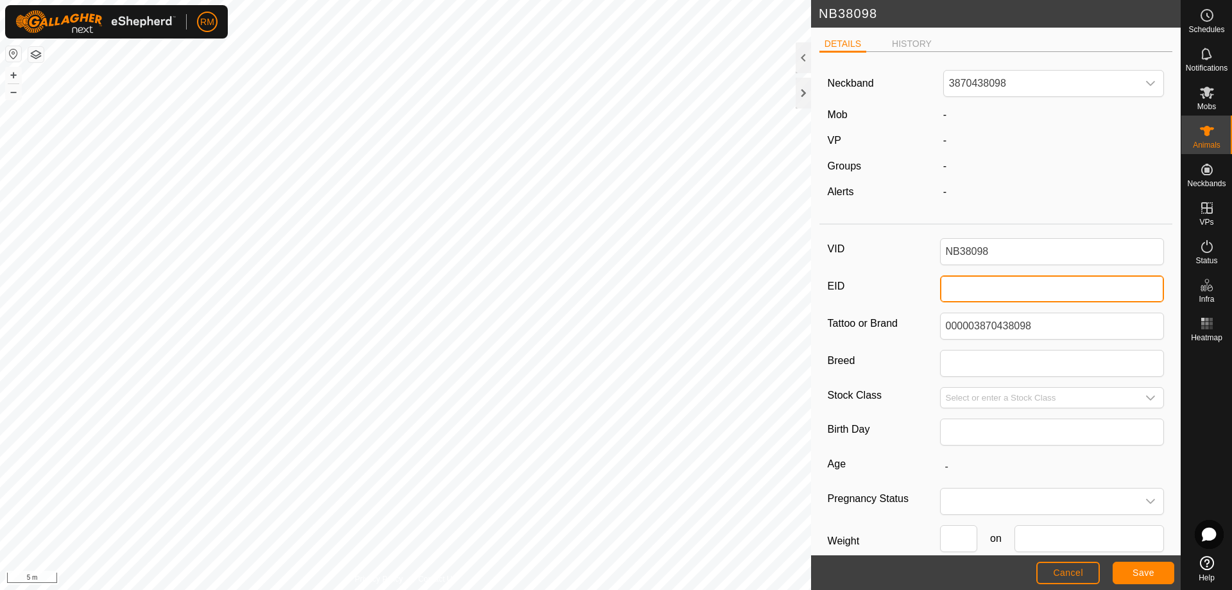
click at [962, 289] on input "EID" at bounding box center [1052, 288] width 225 height 27
click at [899, 380] on div "VID NB38098 EID Tattoo or Brand 000003870438098 Breed Stock Class Birth Day Age…" at bounding box center [995, 428] width 353 height 397
click at [950, 287] on input "EID" at bounding box center [1052, 288] width 225 height 27
click at [917, 386] on div "VID NB38098 EID Tattoo or Brand 000003870438098 Breed Stock Class Birth Day Age…" at bounding box center [995, 428] width 353 height 397
click at [1045, 286] on input "EID" at bounding box center [1052, 288] width 225 height 27
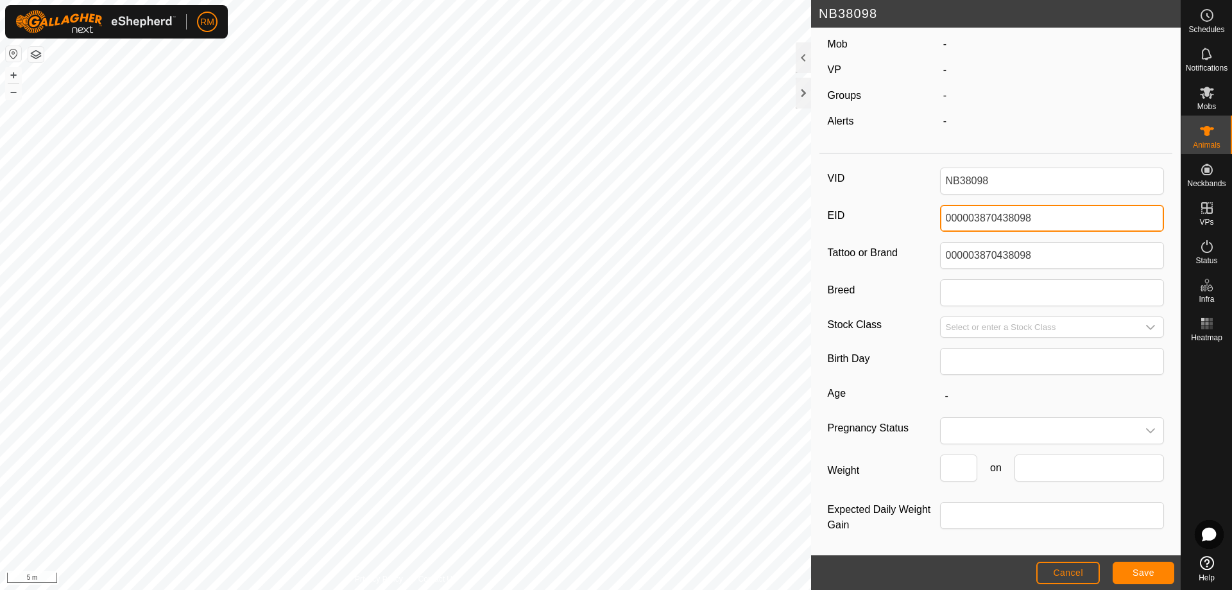
scroll to position [71, 0]
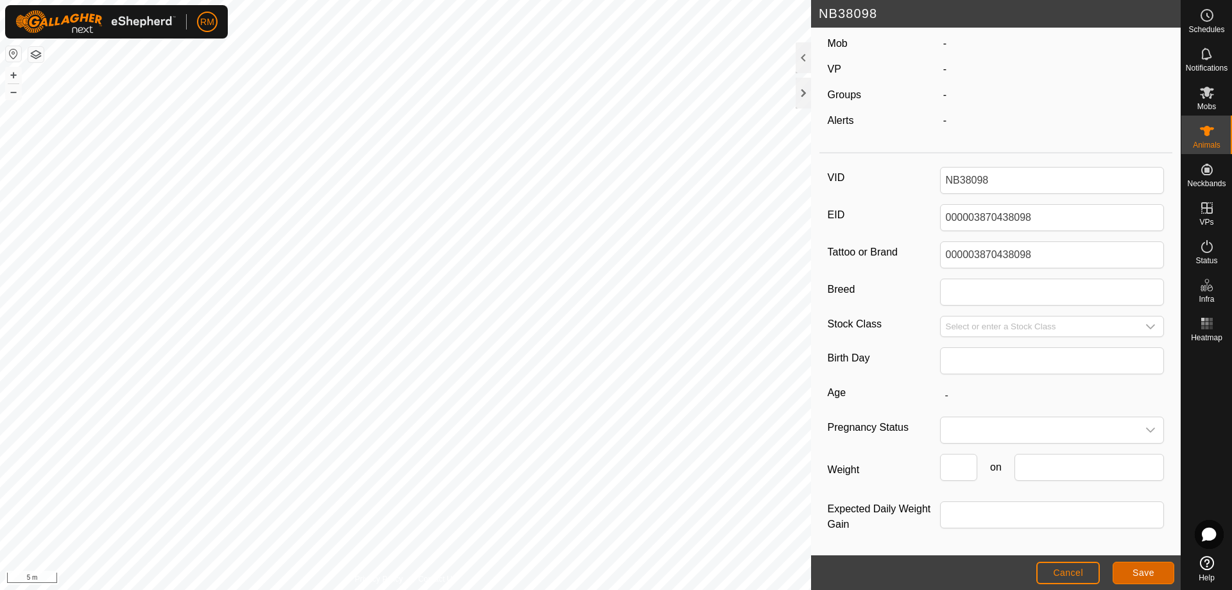
click at [1126, 573] on button "Save" at bounding box center [1143, 572] width 62 height 22
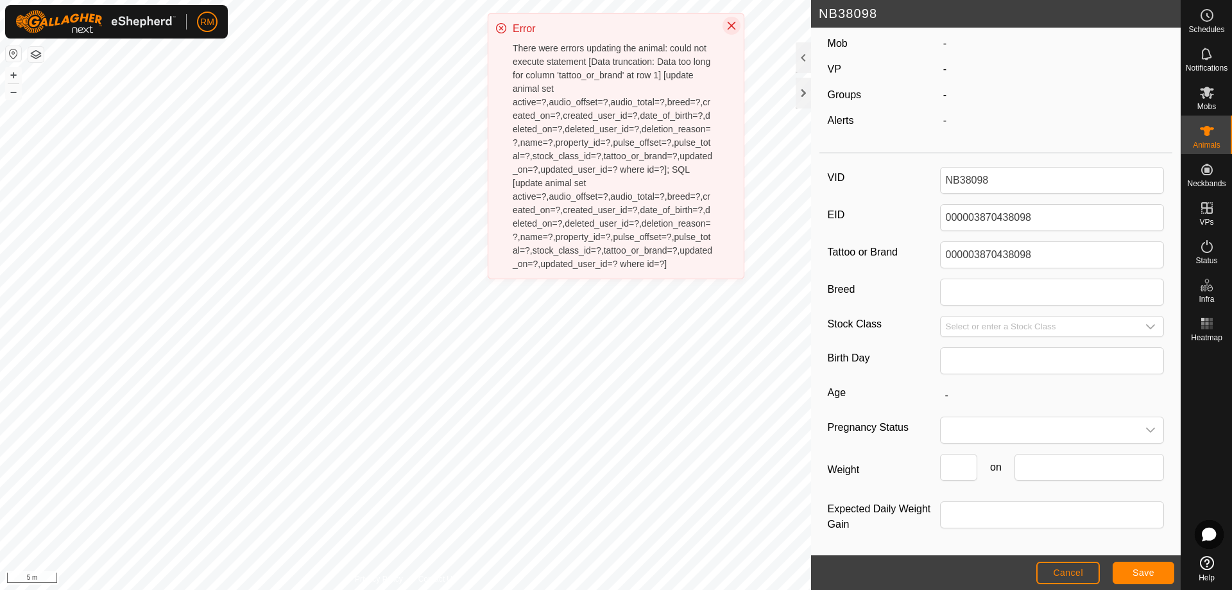
click at [730, 21] on icon "Close" at bounding box center [731, 26] width 10 height 10
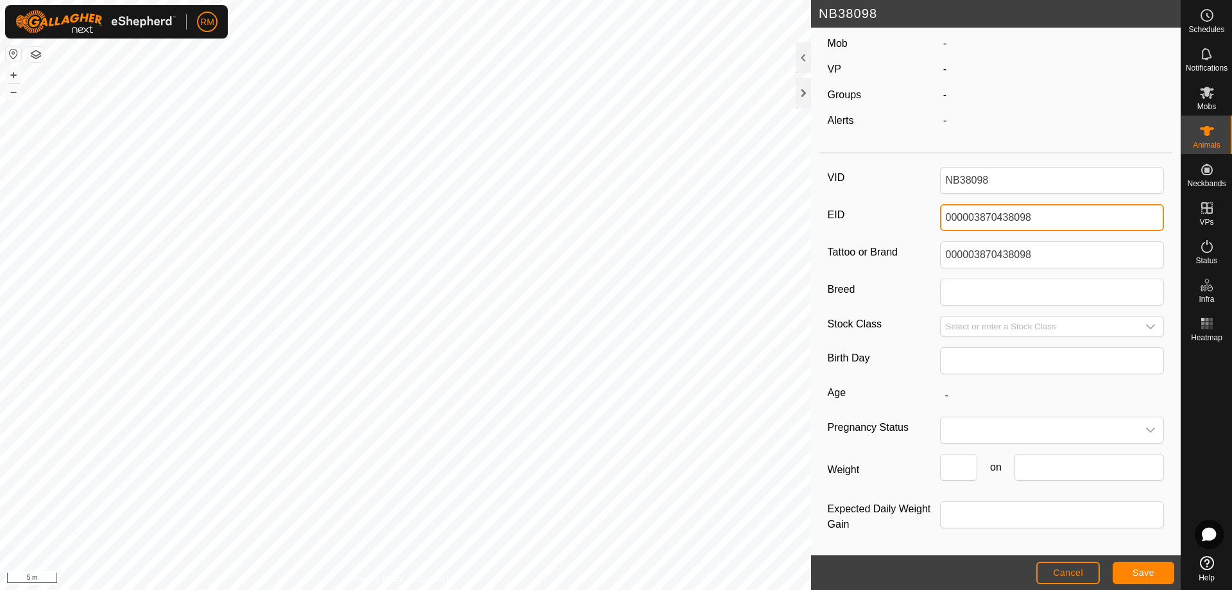
click at [1035, 220] on input "000003870438098" at bounding box center [1052, 217] width 225 height 27
type input "0"
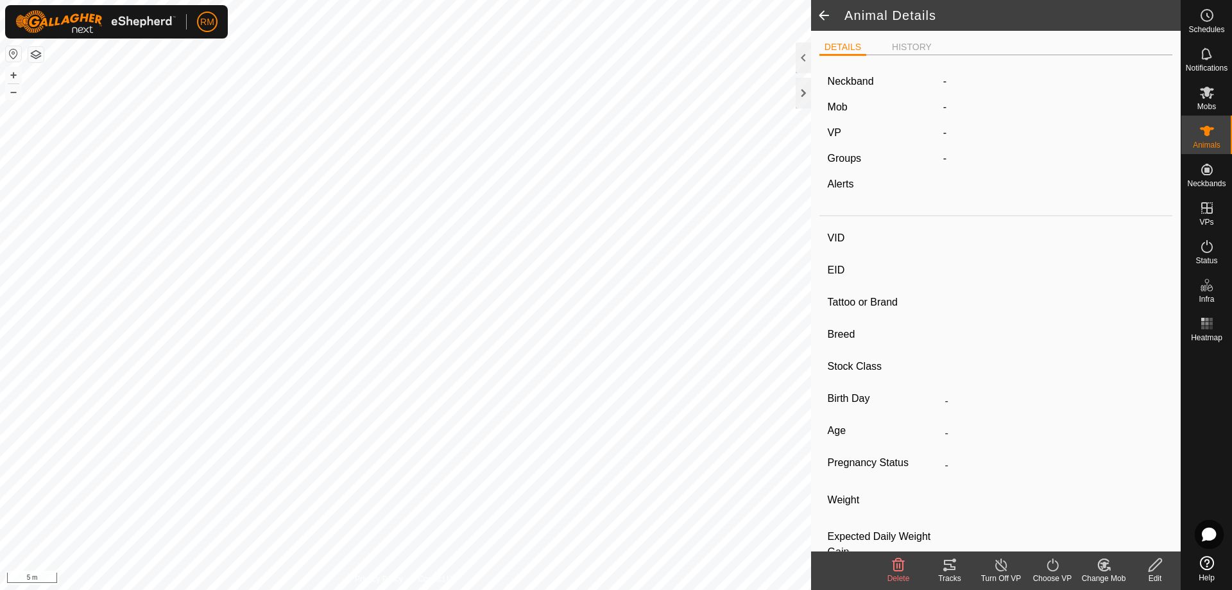
type input "NB60250"
type input "-"
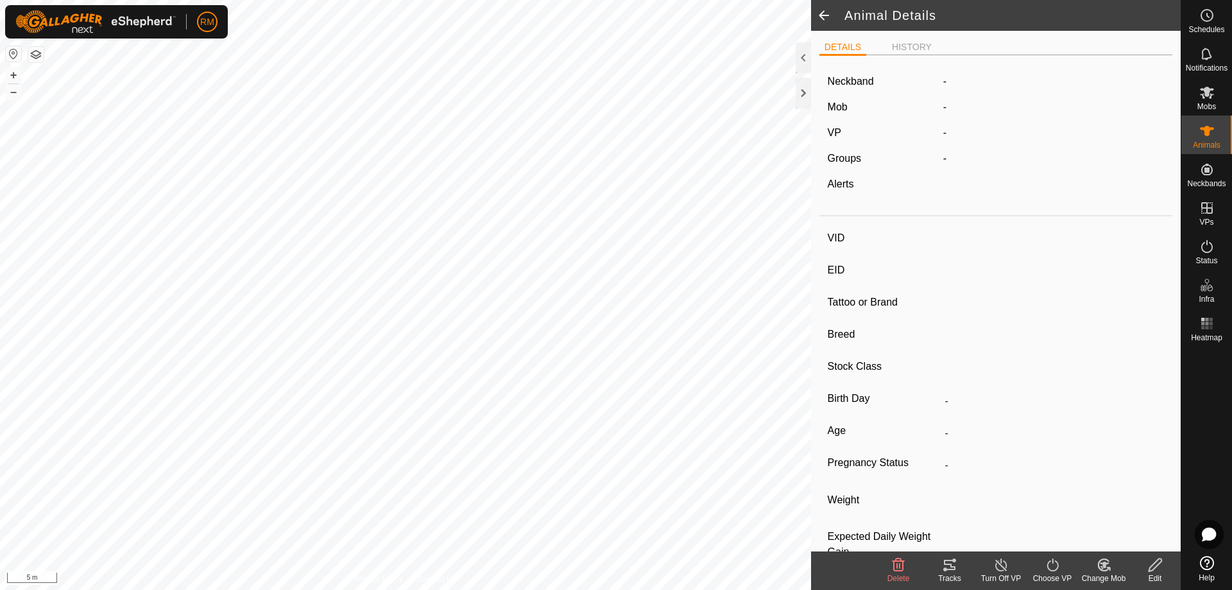
type input "-"
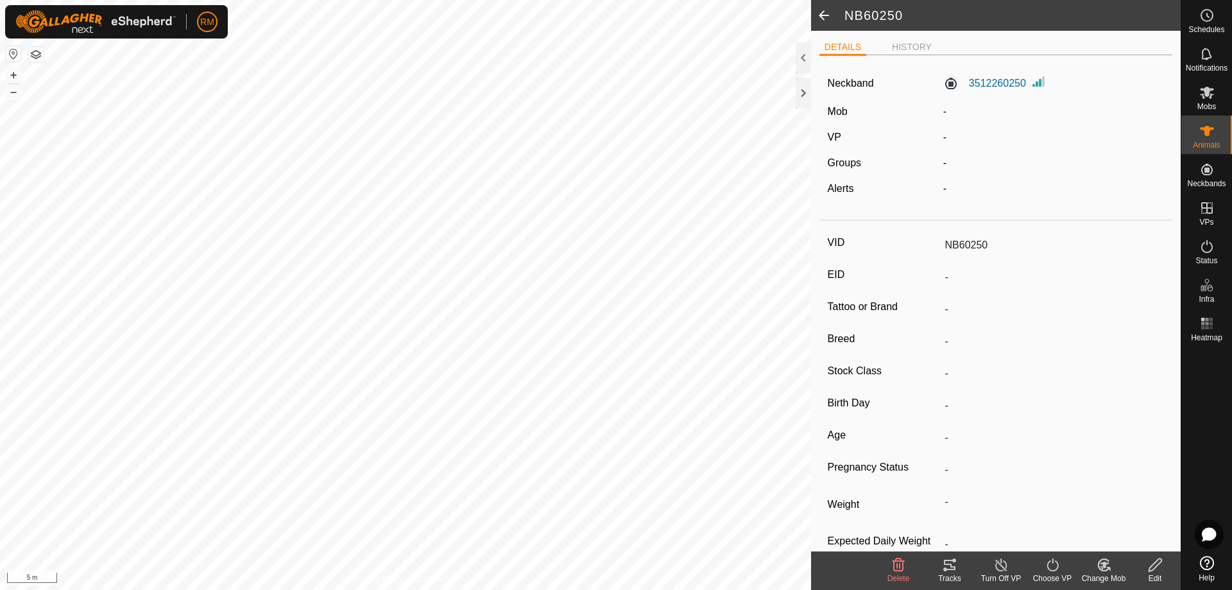
click at [1156, 567] on icon at bounding box center [1155, 564] width 16 height 15
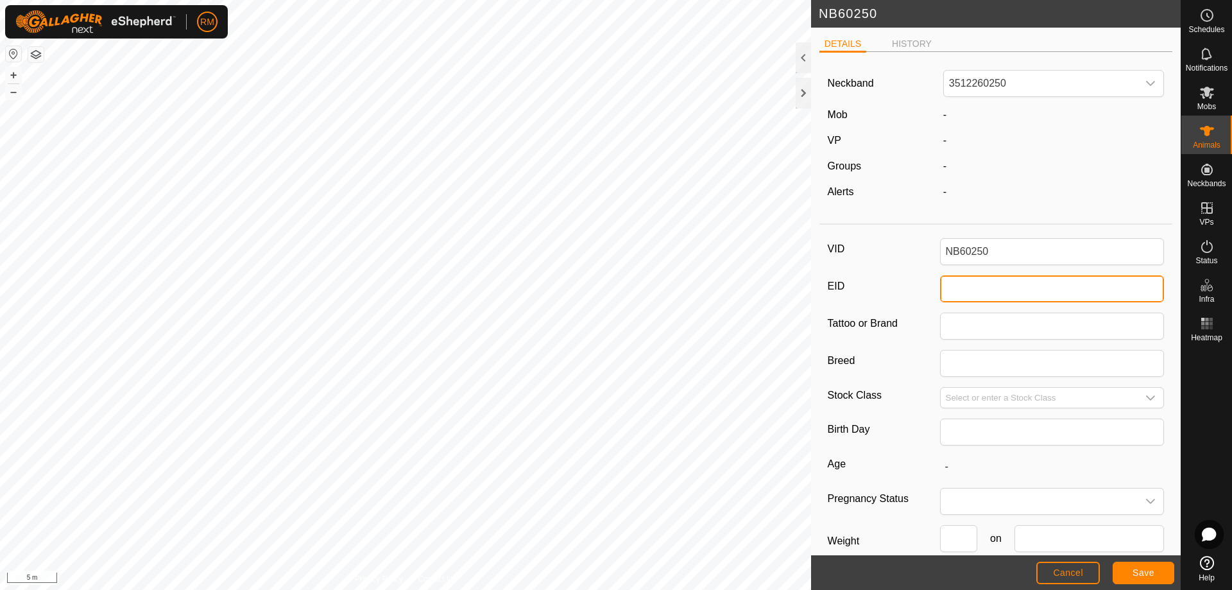
click at [951, 291] on input "EID" at bounding box center [1052, 288] width 225 height 27
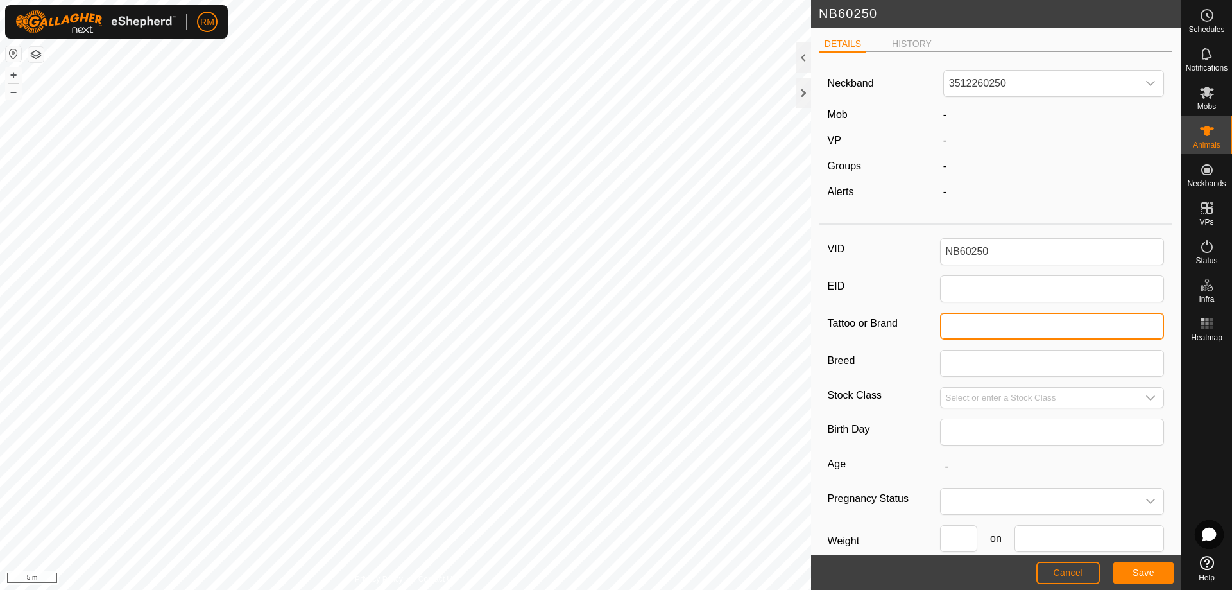
click at [960, 329] on input "Tattoo or Brand" at bounding box center [1052, 325] width 225 height 27
type input "982123824704334"
click at [1135, 575] on span "Save" at bounding box center [1143, 572] width 22 height 10
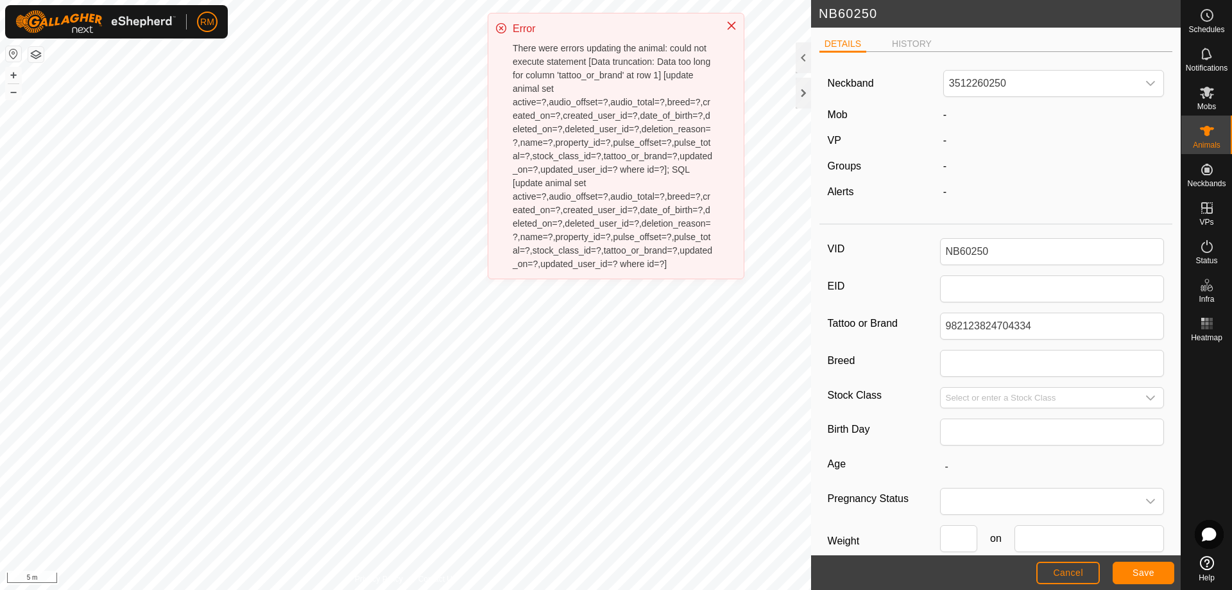
drag, startPoint x: 729, startPoint y: 26, endPoint x: 742, endPoint y: 63, distance: 38.7
click at [729, 28] on icon "Close" at bounding box center [731, 26] width 10 height 10
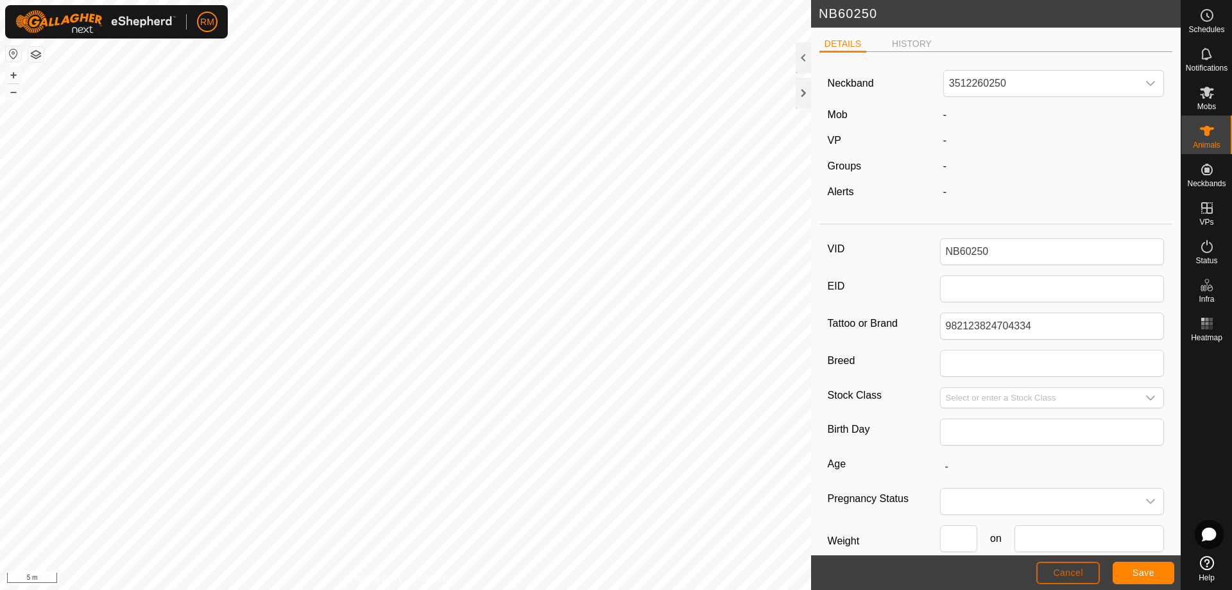
click at [1064, 574] on span "Cancel" at bounding box center [1068, 572] width 30 height 10
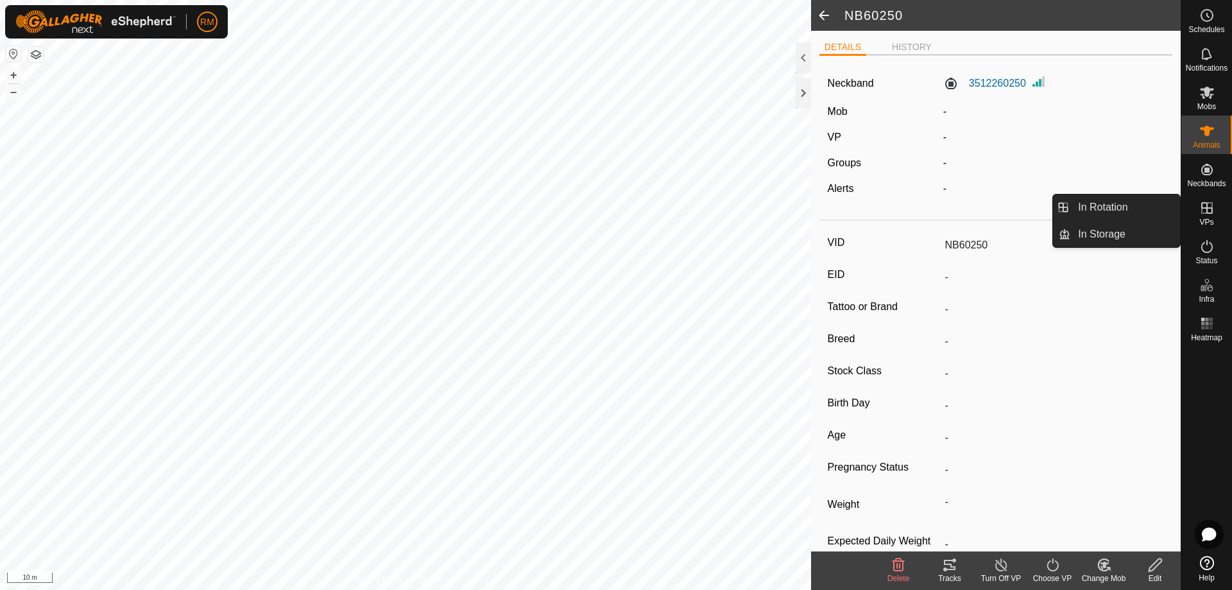
click at [1205, 212] on icon at bounding box center [1206, 207] width 15 height 15
click at [1209, 212] on icon at bounding box center [1206, 207] width 15 height 15
click at [1112, 201] on link "In Rotation" at bounding box center [1125, 207] width 110 height 26
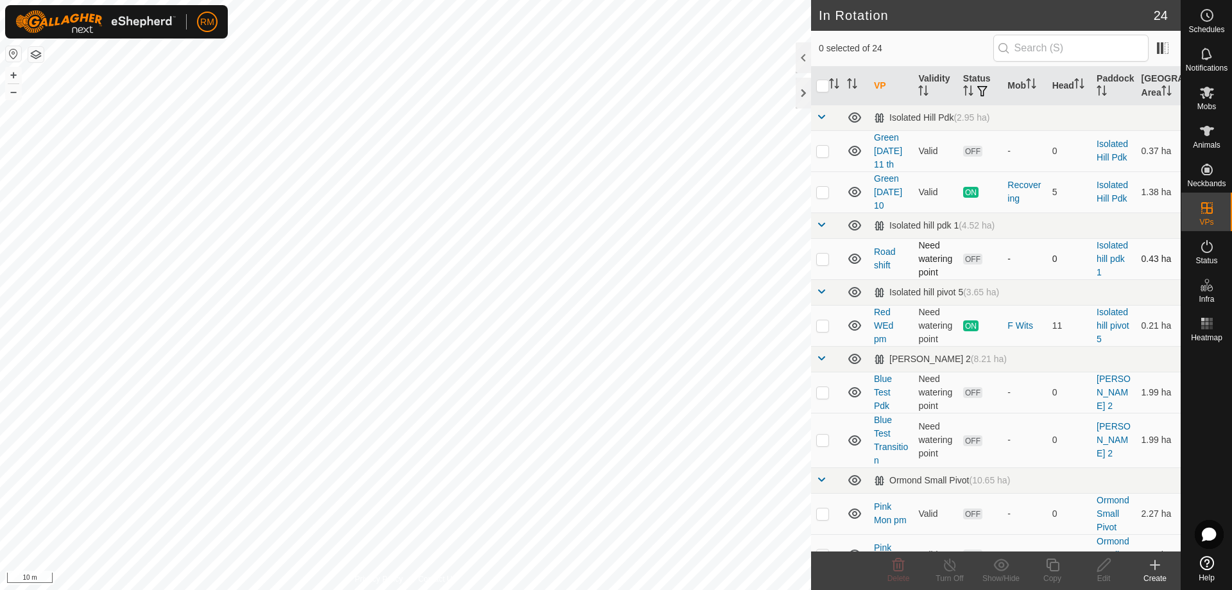
checkbox input "true"
click at [1047, 563] on icon at bounding box center [1052, 564] width 13 height 13
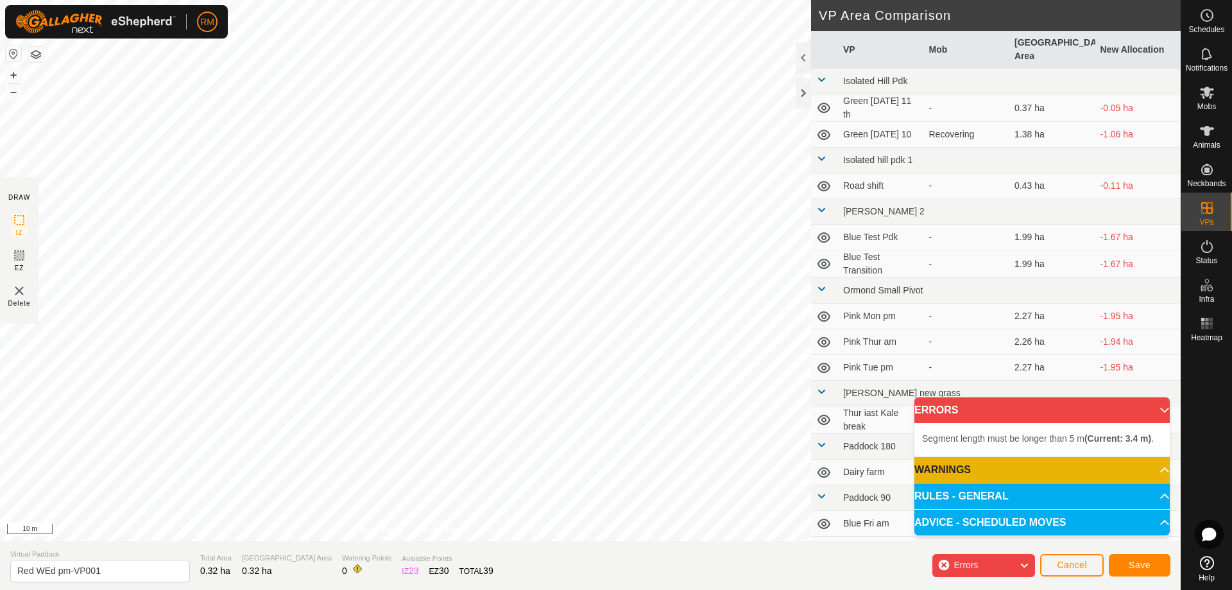
click at [631, 342] on div "Segment length must be longer than 5 m (Current: 3.4 m) . + – ⇧ i 10 m" at bounding box center [405, 270] width 811 height 541
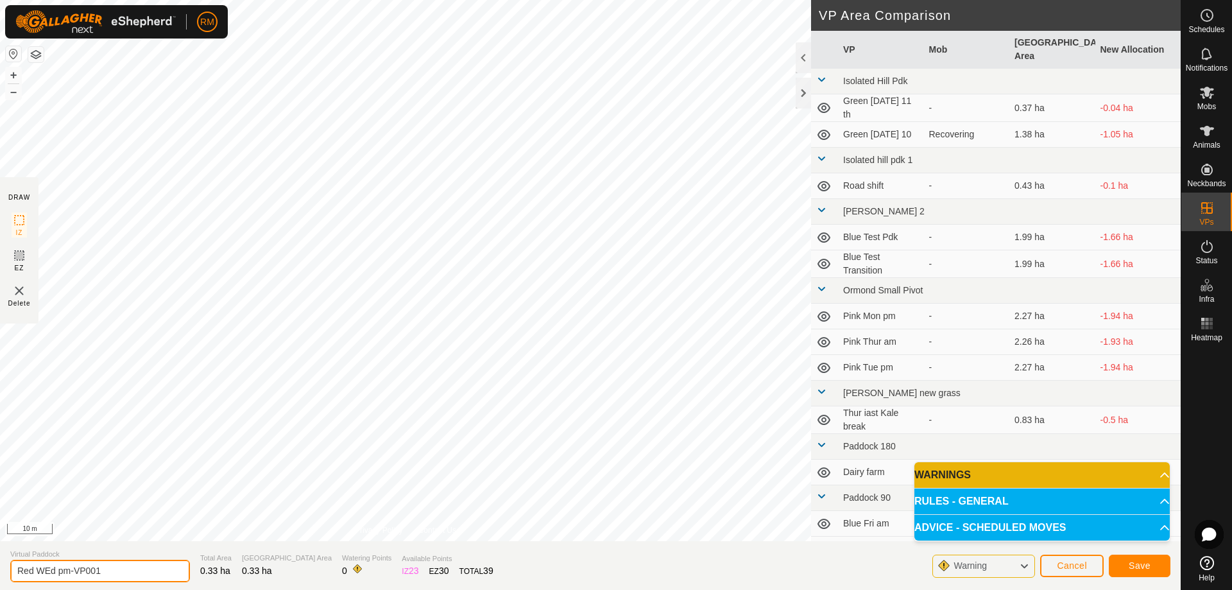
click at [126, 571] on input "Red WEd pm-VP001" at bounding box center [100, 570] width 180 height 22
click at [126, 572] on input "Red WEd pm-VP001" at bounding box center [100, 570] width 180 height 22
type input "Red Fri 15 08"
click at [1140, 565] on span "Save" at bounding box center [1139, 565] width 22 height 10
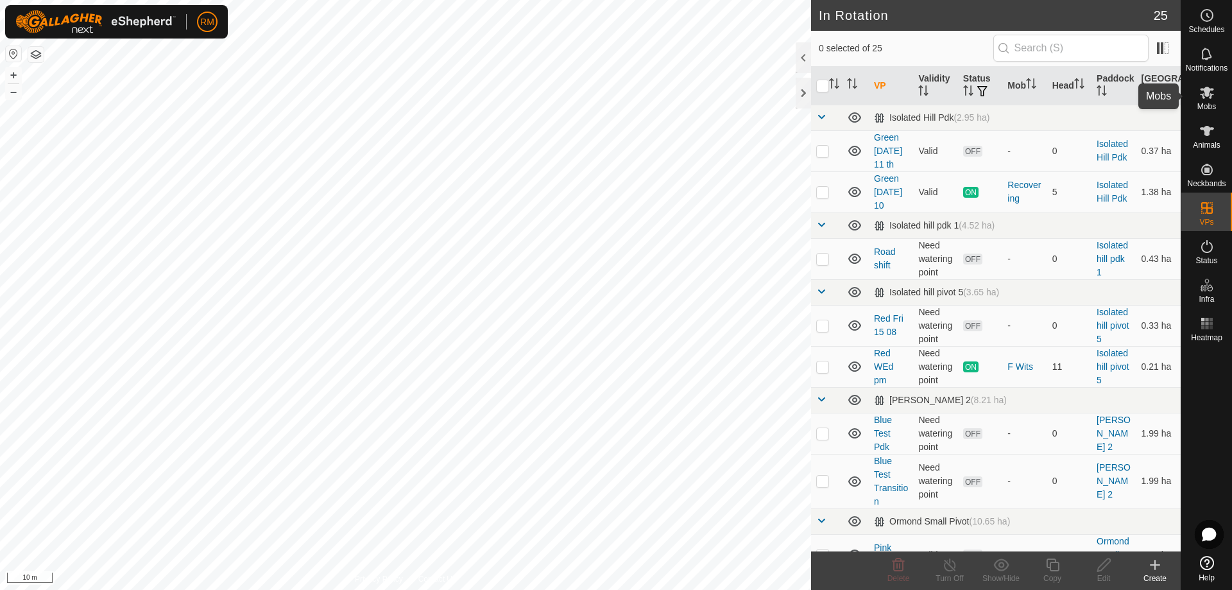
click at [1207, 94] on icon at bounding box center [1207, 93] width 14 height 12
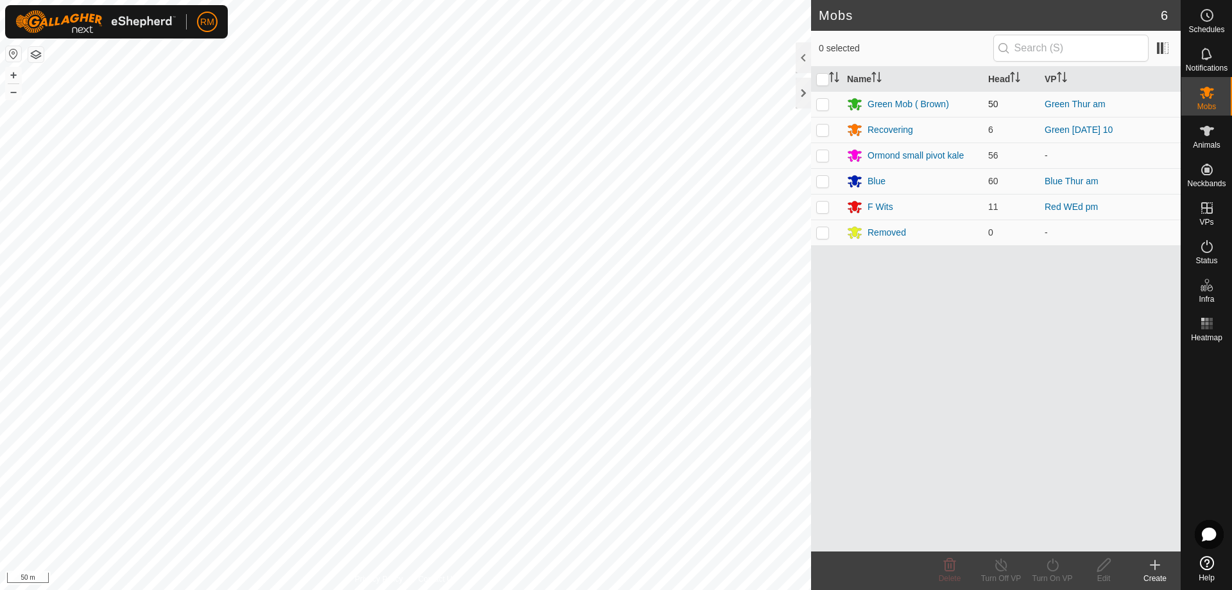
click at [817, 104] on p-checkbox at bounding box center [822, 104] width 13 height 10
checkbox input "true"
click at [1055, 565] on icon at bounding box center [1052, 564] width 16 height 15
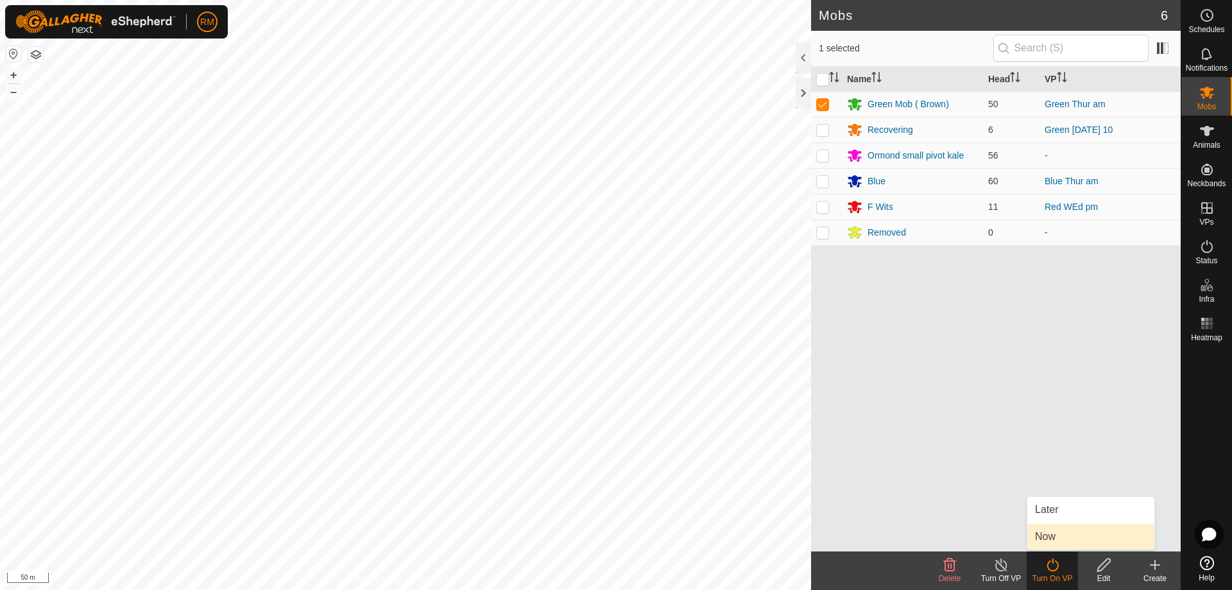
click at [1050, 536] on link "Now" at bounding box center [1090, 536] width 127 height 26
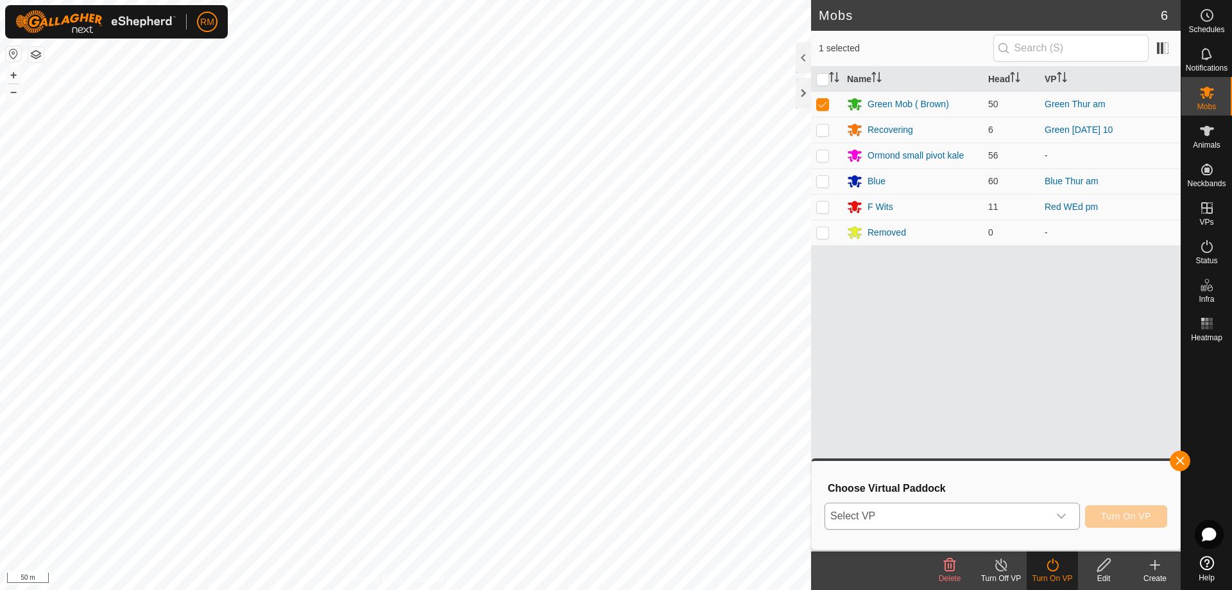
click at [1062, 518] on icon "dropdown trigger" at bounding box center [1061, 516] width 10 height 10
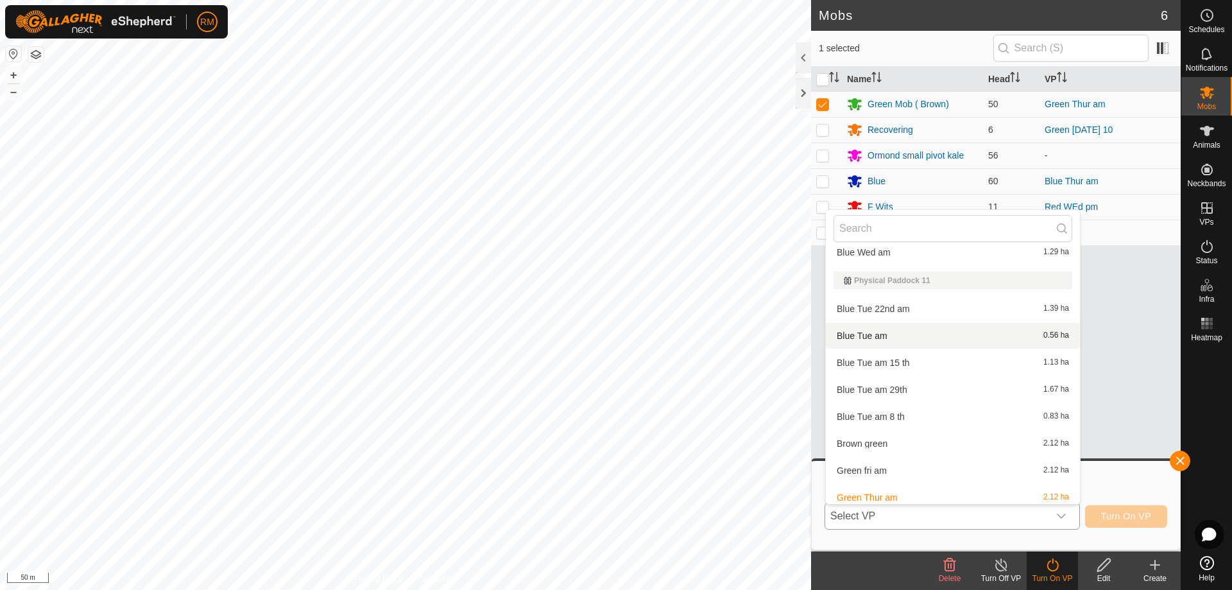
scroll to position [681, 0]
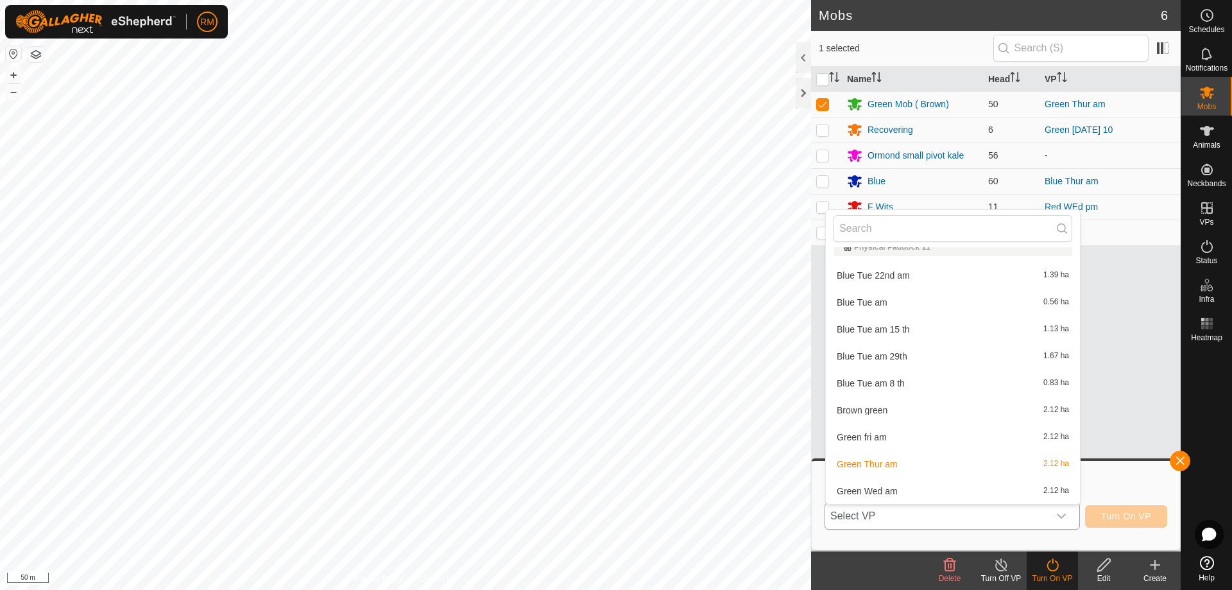
click at [877, 435] on li "Green fri am 2.12 ha" at bounding box center [953, 437] width 254 height 26
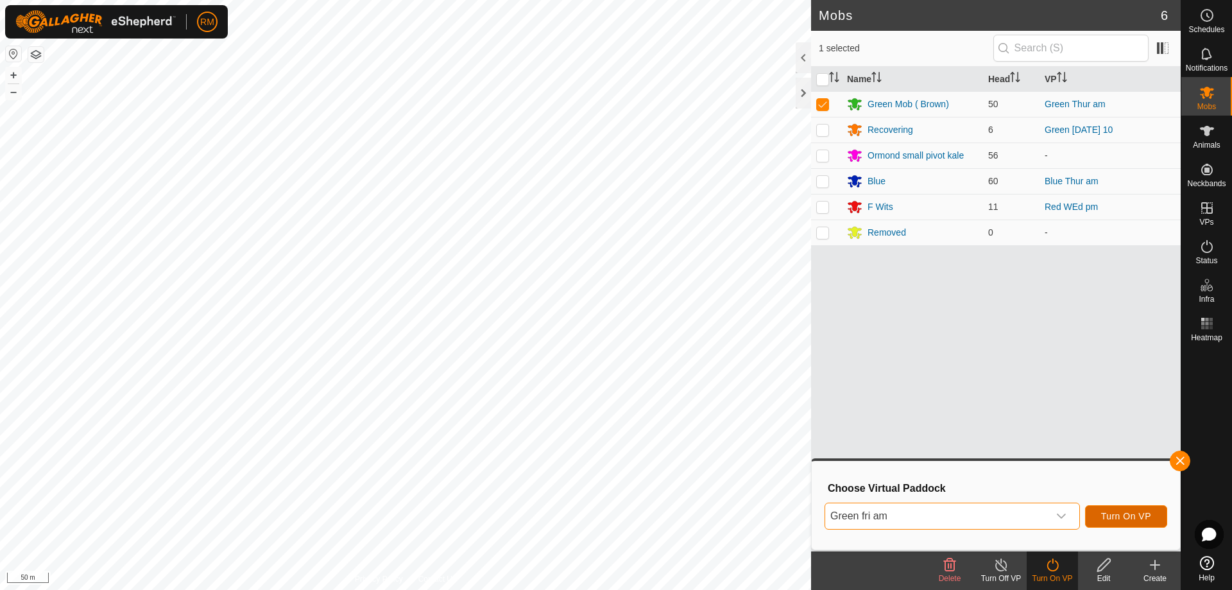
click at [1115, 517] on span "Turn On VP" at bounding box center [1126, 516] width 50 height 10
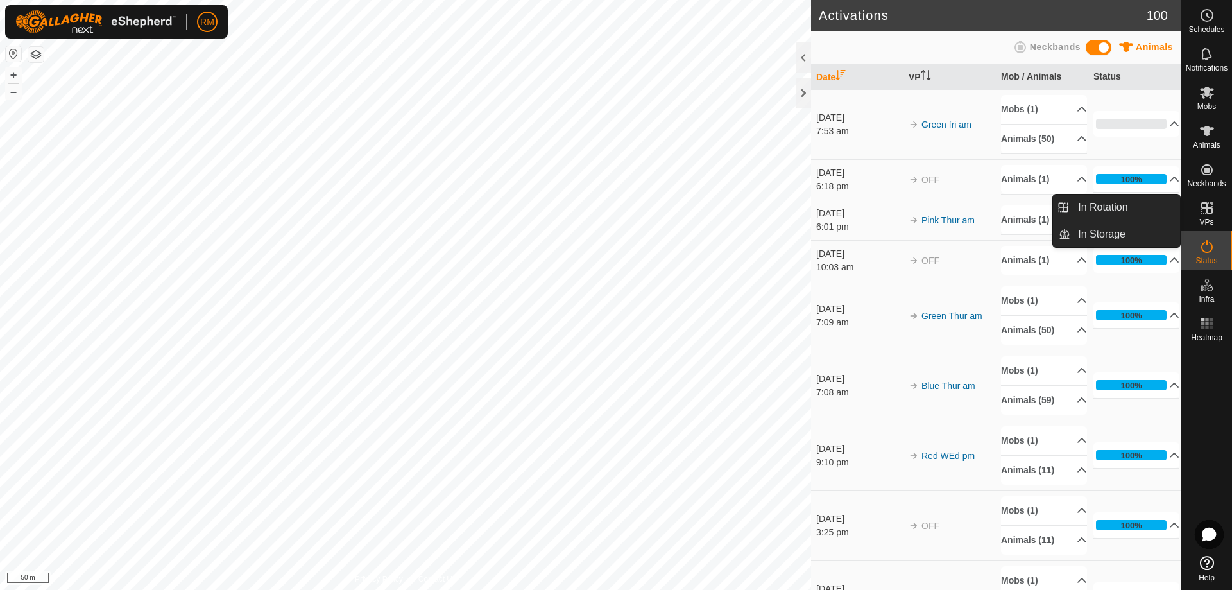
click at [1209, 212] on icon at bounding box center [1206, 207] width 15 height 15
click at [1111, 207] on link "In Rotation" at bounding box center [1125, 207] width 110 height 26
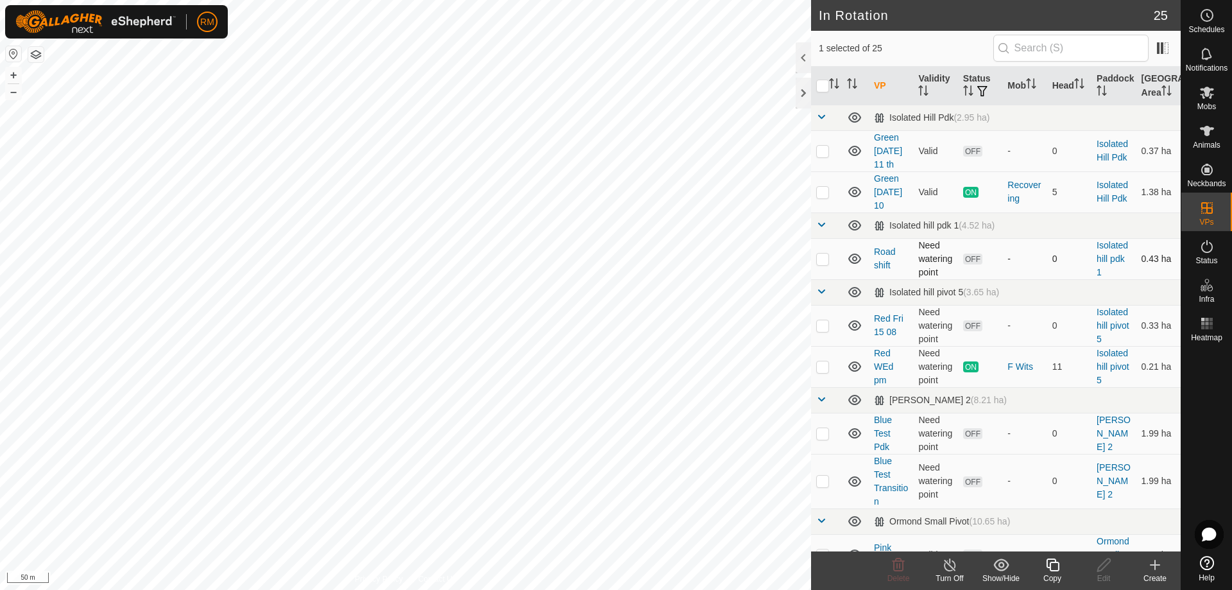
checkbox input "false"
checkbox input "true"
checkbox input "false"
click at [823, 433] on p-checkbox at bounding box center [822, 433] width 13 height 10
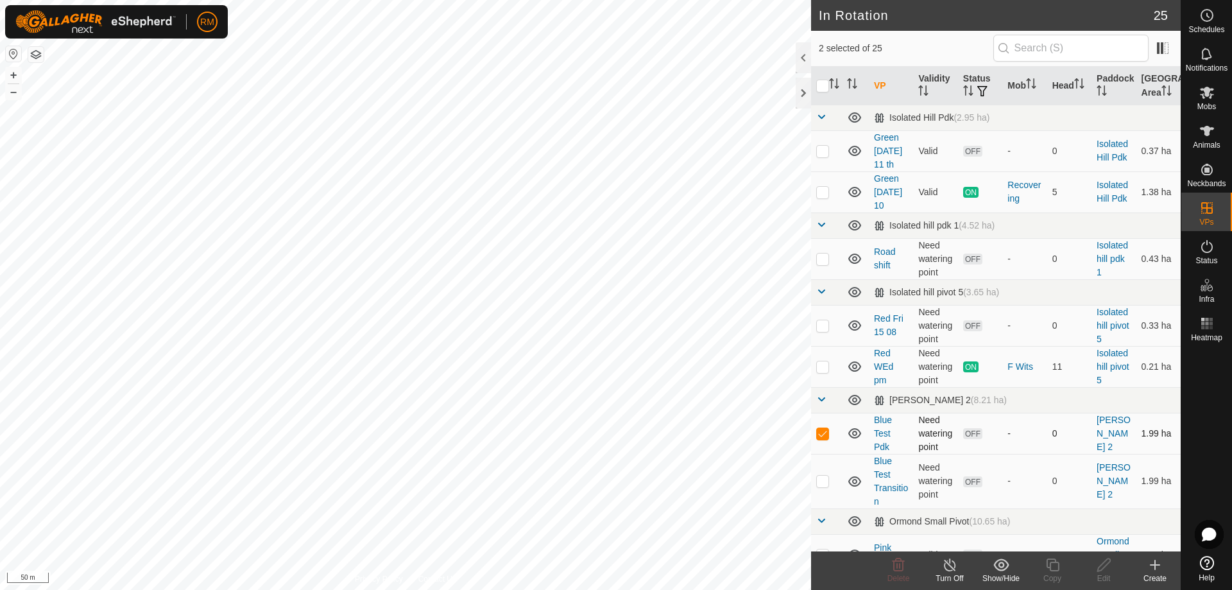
click at [819, 433] on p-checkbox at bounding box center [822, 433] width 13 height 10
checkbox input "false"
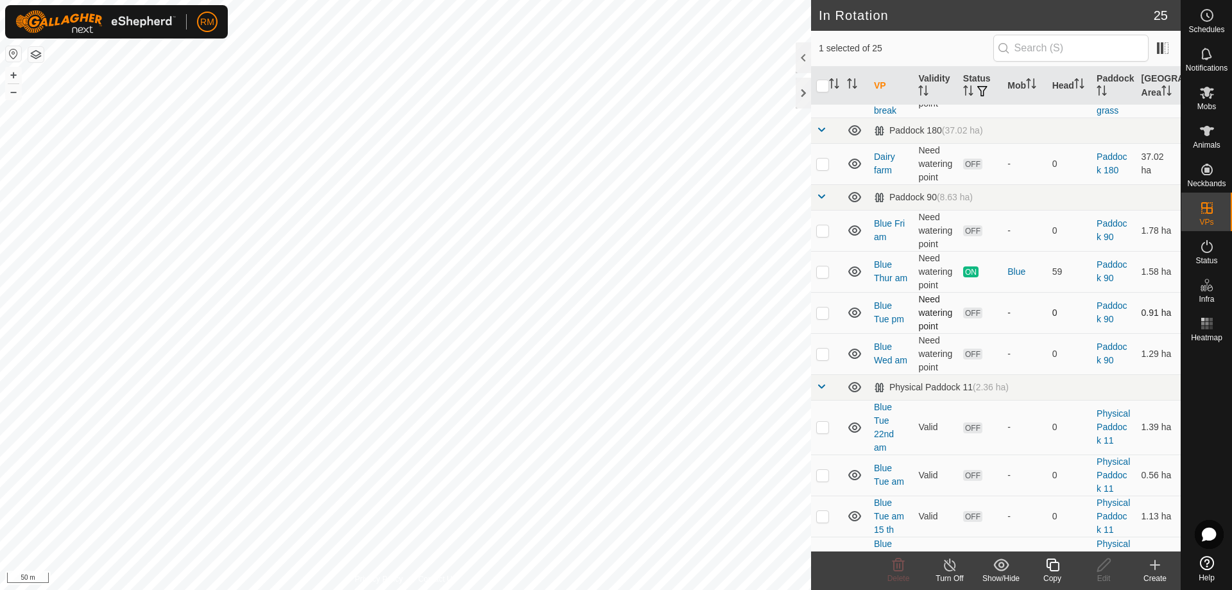
scroll to position [620, 0]
click at [824, 314] on p-checkbox at bounding box center [822, 312] width 13 height 10
checkbox input "false"
click at [821, 354] on p-checkbox at bounding box center [822, 353] width 13 height 10
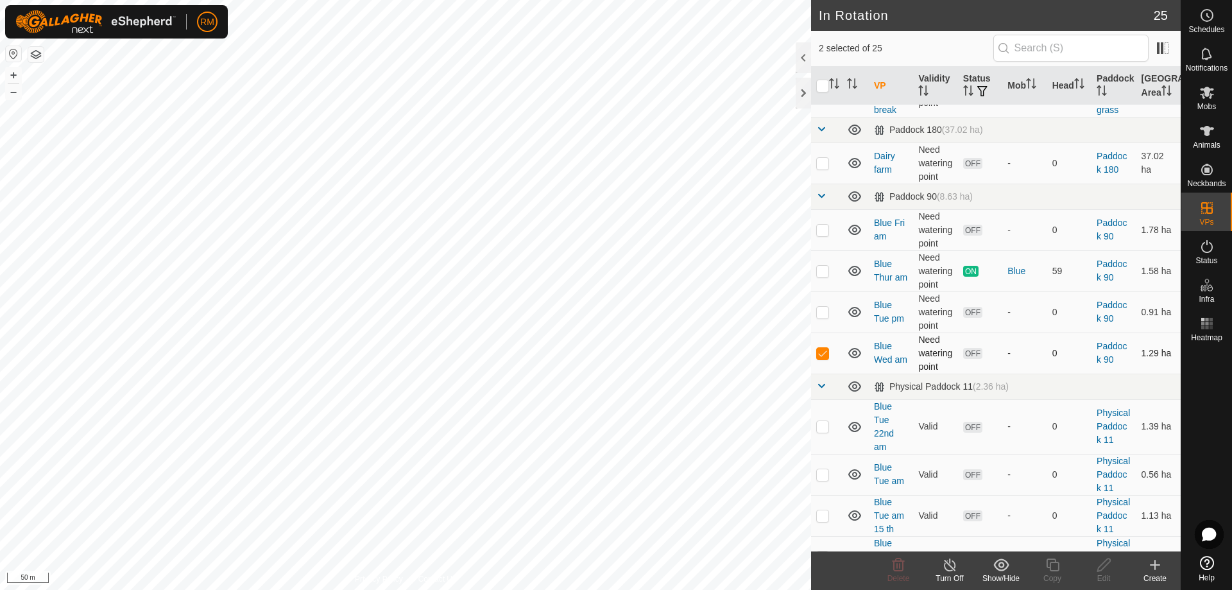
click at [821, 354] on p-checkbox at bounding box center [822, 353] width 13 height 10
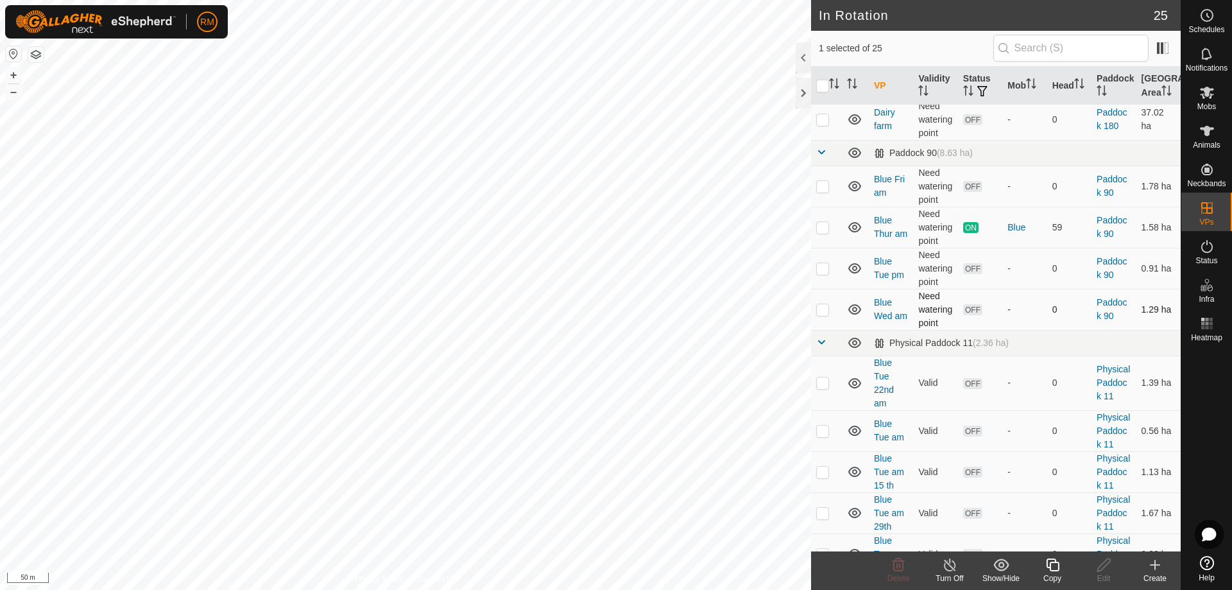
click at [826, 307] on p-checkbox at bounding box center [822, 309] width 13 height 10
click at [826, 308] on p-checkbox at bounding box center [822, 310] width 13 height 10
checkbox input "false"
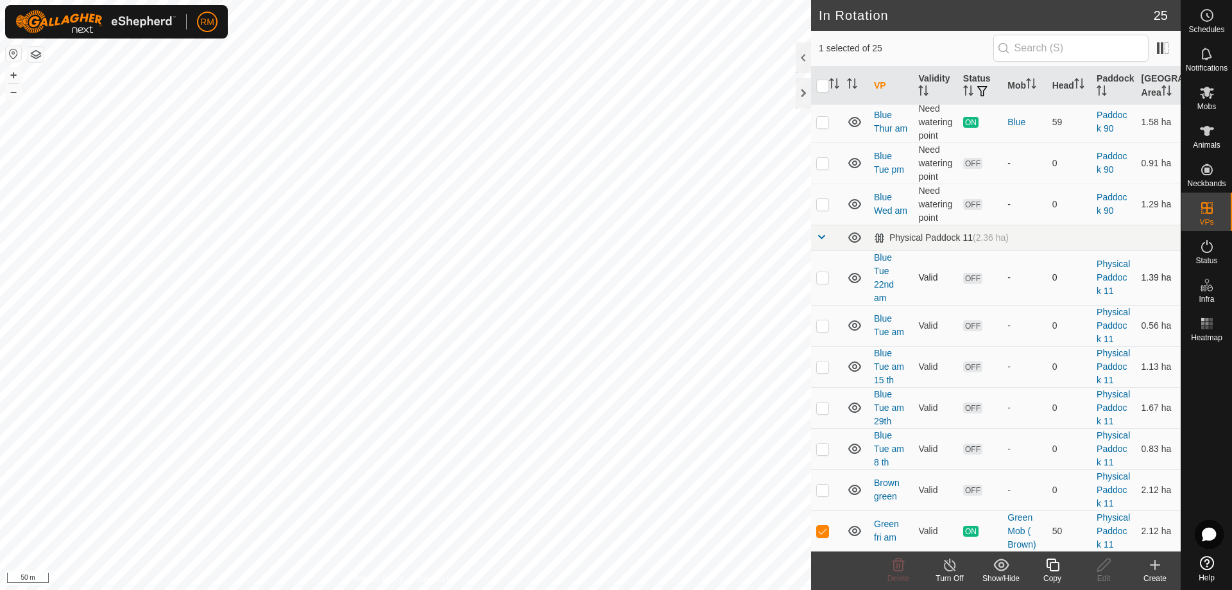
scroll to position [770, 0]
click at [820, 278] on p-checkbox at bounding box center [822, 276] width 13 height 10
checkbox input "true"
click at [822, 330] on p-checkbox at bounding box center [822, 324] width 13 height 10
checkbox input "true"
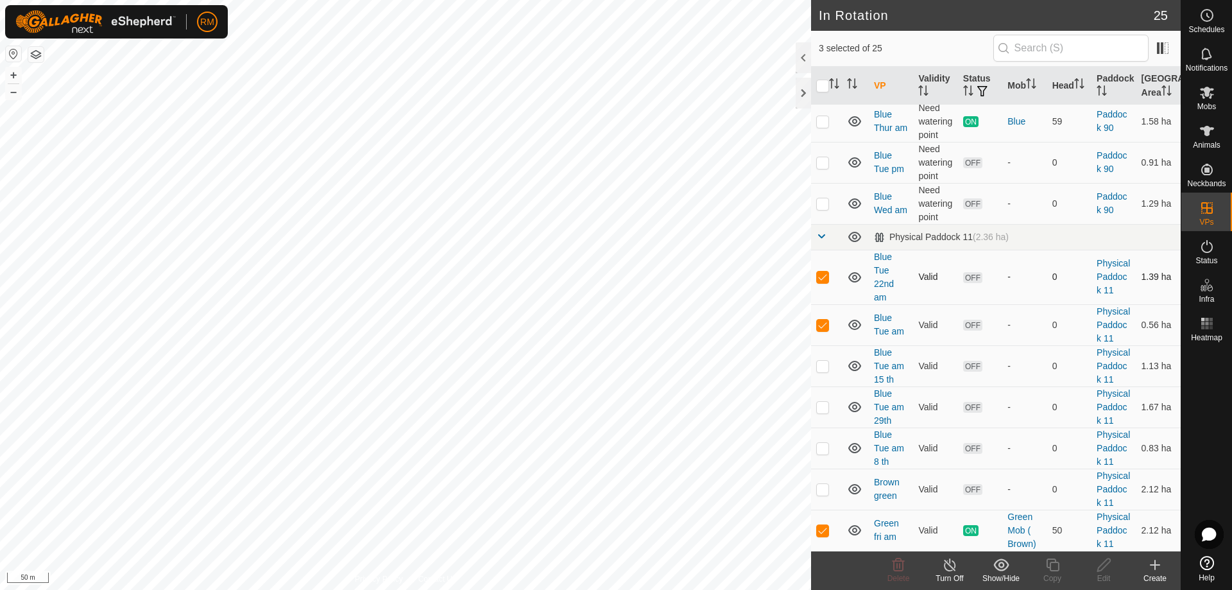
click at [854, 278] on icon at bounding box center [854, 277] width 13 height 10
click at [853, 330] on icon at bounding box center [854, 324] width 13 height 10
click at [853, 371] on icon at bounding box center [854, 366] width 13 height 10
click at [853, 412] on icon at bounding box center [854, 407] width 13 height 10
click at [855, 453] on icon at bounding box center [854, 448] width 13 height 10
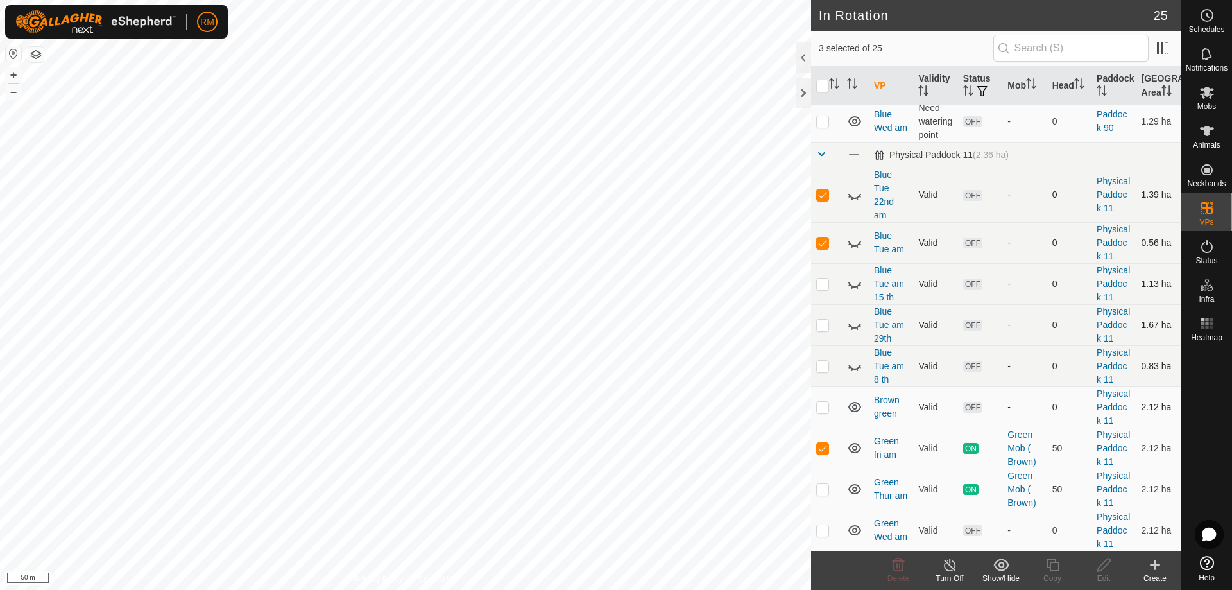
scroll to position [855, 0]
click at [855, 412] on icon at bounding box center [854, 407] width 13 height 10
click at [855, 414] on icon at bounding box center [854, 406] width 15 height 15
click at [819, 412] on p-checkbox at bounding box center [822, 407] width 13 height 10
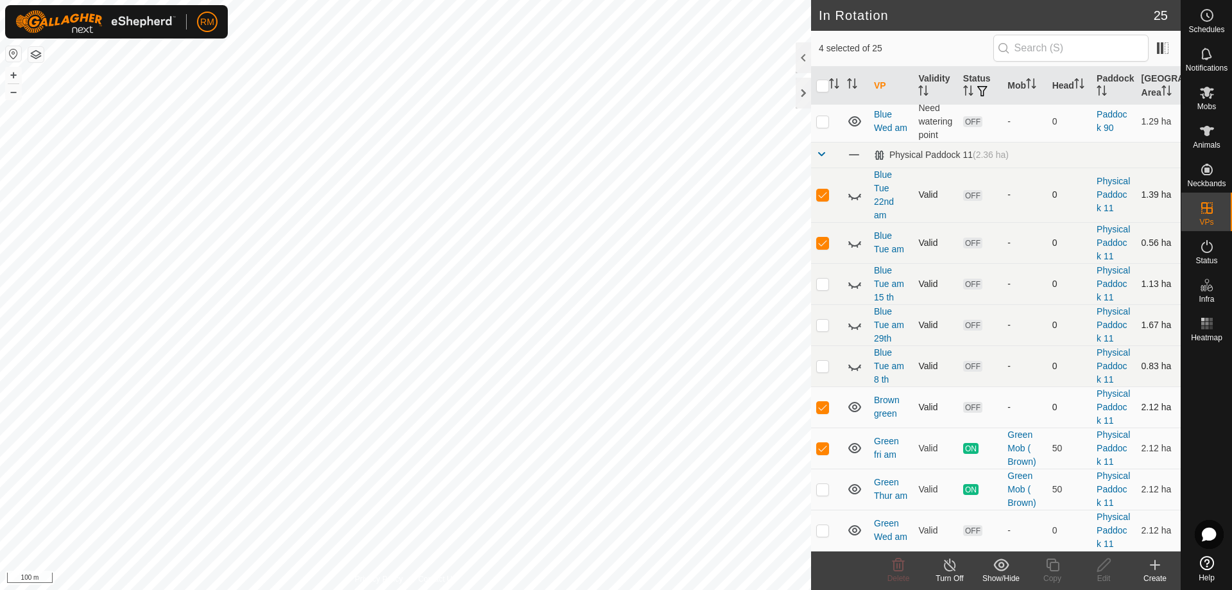
click at [819, 412] on p-checkbox at bounding box center [822, 407] width 13 height 10
click at [820, 412] on p-checkbox at bounding box center [822, 407] width 13 height 10
checkbox input "false"
click at [823, 453] on p-checkbox at bounding box center [822, 448] width 13 height 10
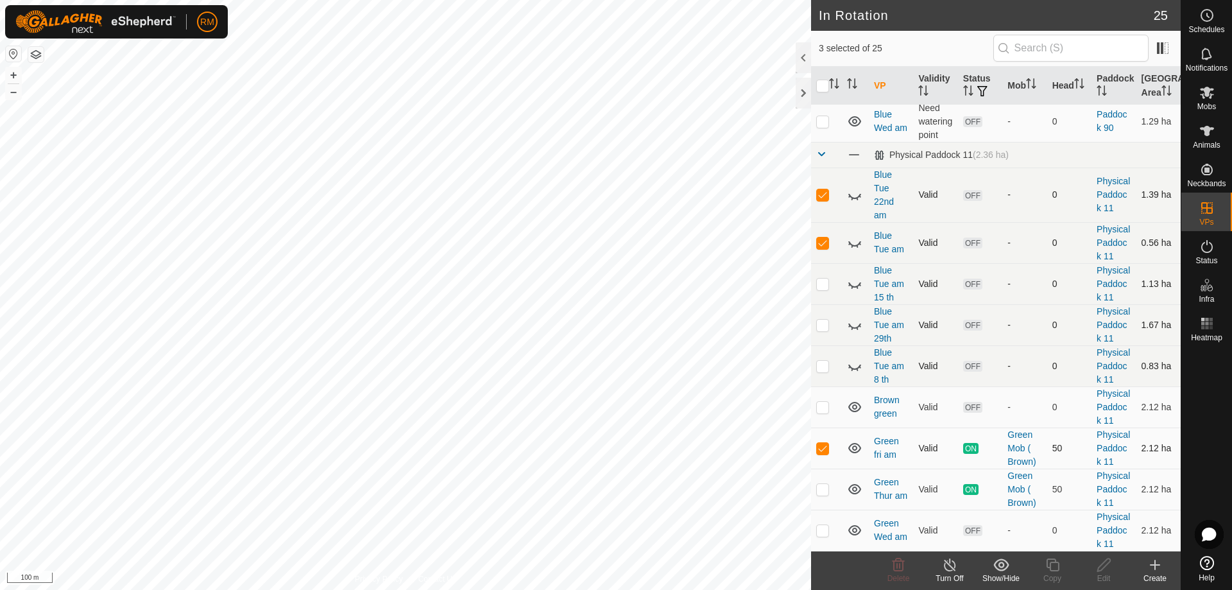
checkbox input "false"
click at [821, 244] on p-checkbox at bounding box center [822, 242] width 13 height 10
checkbox input "false"
click at [821, 192] on p-checkbox at bounding box center [822, 194] width 13 height 10
checkbox input "false"
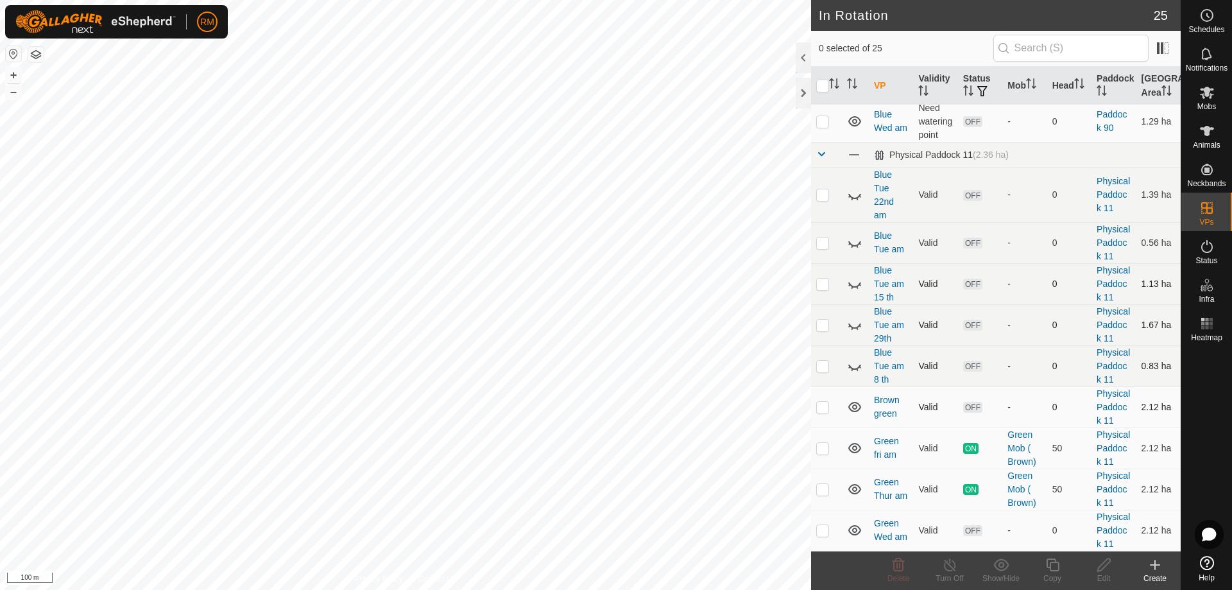
scroll to position [898, 0]
click at [824, 412] on p-checkbox at bounding box center [822, 407] width 13 height 10
click at [821, 412] on p-checkbox at bounding box center [822, 407] width 13 height 10
click at [857, 414] on icon at bounding box center [854, 406] width 15 height 15
click at [857, 412] on icon at bounding box center [857, 410] width 2 height 3
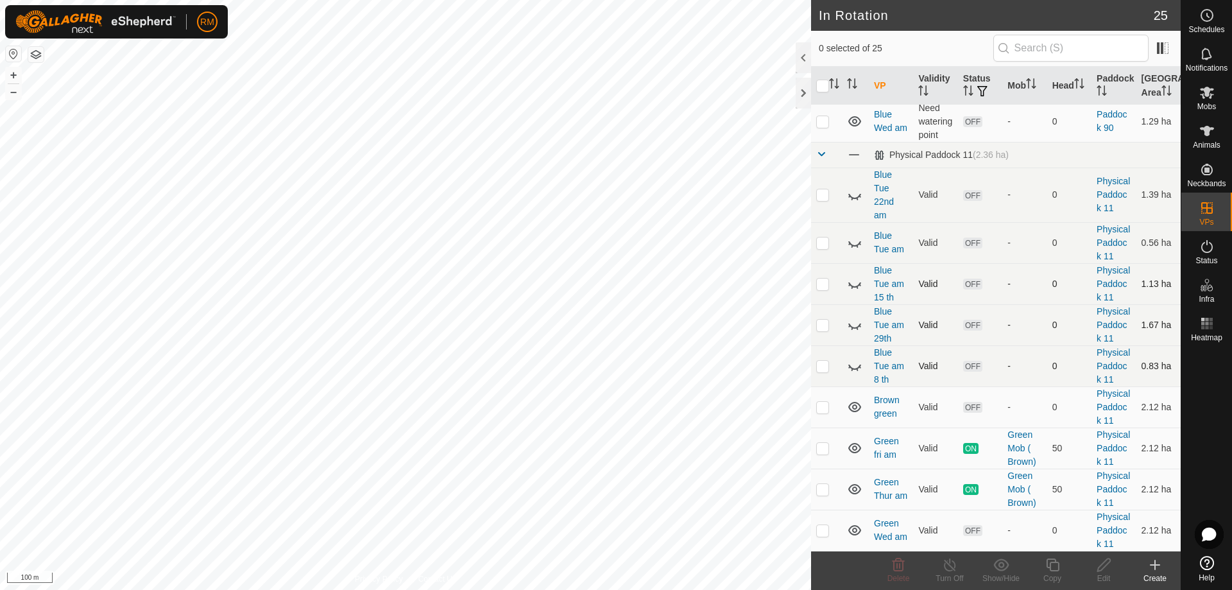
click at [857, 414] on icon at bounding box center [854, 406] width 15 height 15
click at [857, 412] on icon at bounding box center [857, 410] width 2 height 3
click at [821, 412] on p-checkbox at bounding box center [822, 407] width 13 height 10
click at [897, 564] on icon at bounding box center [898, 564] width 12 height 13
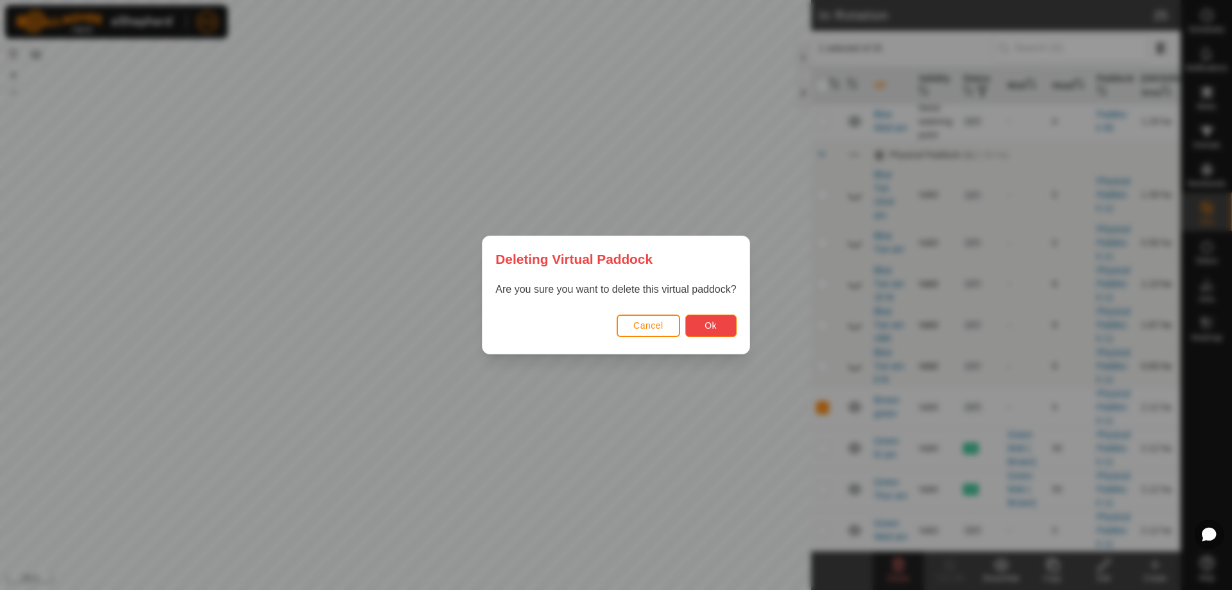
click at [711, 323] on span "Ok" at bounding box center [710, 325] width 12 height 10
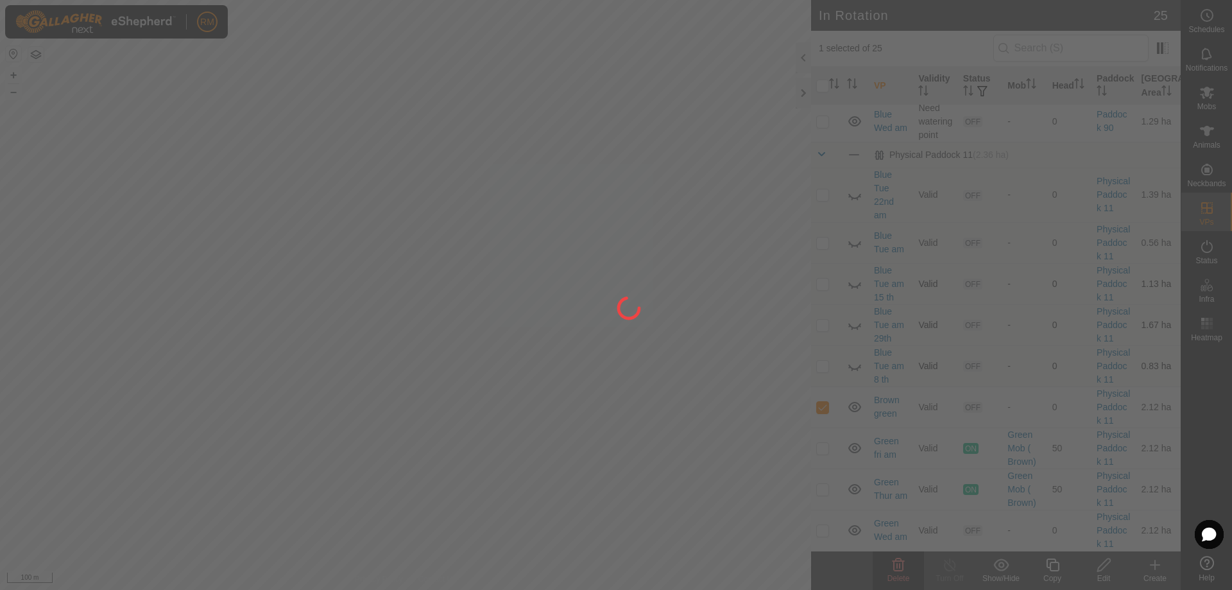
checkbox input "false"
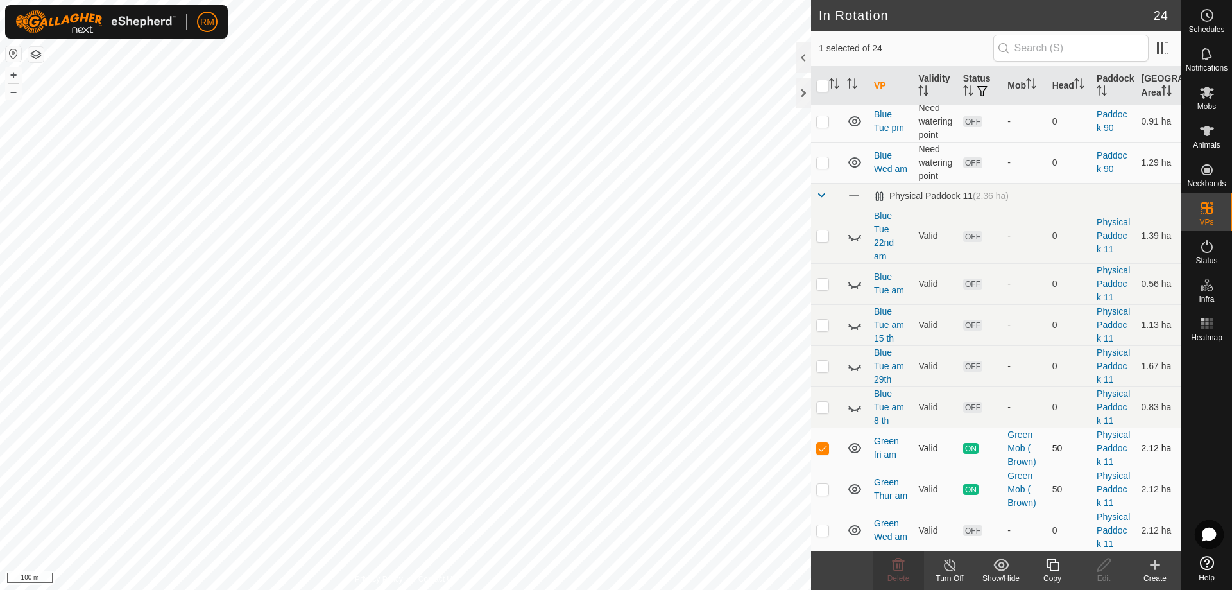
checkbox input "false"
checkbox input "true"
checkbox input "false"
checkbox input "true"
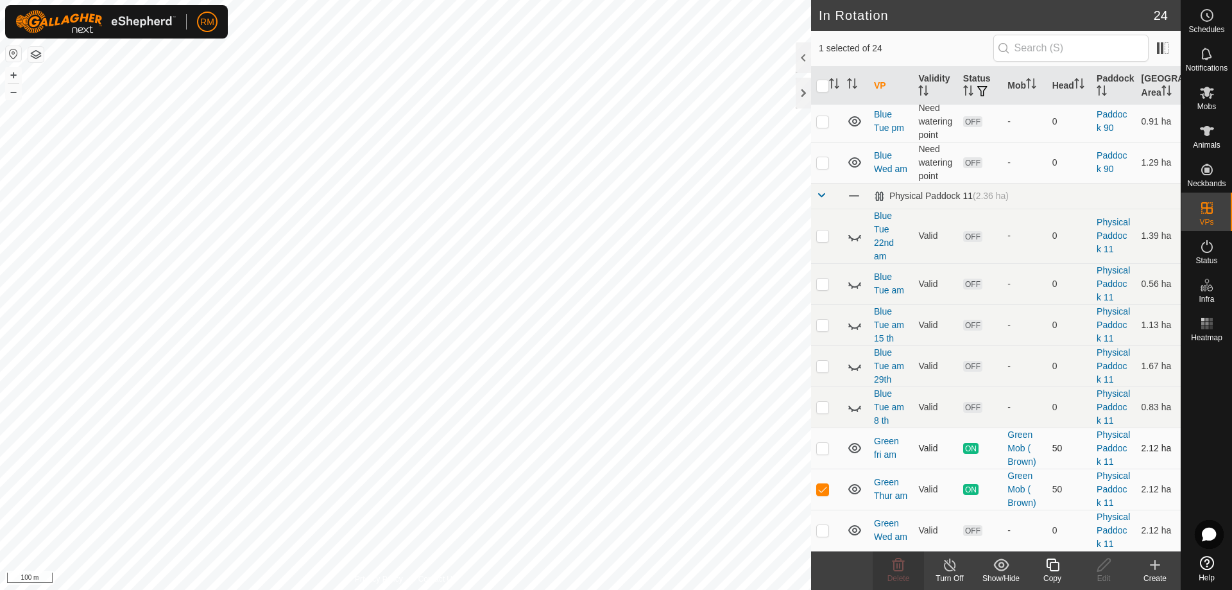
checkbox input "false"
checkbox input "true"
checkbox input "false"
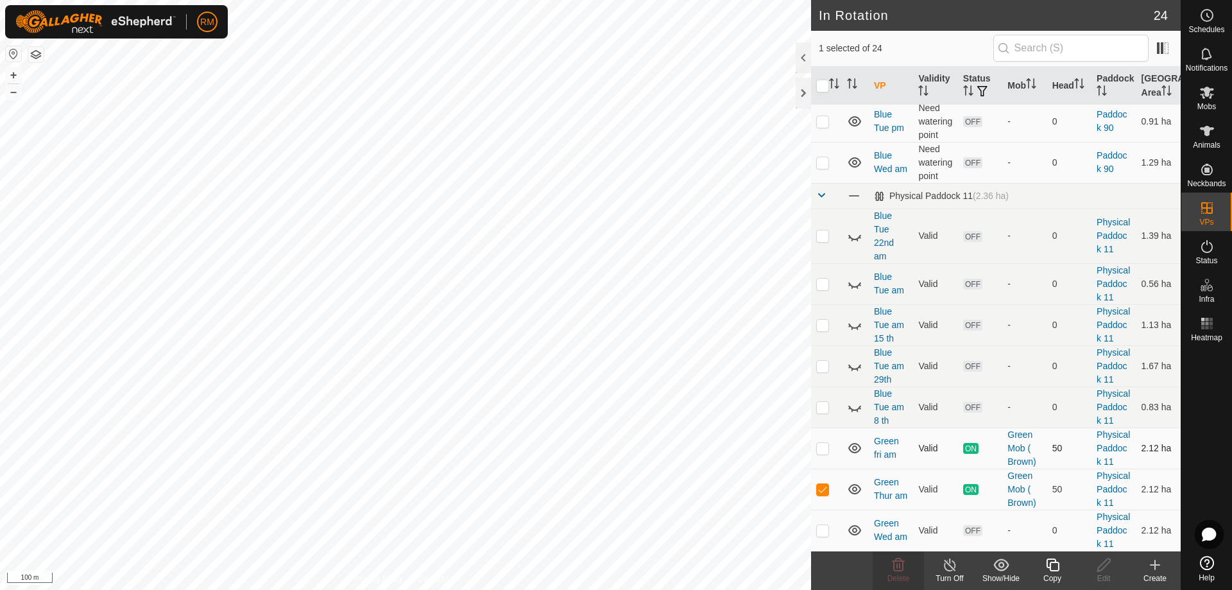
click at [820, 443] on p-checkbox at bounding box center [822, 448] width 13 height 10
checkbox input "false"
click at [820, 484] on p-checkbox at bounding box center [822, 489] width 13 height 10
checkbox input "false"
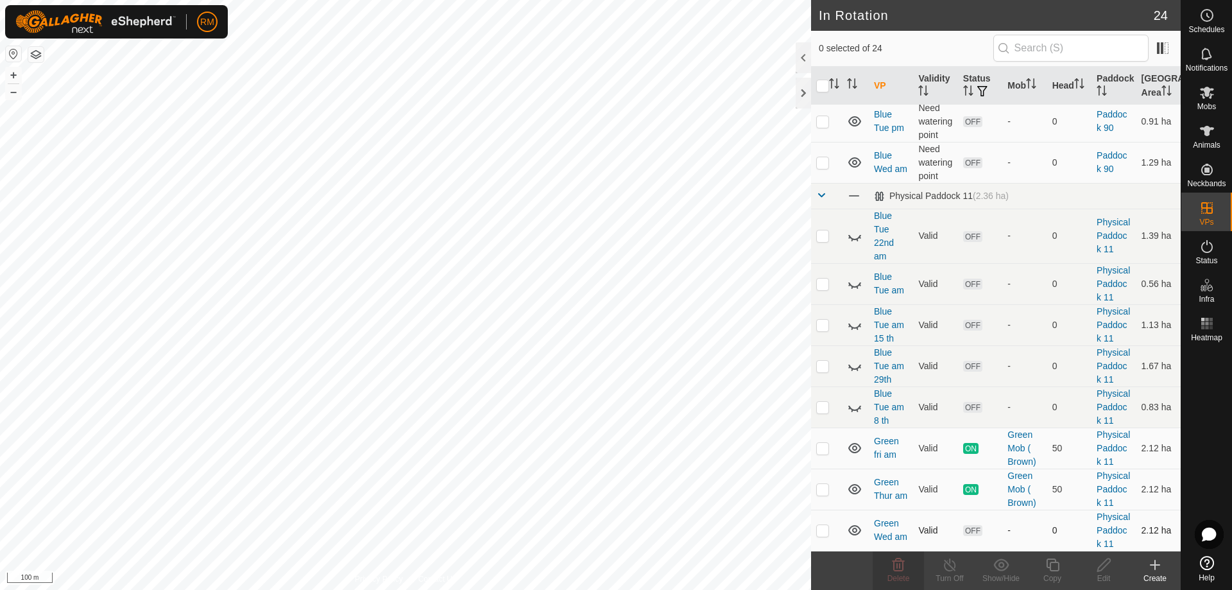
click at [824, 532] on p-checkbox at bounding box center [822, 530] width 13 height 10
click at [901, 565] on icon at bounding box center [897, 564] width 15 height 15
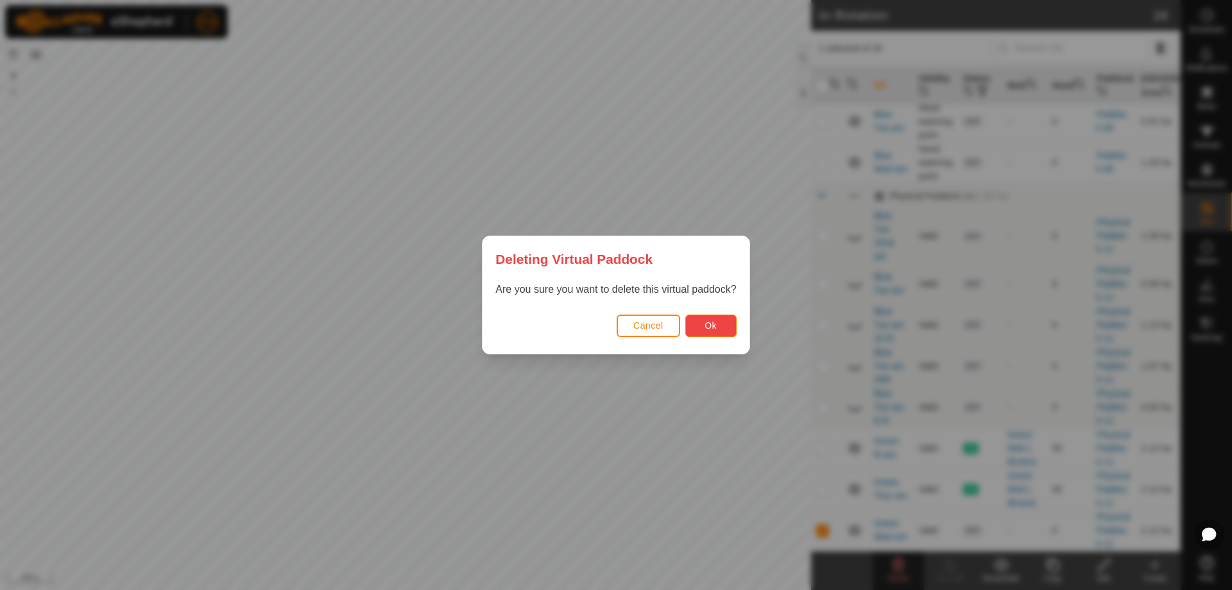
click at [712, 329] on span "Ok" at bounding box center [710, 325] width 12 height 10
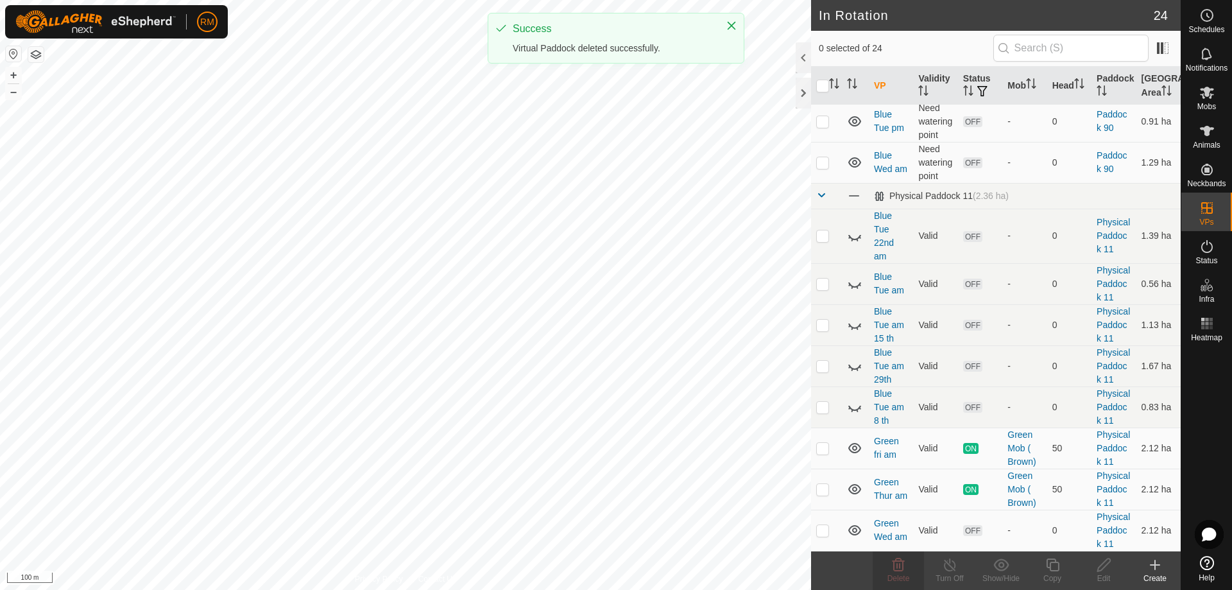
checkbox input "false"
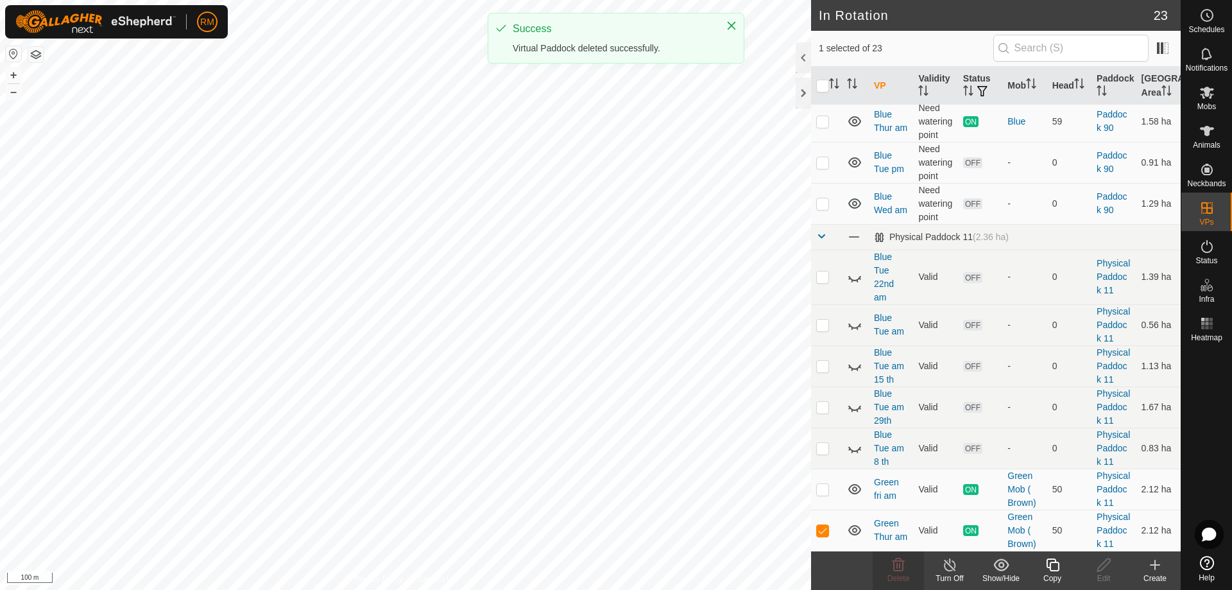
scroll to position [851, 0]
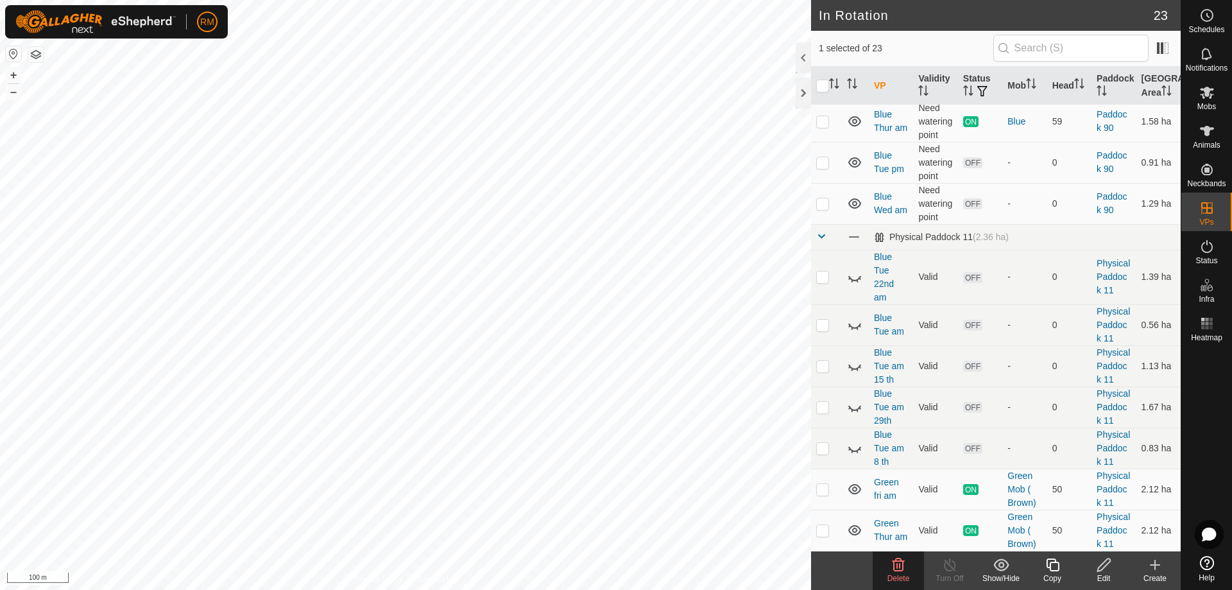
checkbox input "true"
checkbox input "false"
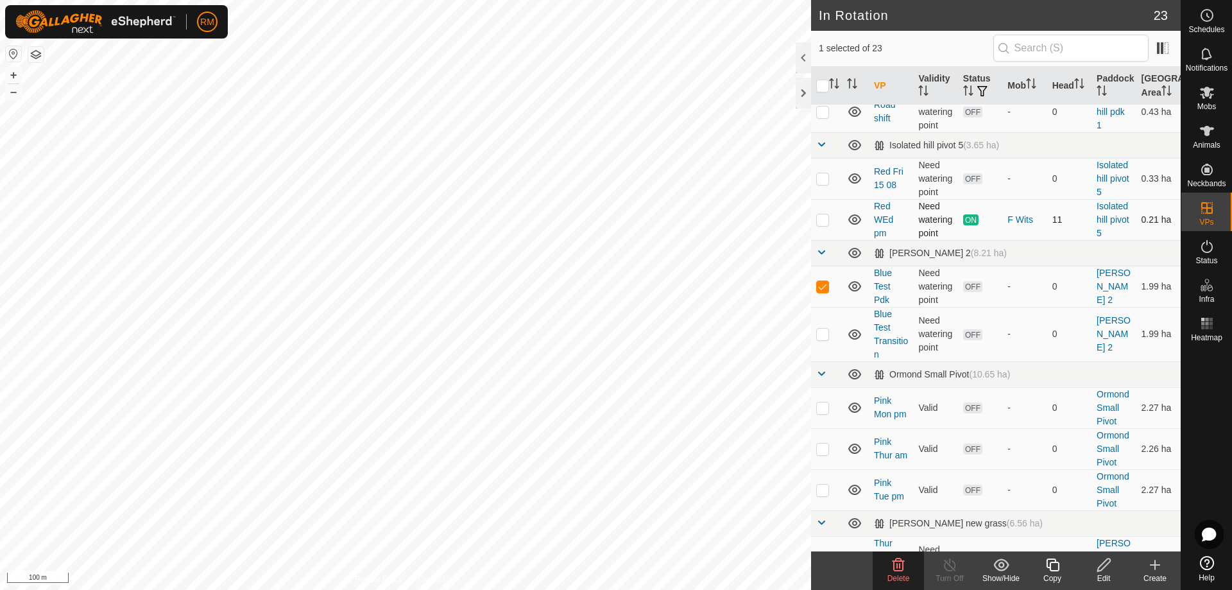
scroll to position [146, 0]
click at [906, 564] on delete-svg-icon at bounding box center [897, 564] width 51 height 15
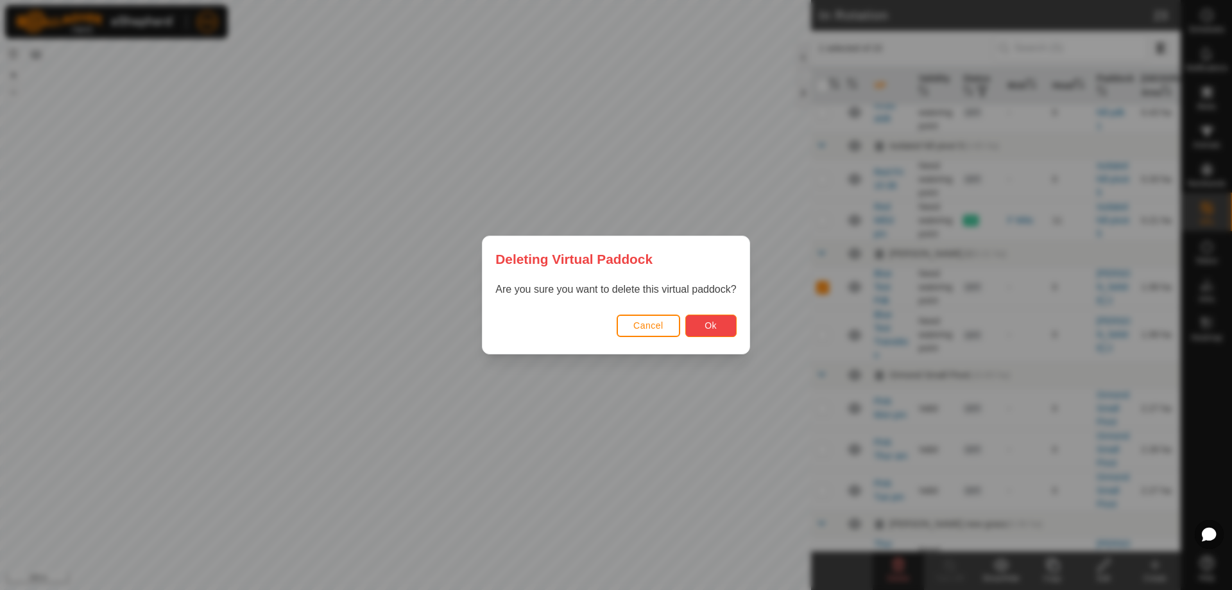
click at [714, 325] on span "Ok" at bounding box center [710, 325] width 12 height 10
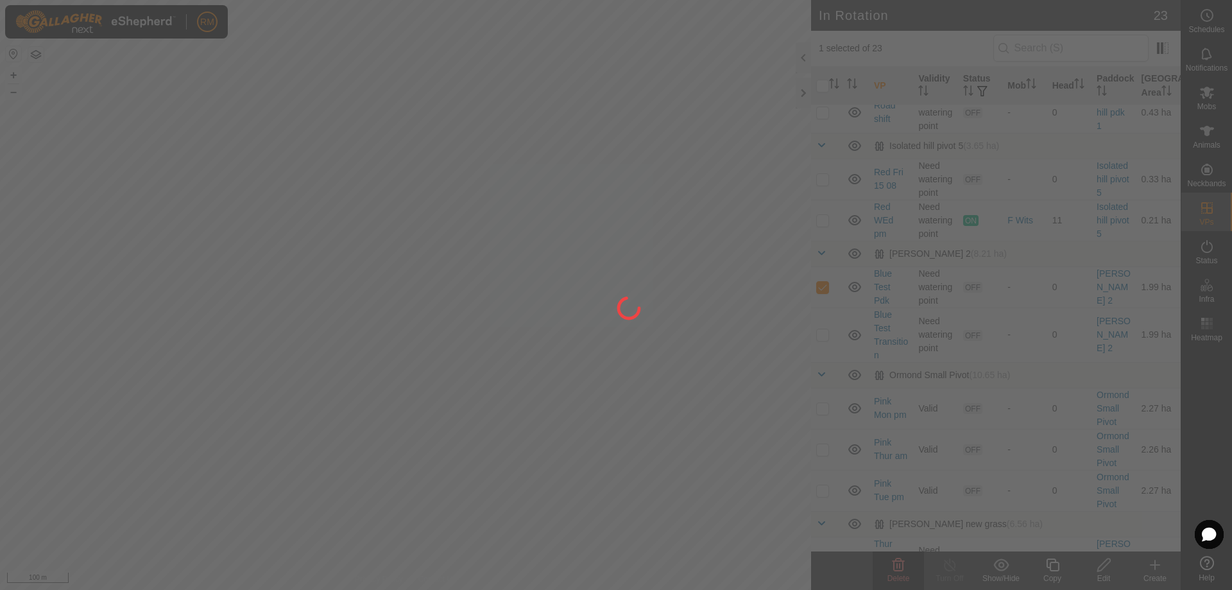
checkbox input "false"
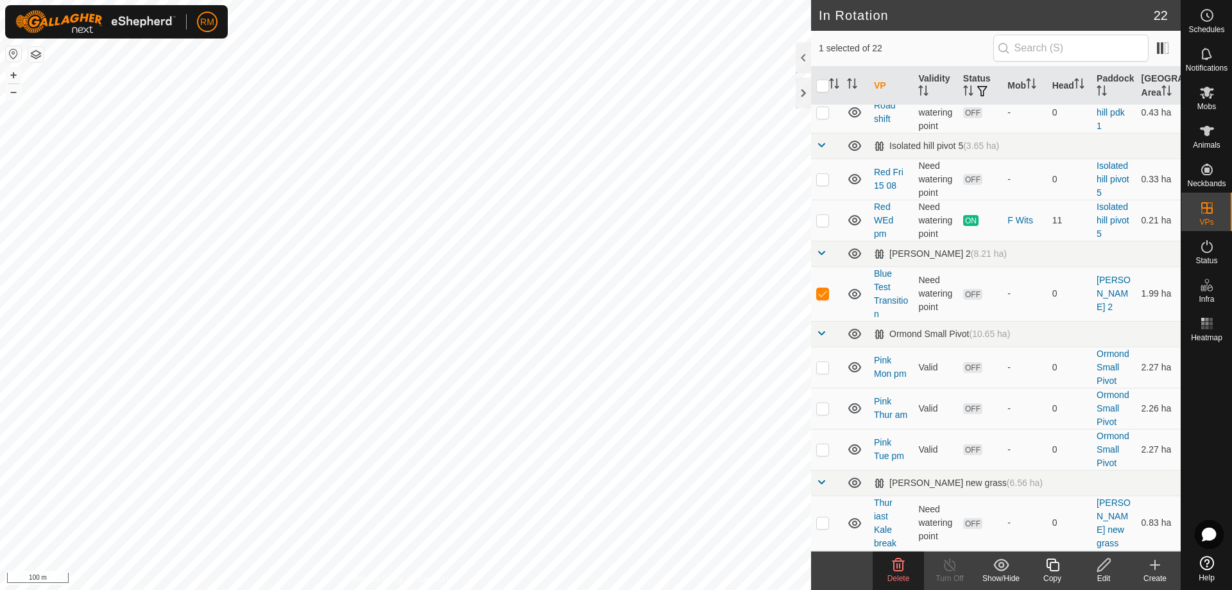
click at [897, 573] on div "Delete" at bounding box center [897, 578] width 51 height 12
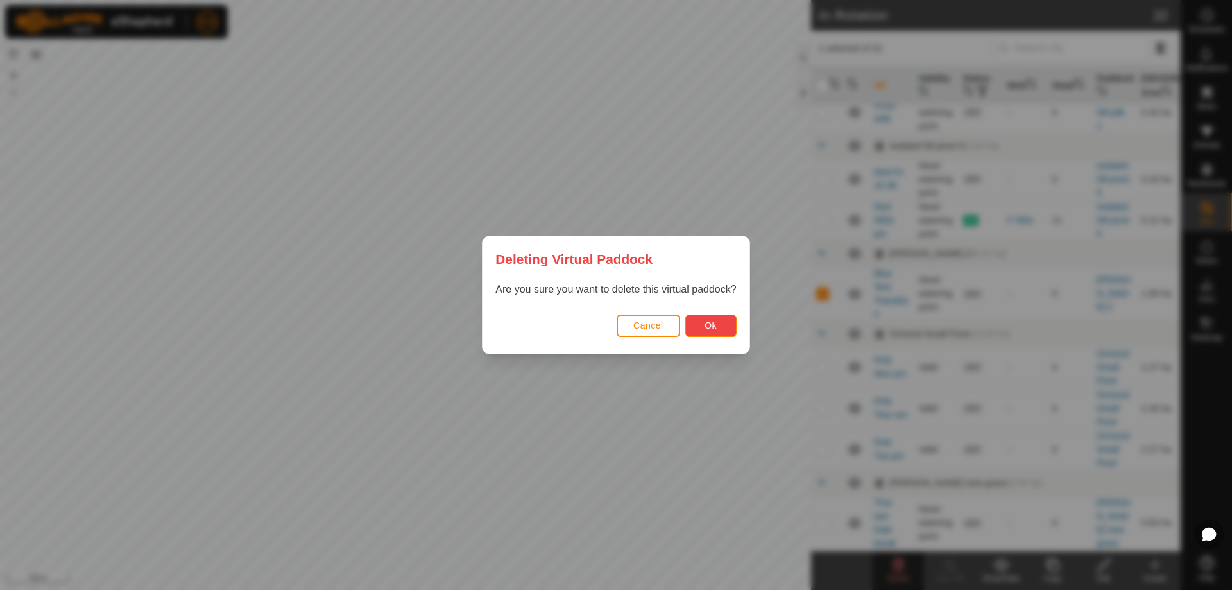
click at [713, 320] on span "Ok" at bounding box center [710, 325] width 12 height 10
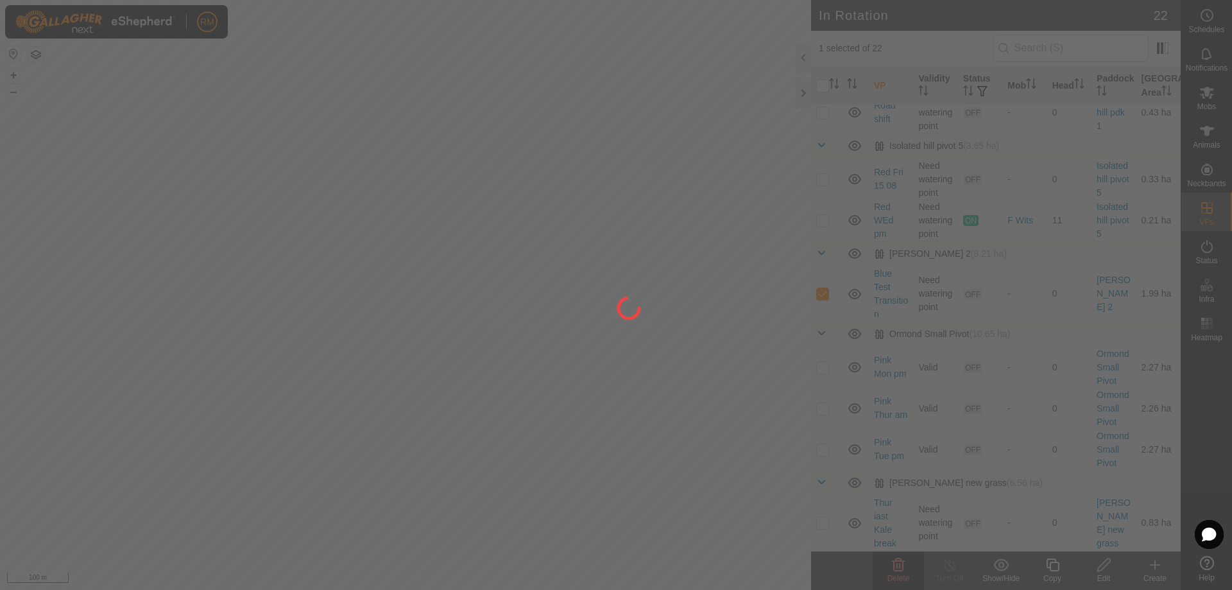
checkbox input "false"
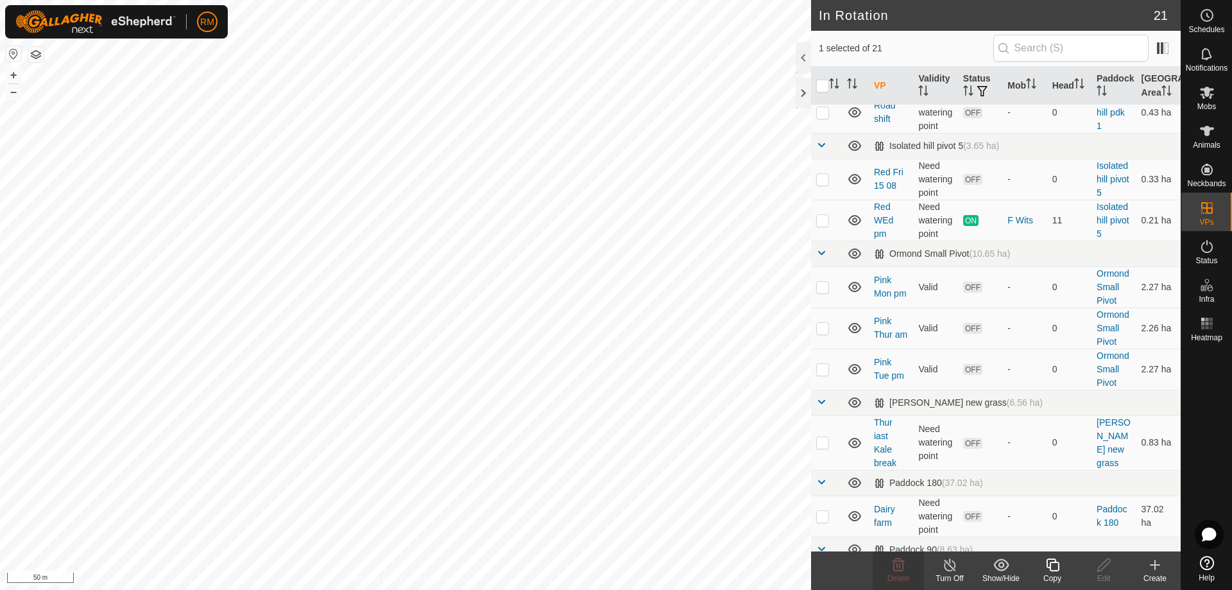
checkbox input "false"
checkbox input "true"
checkbox input "false"
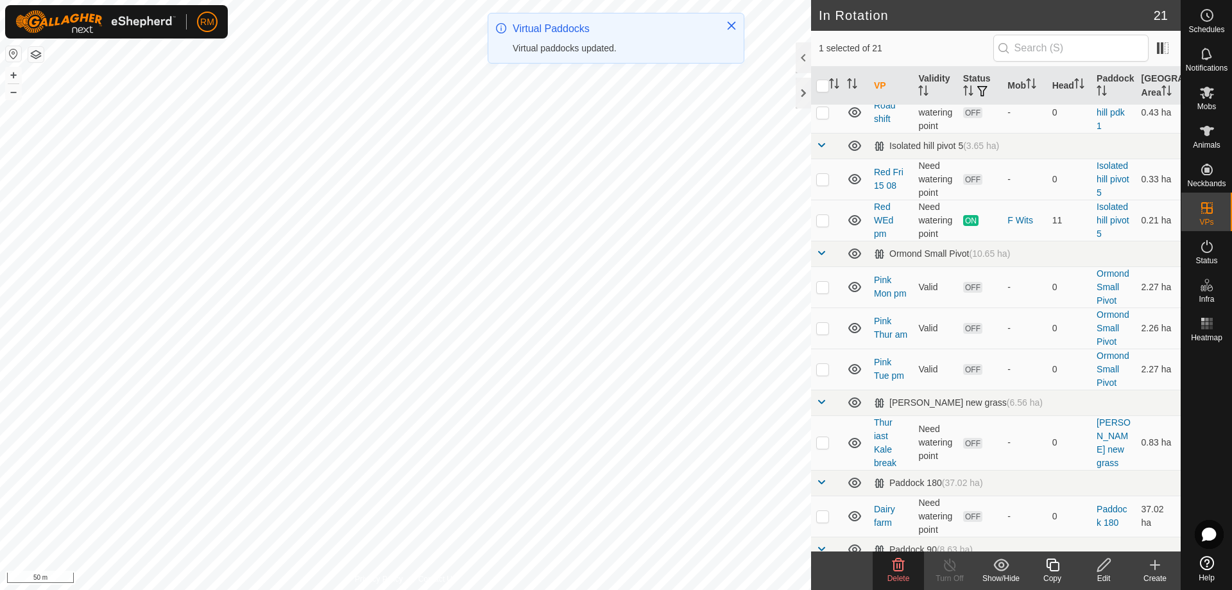
checkbox input "true"
checkbox input "false"
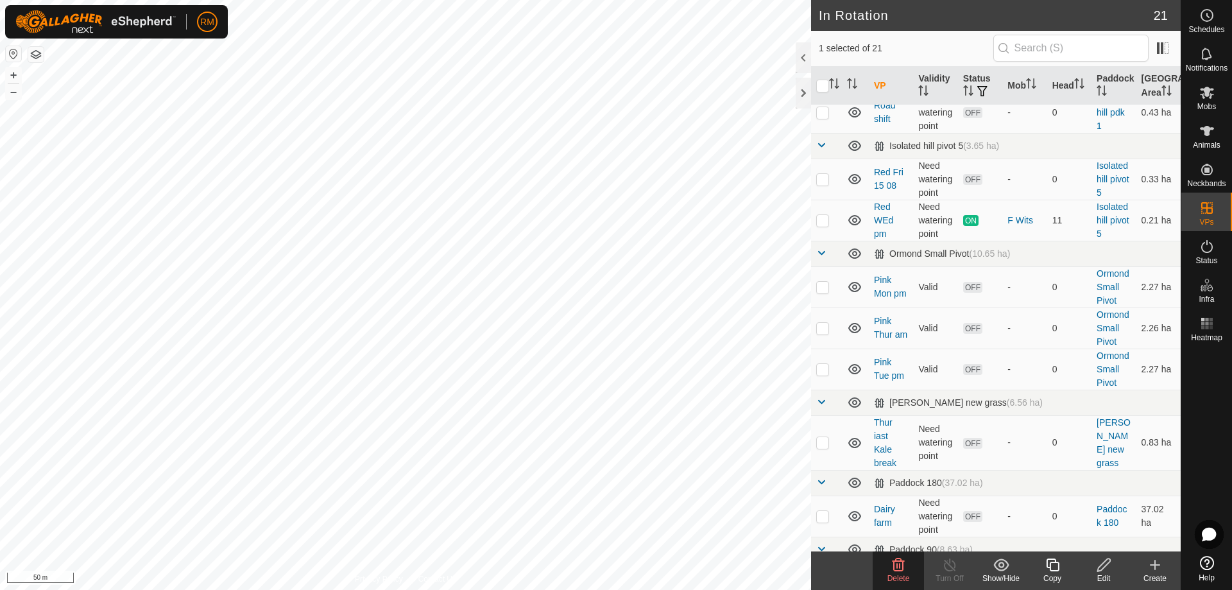
checkbox input "false"
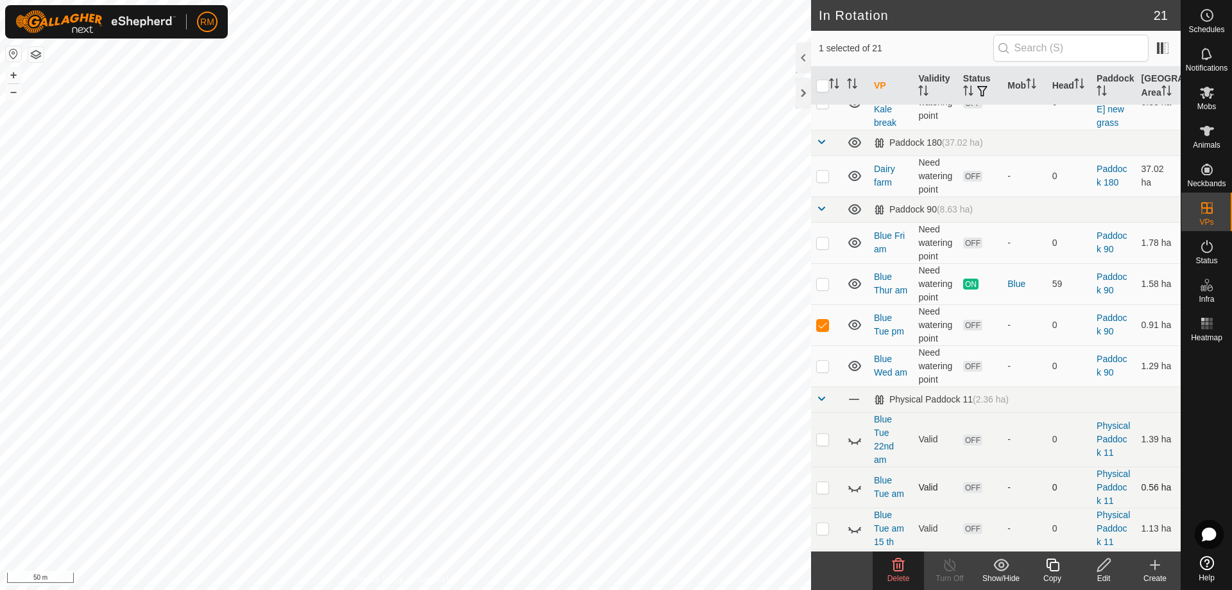
scroll to position [487, 0]
click at [894, 566] on icon at bounding box center [898, 564] width 12 height 13
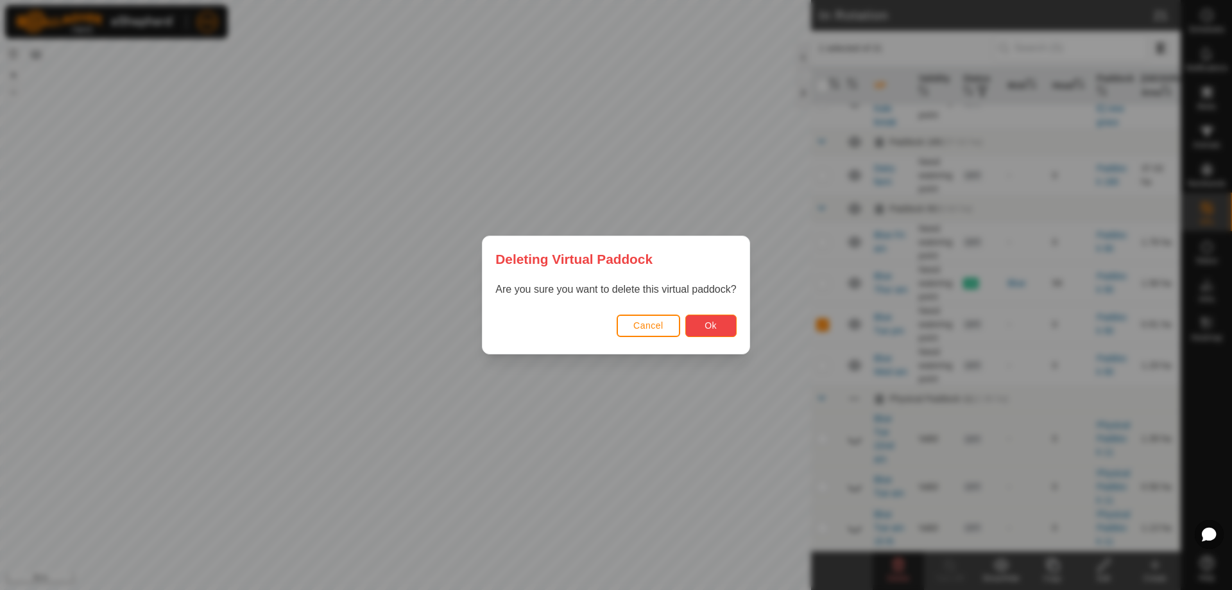
click at [713, 326] on span "Ok" at bounding box center [710, 325] width 12 height 10
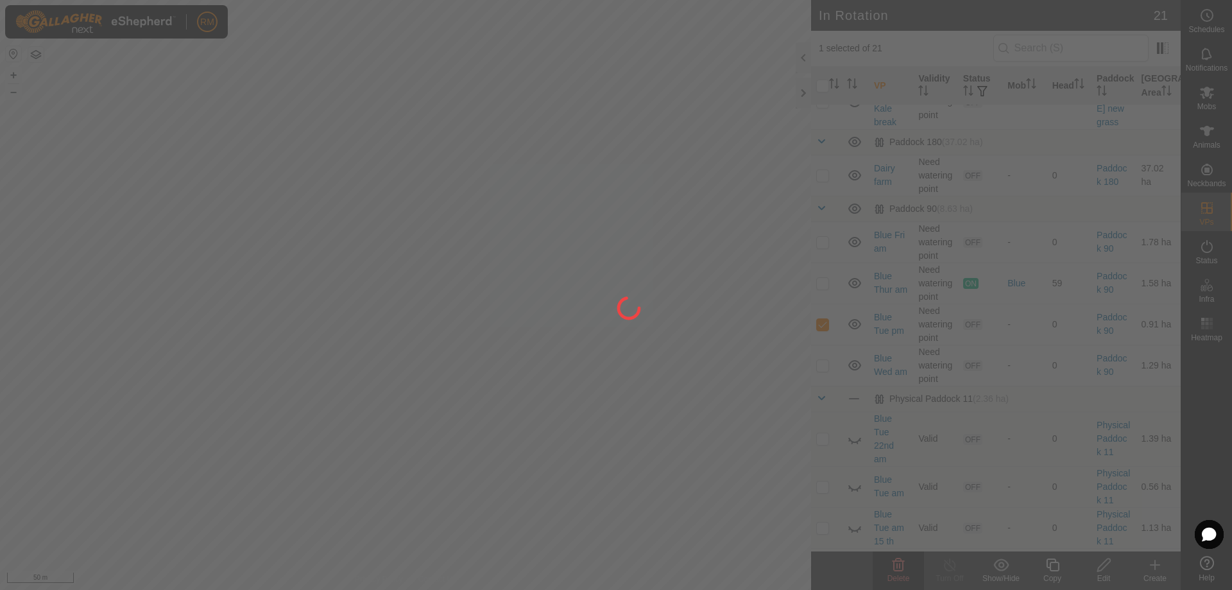
checkbox input "false"
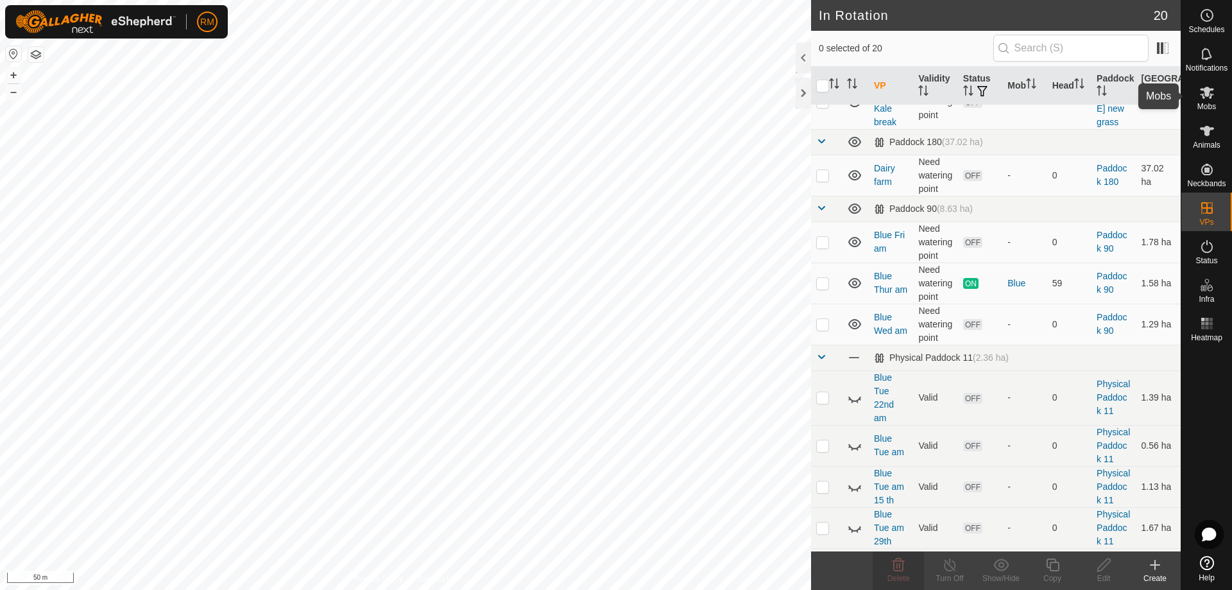
click at [1208, 101] on es-mob-svg-icon at bounding box center [1206, 92] width 23 height 21
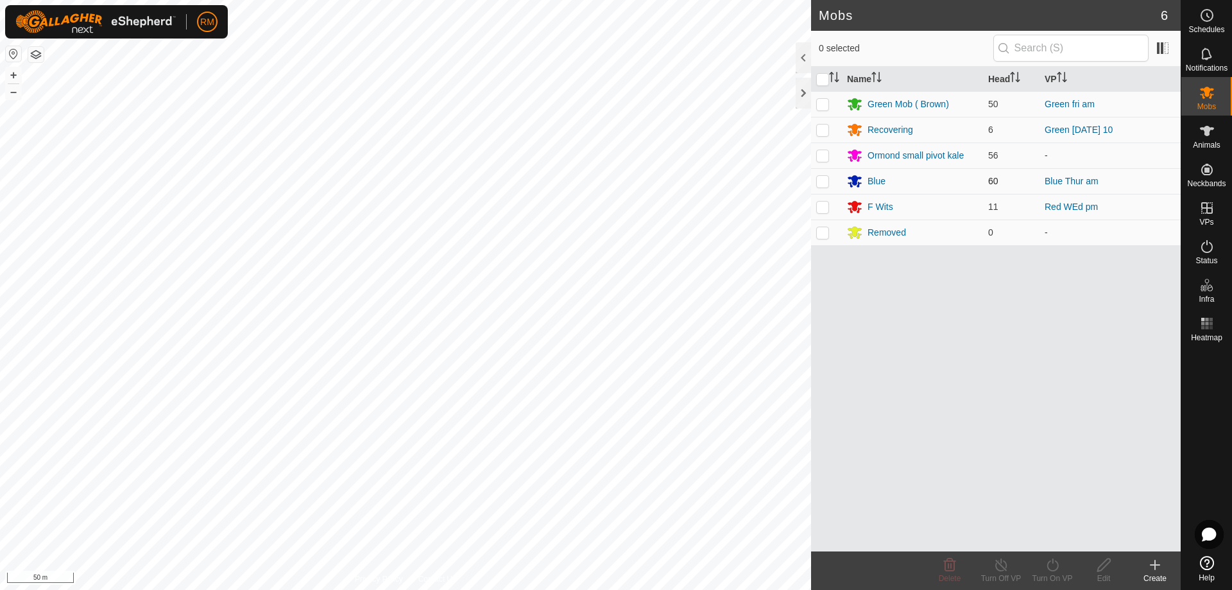
click at [822, 183] on p-checkbox at bounding box center [822, 181] width 13 height 10
checkbox input "true"
click at [1051, 565] on icon at bounding box center [1052, 564] width 16 height 15
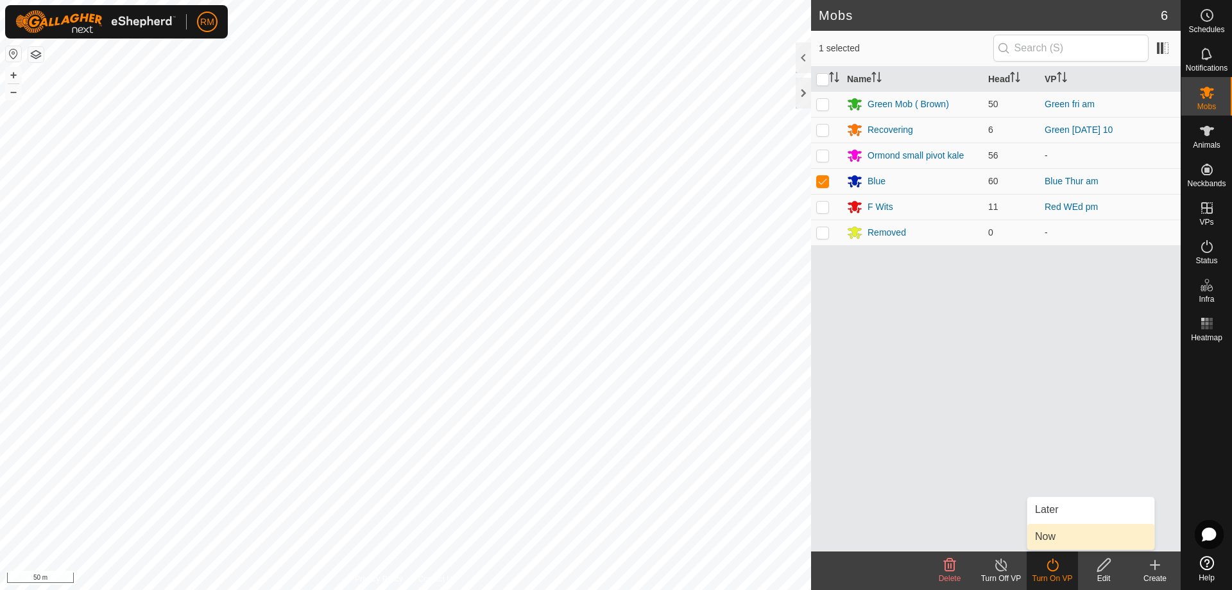
click at [1044, 538] on link "Now" at bounding box center [1090, 536] width 127 height 26
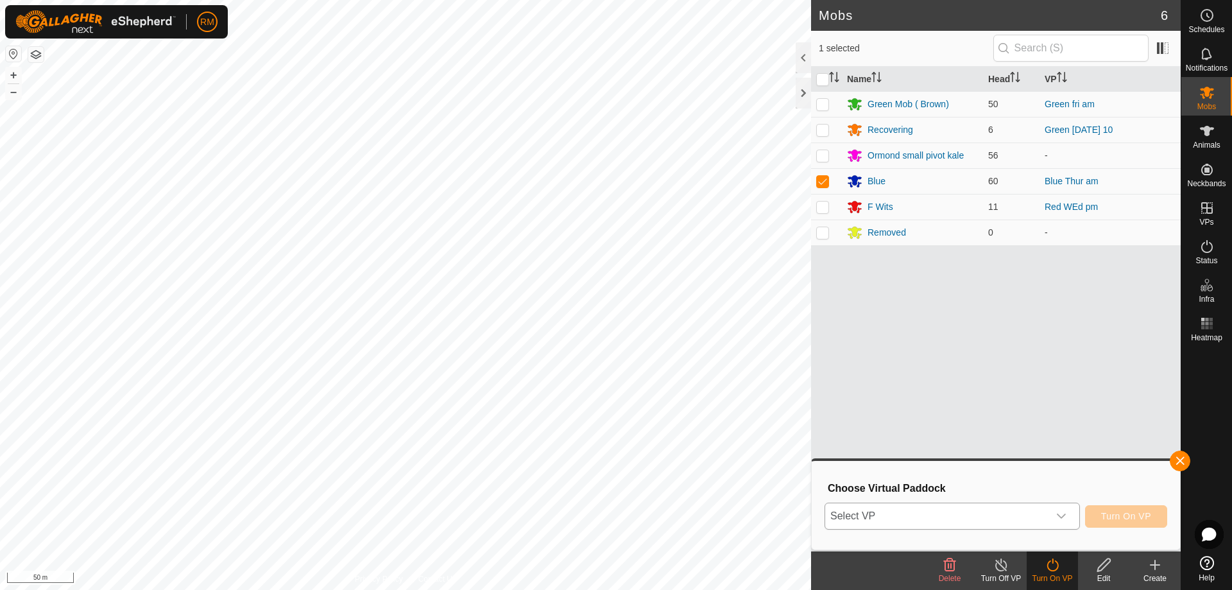
click at [1061, 515] on icon "dropdown trigger" at bounding box center [1061, 516] width 10 height 10
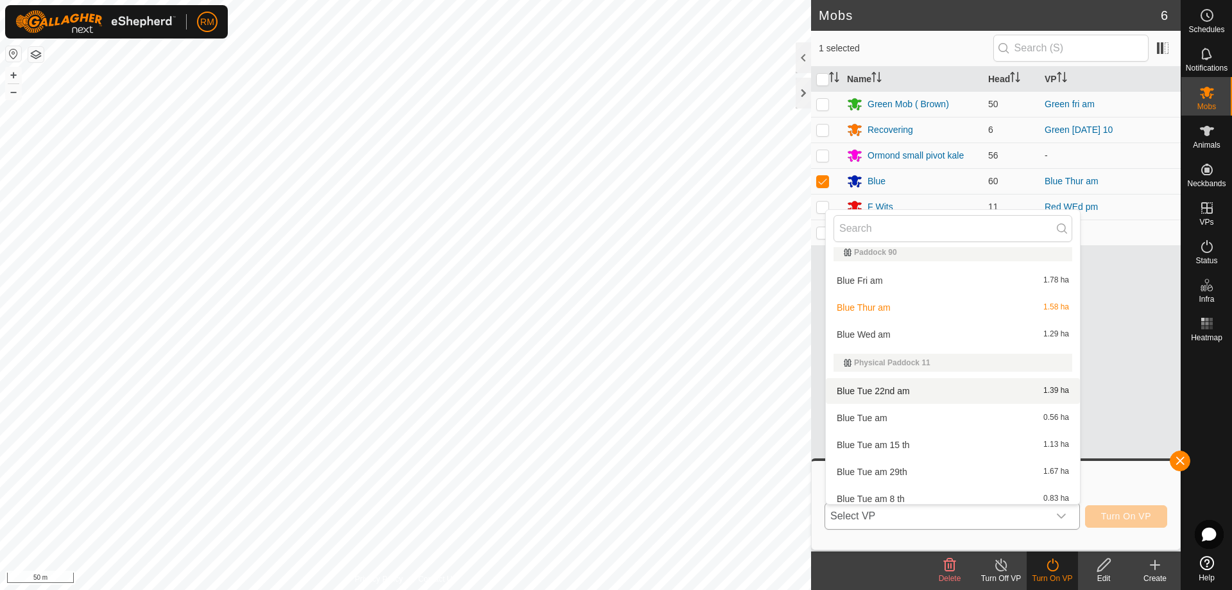
scroll to position [455, 0]
click at [886, 281] on li "Blue Fri am 1.78 ha" at bounding box center [953, 281] width 254 height 26
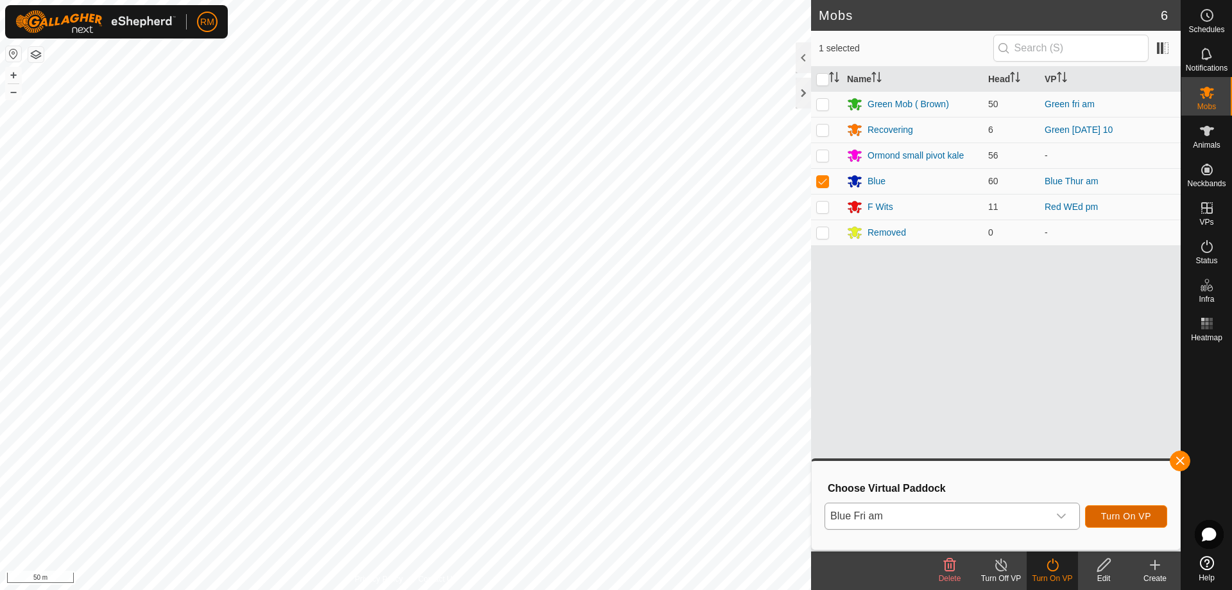
click at [1125, 517] on span "Turn On VP" at bounding box center [1126, 516] width 50 height 10
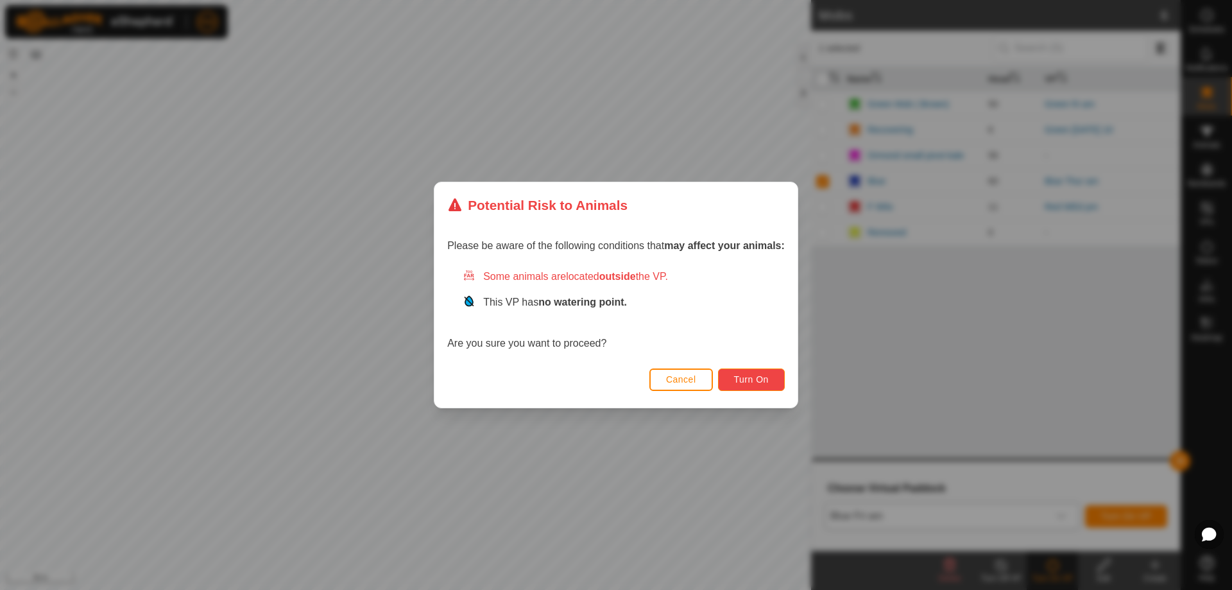
click at [767, 378] on span "Turn On" at bounding box center [751, 379] width 35 height 10
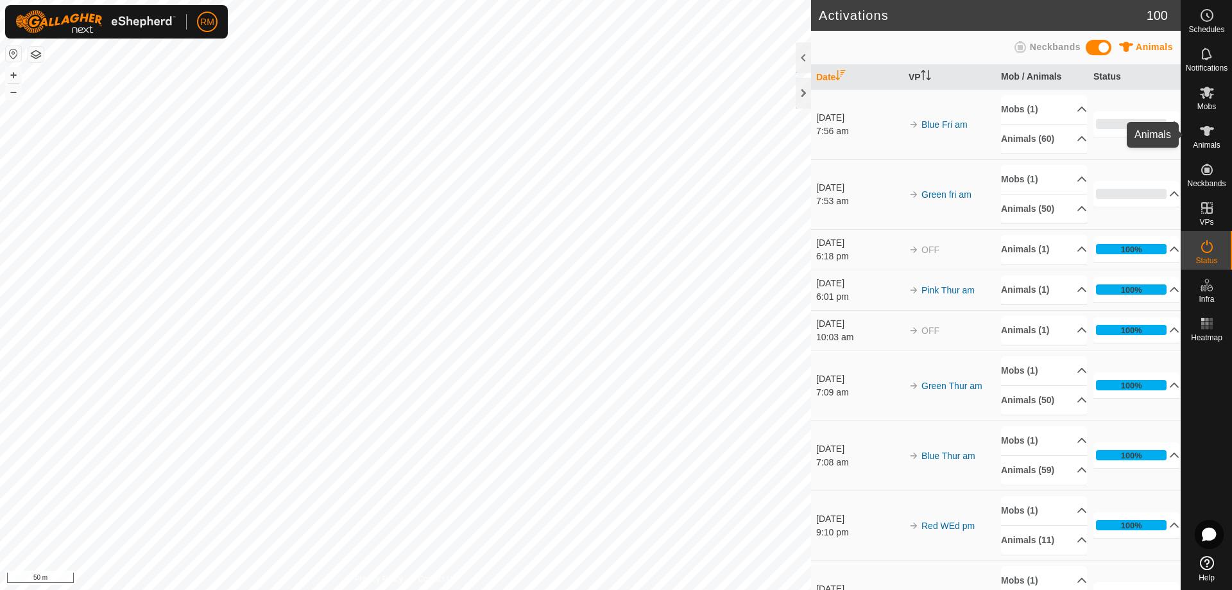
click at [1212, 139] on es-animals-svg-icon at bounding box center [1206, 131] width 23 height 21
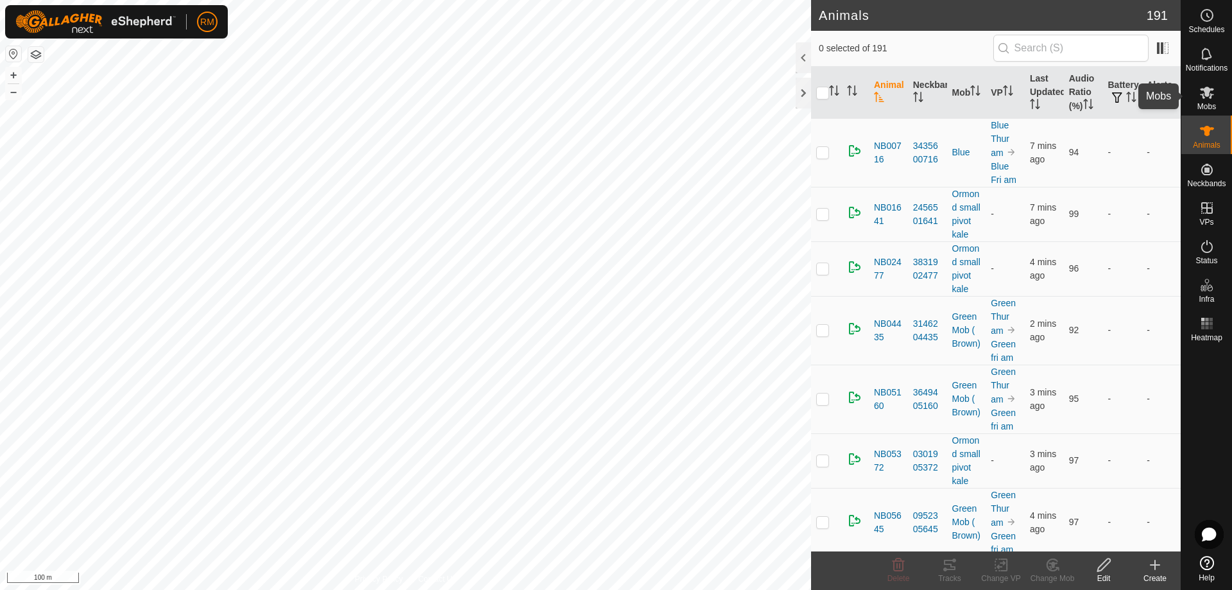
click at [1216, 94] on es-mob-svg-icon at bounding box center [1206, 92] width 23 height 21
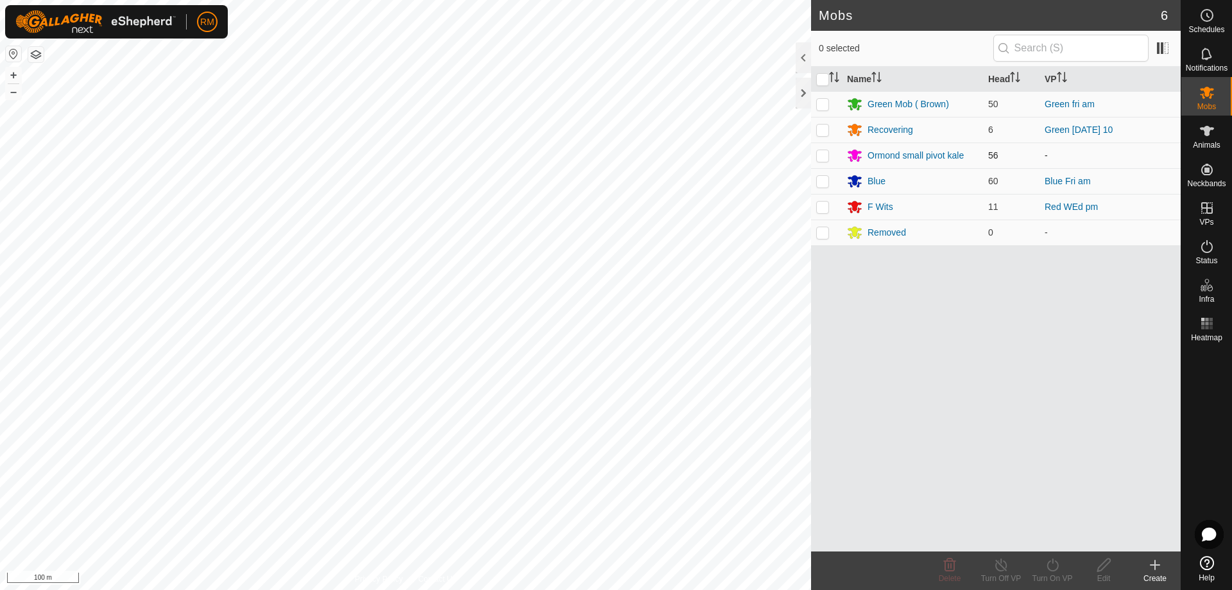
click at [824, 156] on p-checkbox at bounding box center [822, 155] width 13 height 10
checkbox input "true"
click at [1054, 564] on icon at bounding box center [1052, 564] width 16 height 15
click at [1061, 535] on link "Now" at bounding box center [1090, 536] width 127 height 26
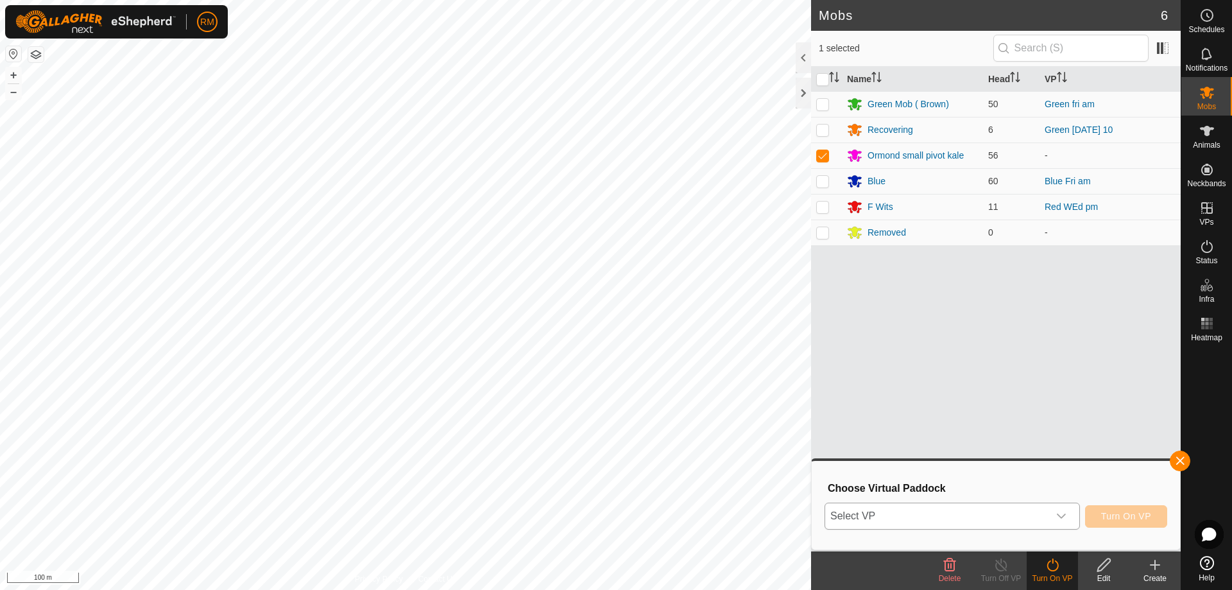
click at [1061, 514] on icon "dropdown trigger" at bounding box center [1061, 516] width 10 height 10
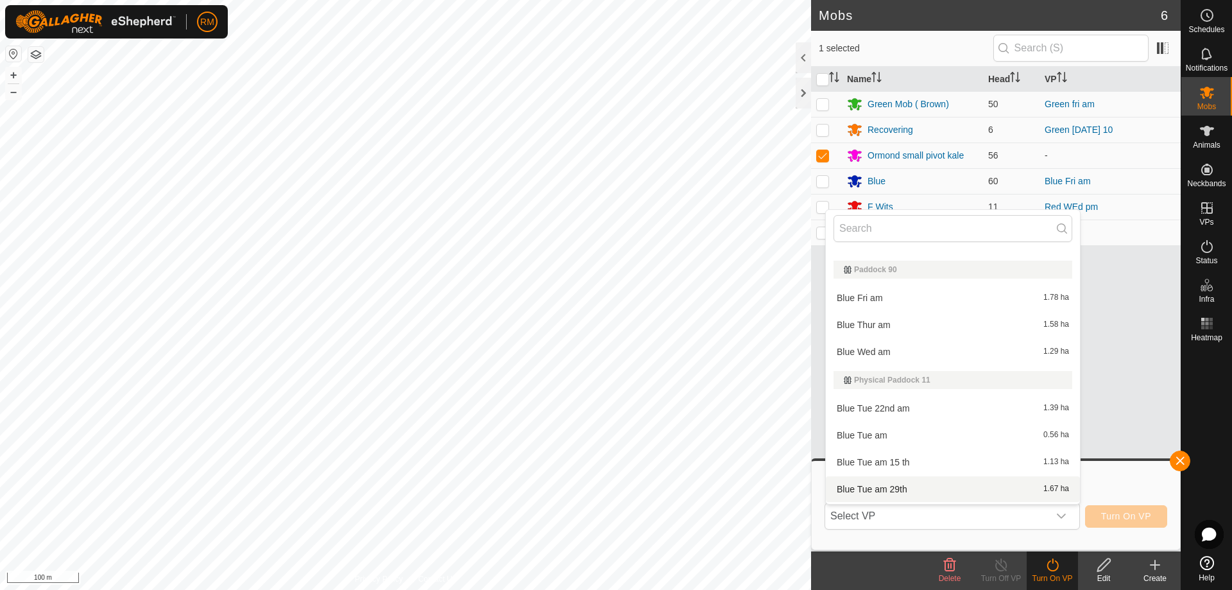
scroll to position [445, 0]
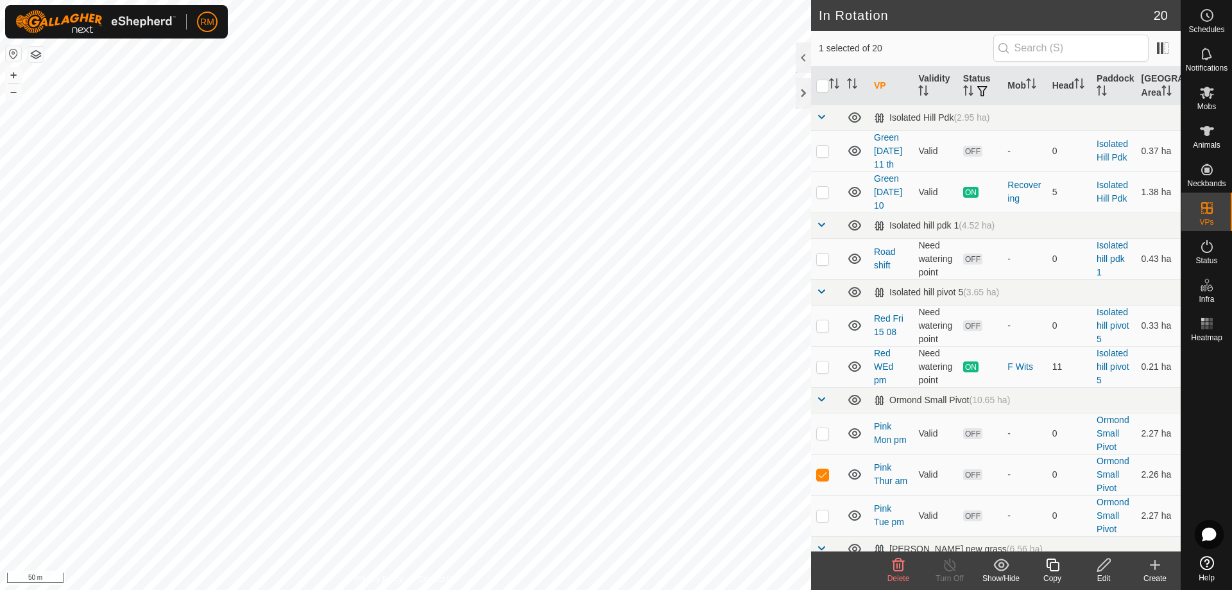
click at [1102, 569] on icon at bounding box center [1103, 564] width 13 height 13
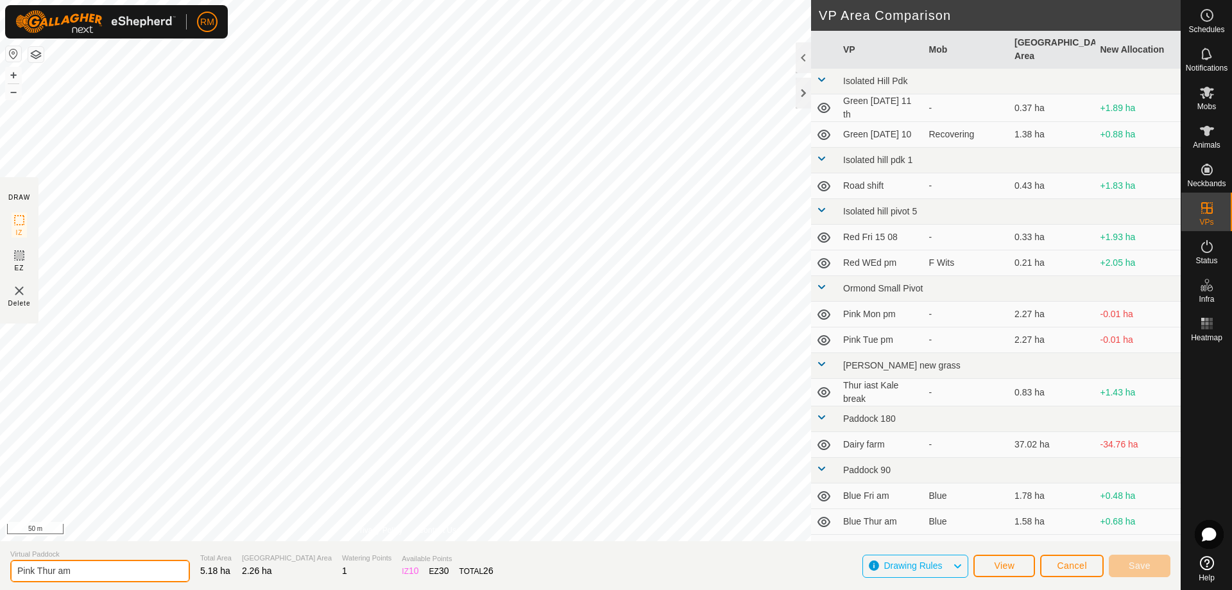
click at [54, 570] on input "Pink Thur am" at bounding box center [100, 570] width 180 height 22
click at [57, 571] on input "Pink Thur am" at bounding box center [100, 570] width 180 height 22
click at [1128, 566] on button "Save" at bounding box center [1139, 565] width 62 height 22
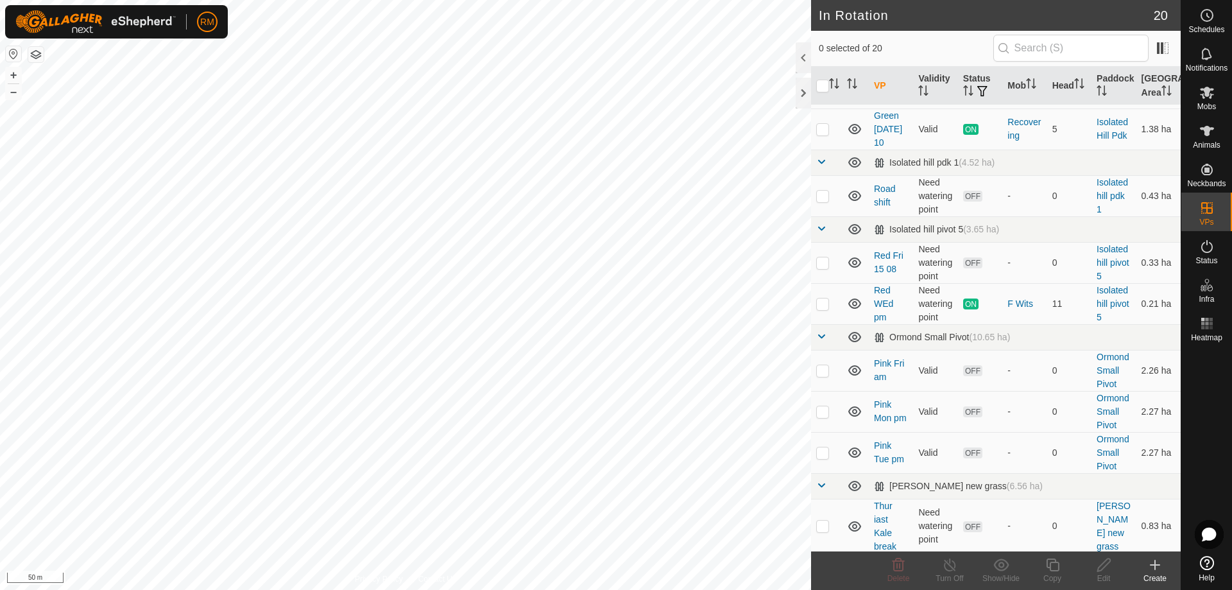
scroll to position [64, 0]
click at [822, 371] on p-checkbox at bounding box center [822, 369] width 13 height 10
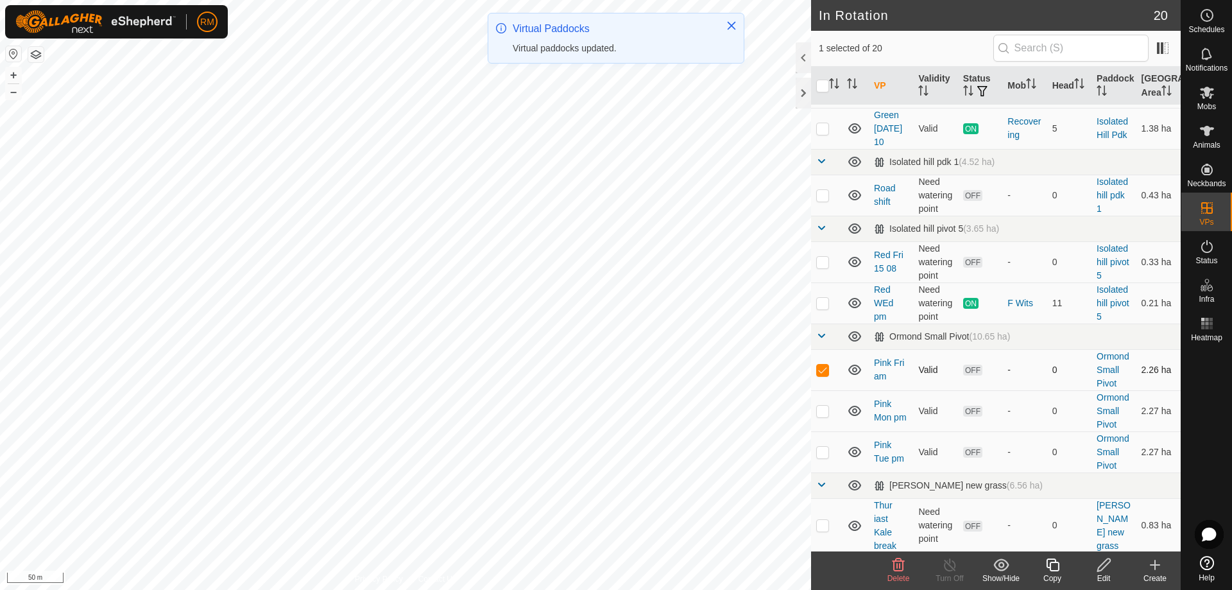
click at [815, 364] on td at bounding box center [826, 369] width 31 height 41
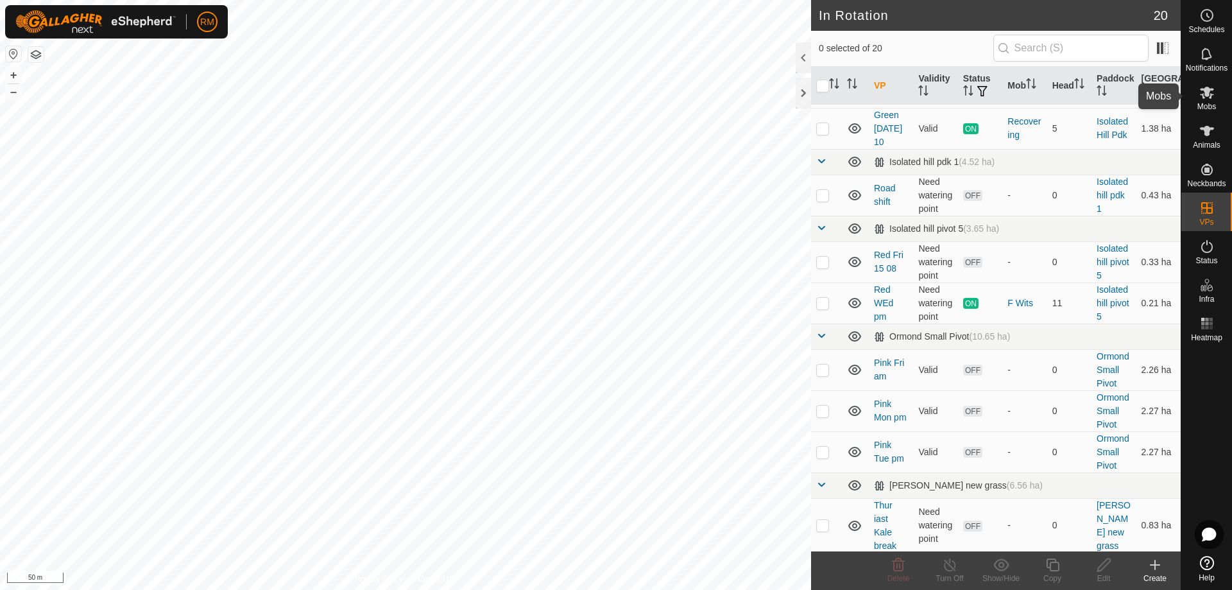
click at [1205, 96] on icon at bounding box center [1207, 93] width 14 height 12
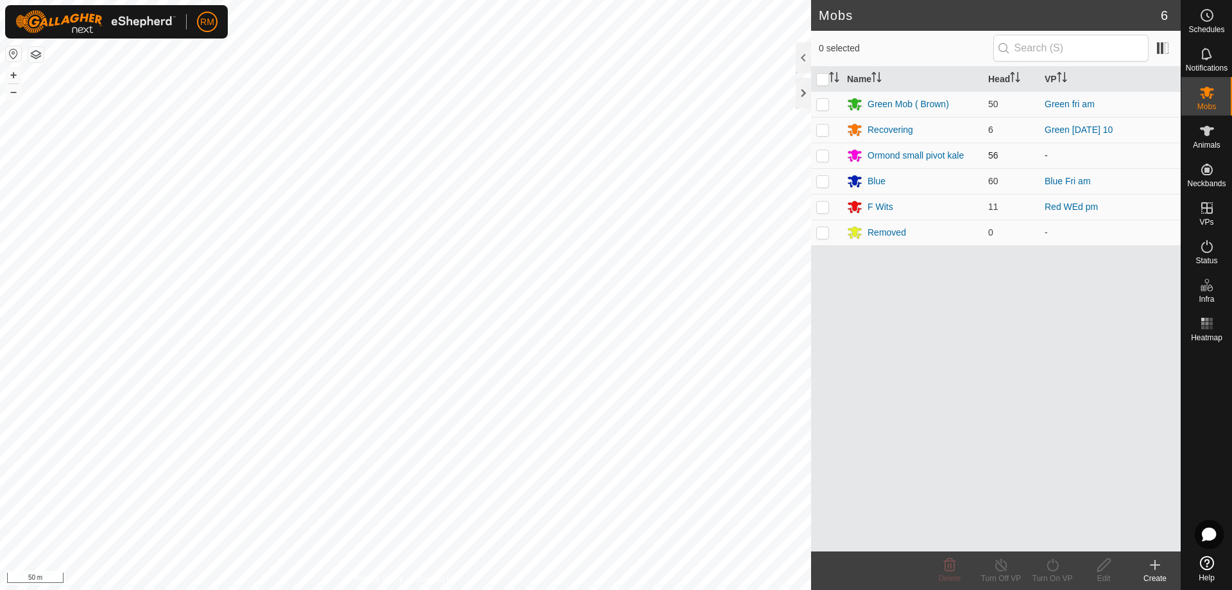
click at [824, 157] on p-checkbox at bounding box center [822, 155] width 13 height 10
click at [1057, 565] on icon at bounding box center [1052, 564] width 16 height 15
click at [1071, 531] on link "Now" at bounding box center [1090, 536] width 127 height 26
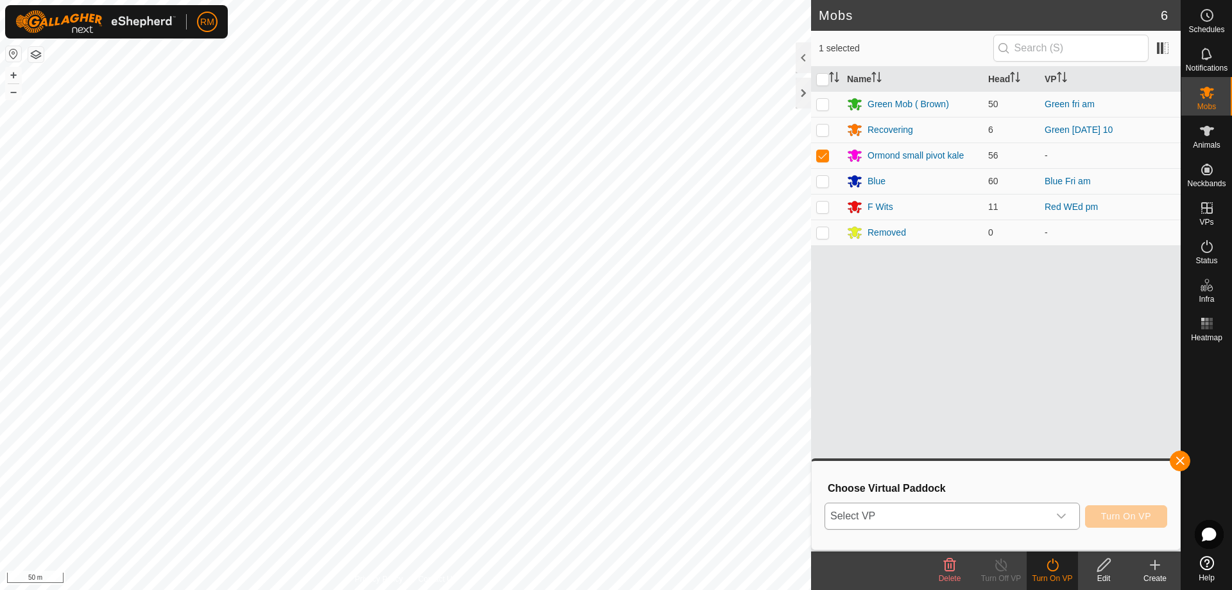
click at [1067, 513] on div "dropdown trigger" at bounding box center [1061, 516] width 26 height 26
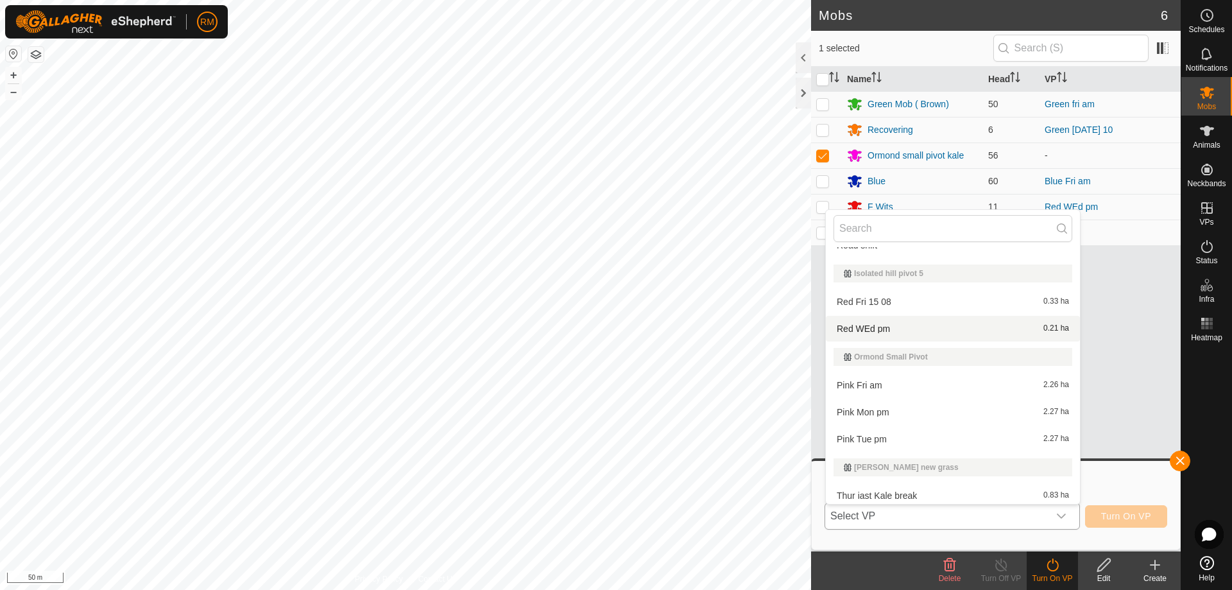
scroll to position [128, 0]
click at [875, 384] on li "Pink Fri am 2.26 ha" at bounding box center [953, 384] width 254 height 26
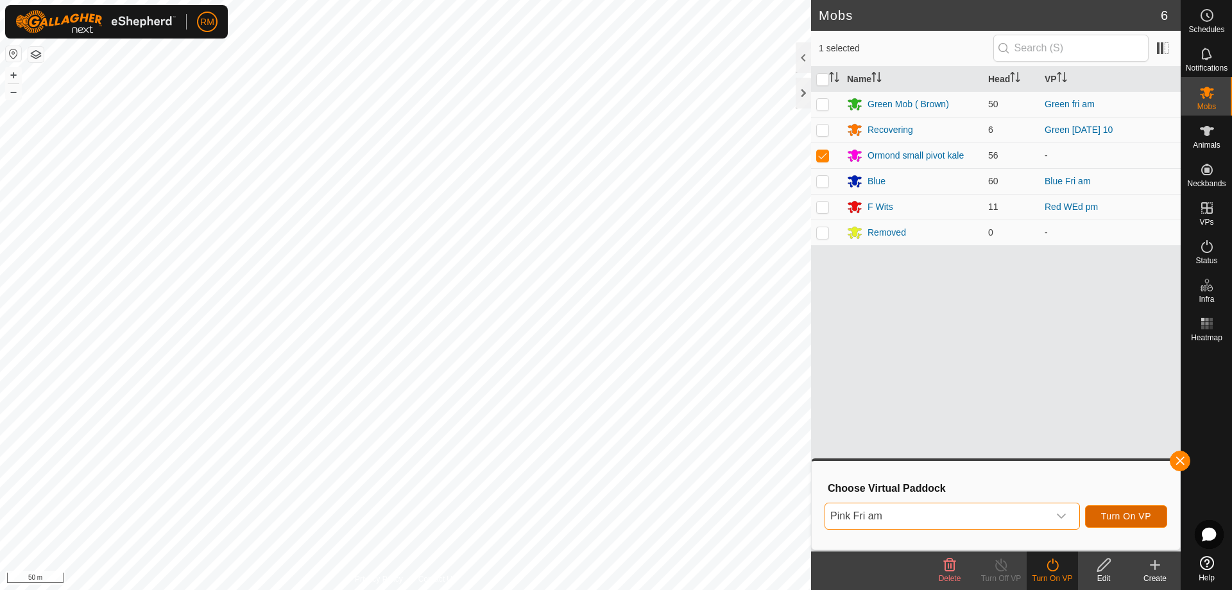
click at [1131, 518] on span "Turn On VP" at bounding box center [1126, 516] width 50 height 10
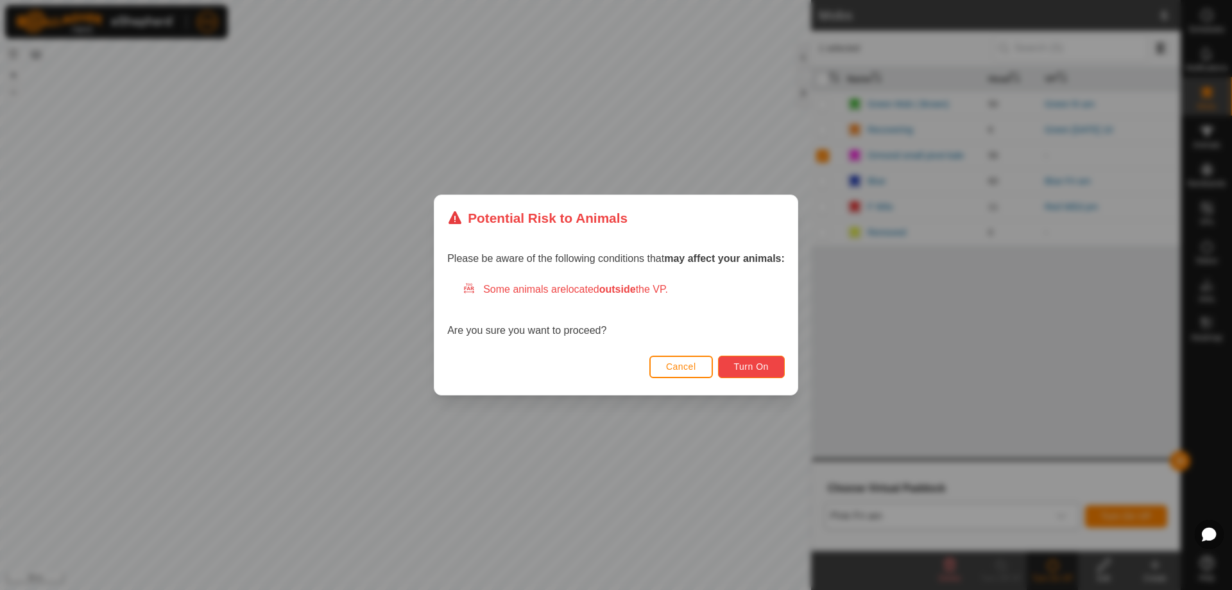
click at [764, 368] on span "Turn On" at bounding box center [751, 366] width 35 height 10
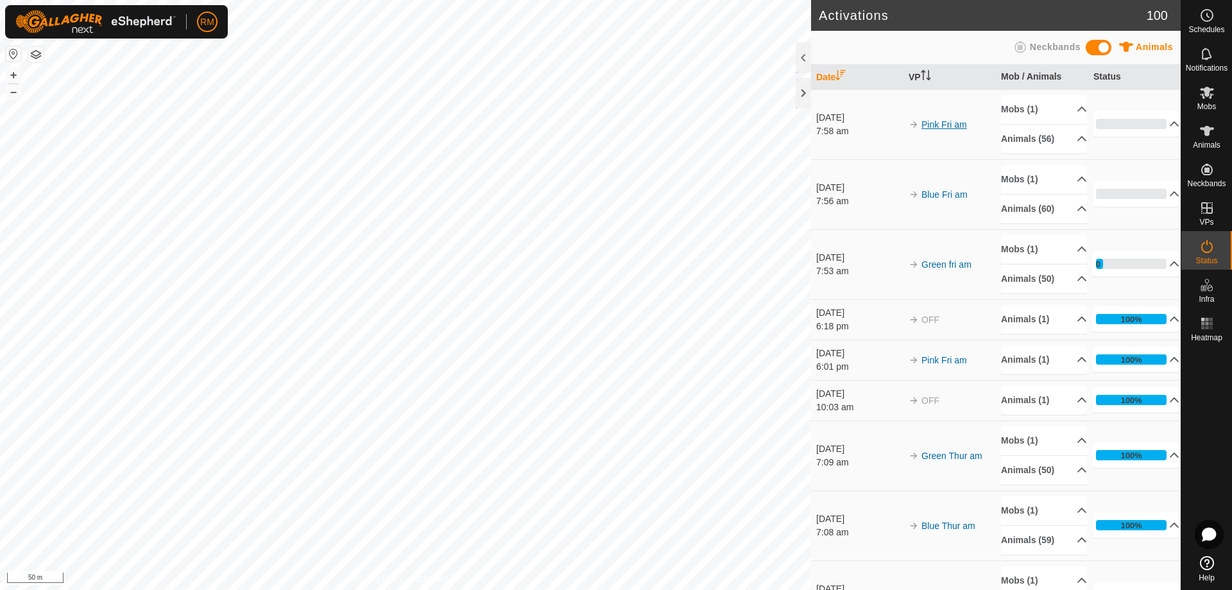
click at [951, 123] on link "Pink Fri am" at bounding box center [944, 124] width 46 height 10
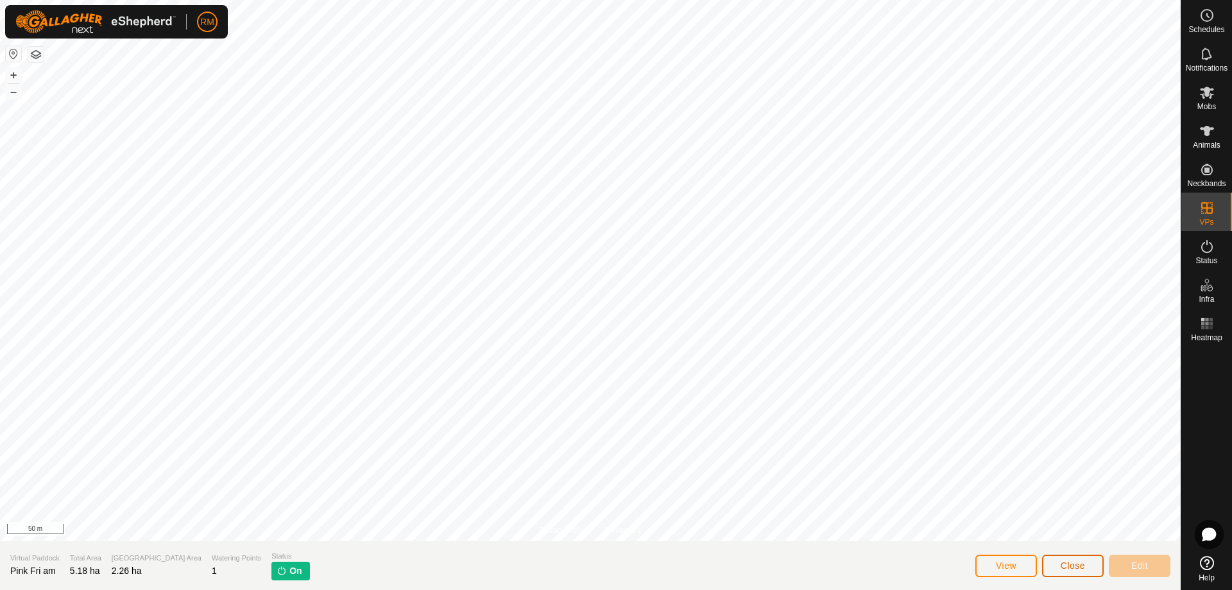
click at [1064, 565] on span "Close" at bounding box center [1072, 565] width 24 height 10
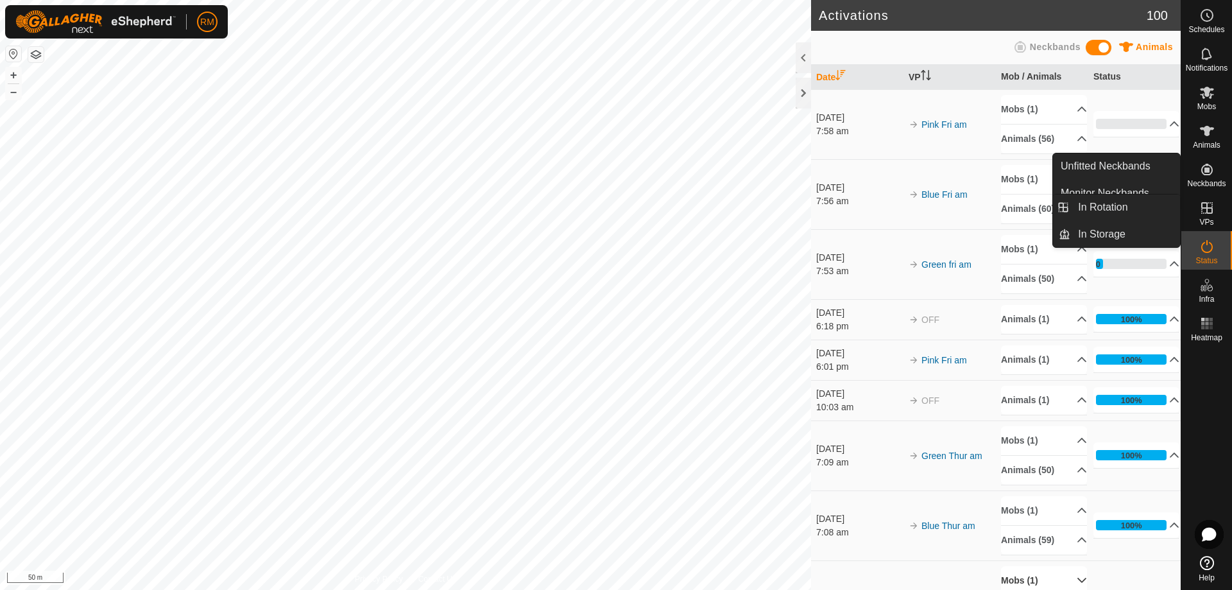
click at [1202, 208] on icon at bounding box center [1207, 208] width 12 height 12
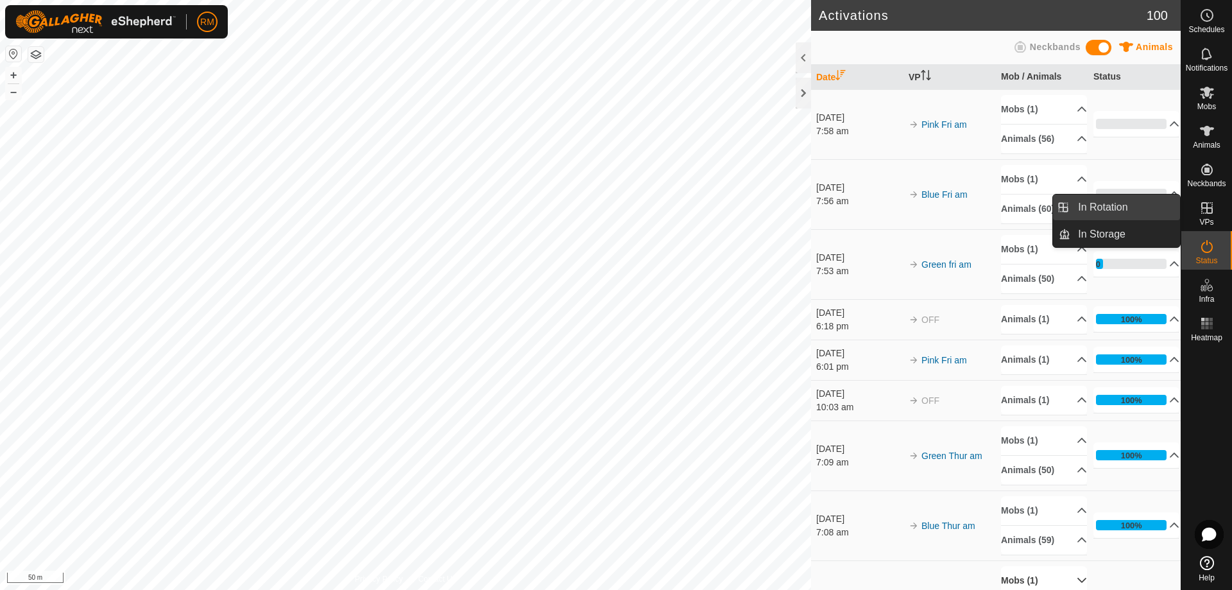
click at [1112, 203] on link "In Rotation" at bounding box center [1125, 207] width 110 height 26
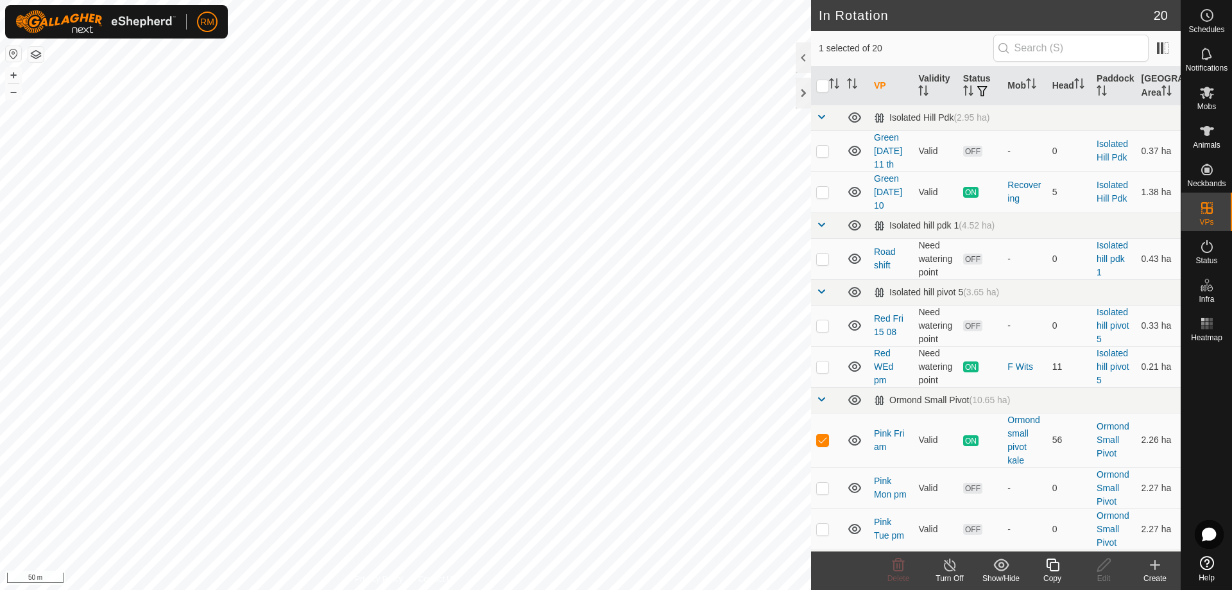
click at [1055, 567] on icon at bounding box center [1052, 564] width 16 height 15
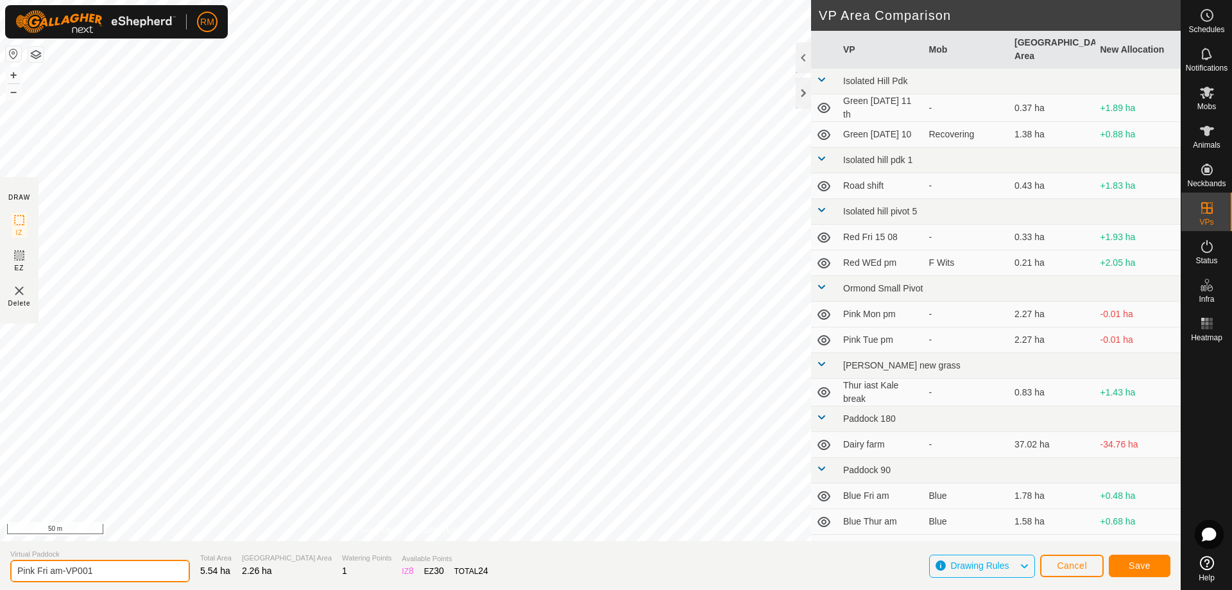
click at [62, 568] on input "Pink Fri am-VP001" at bounding box center [100, 570] width 180 height 22
click at [105, 568] on input "Pink Fri noon-VP001" at bounding box center [100, 570] width 180 height 22
click at [1133, 564] on span "Save" at bounding box center [1139, 565] width 22 height 10
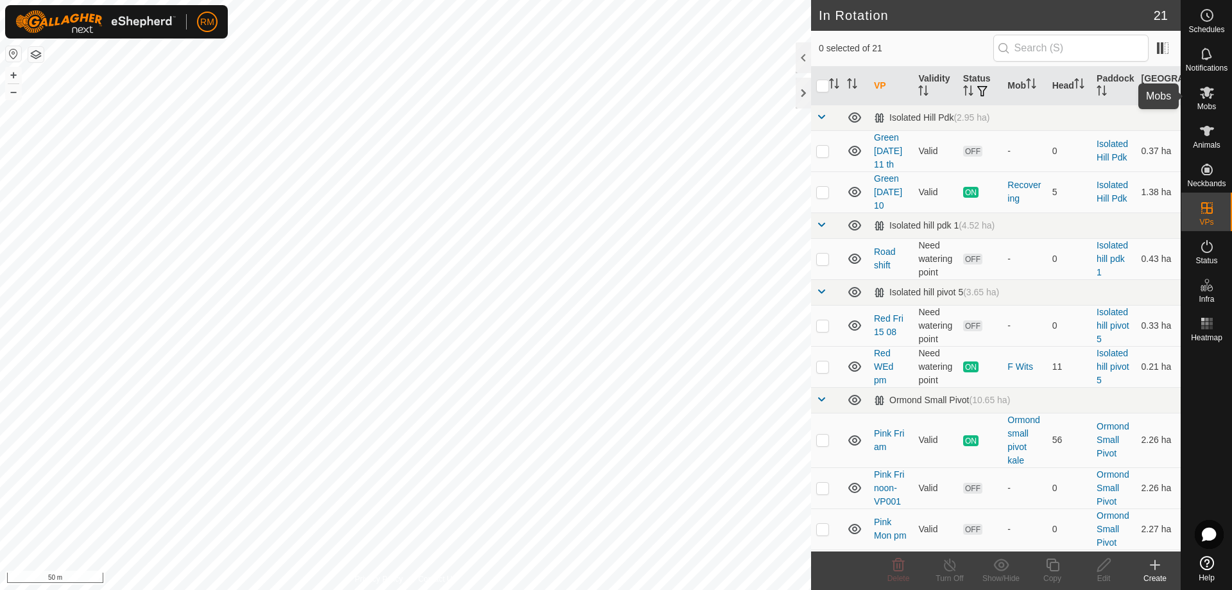
click at [1214, 98] on es-mob-svg-icon at bounding box center [1206, 92] width 23 height 21
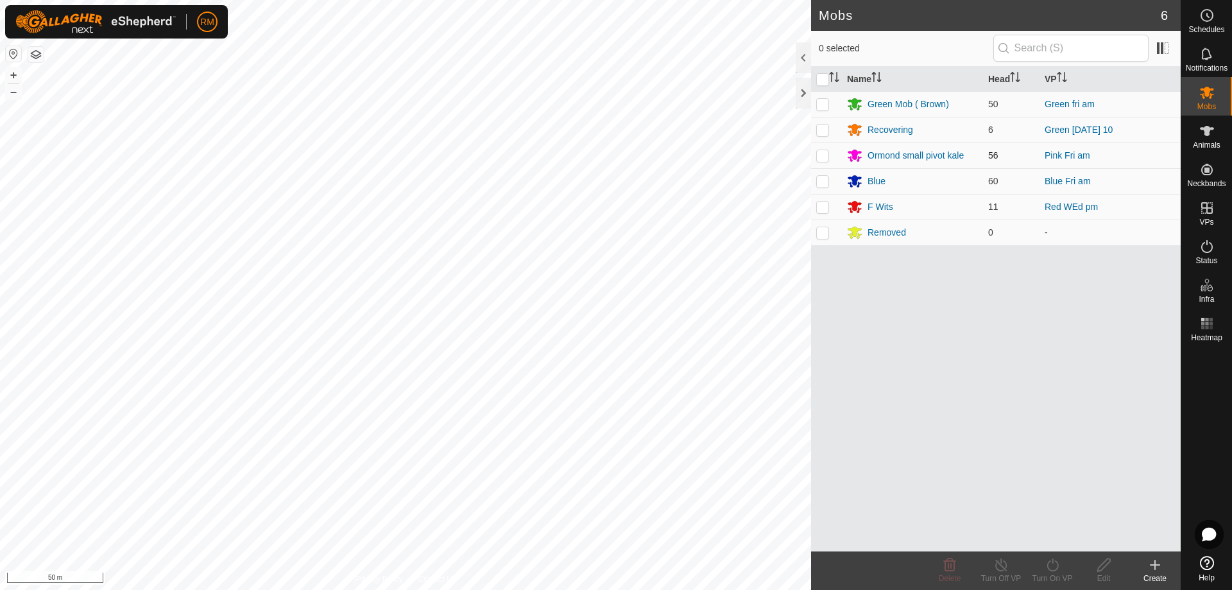
click at [819, 155] on p-checkbox at bounding box center [822, 155] width 13 height 10
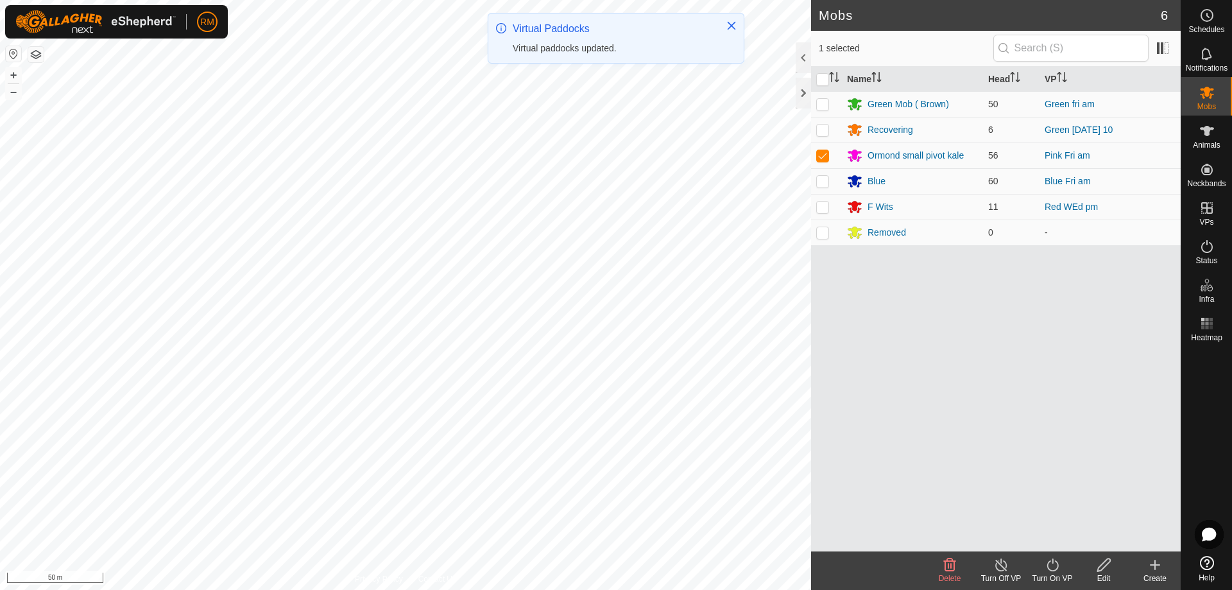
click at [1048, 563] on icon at bounding box center [1052, 564] width 16 height 15
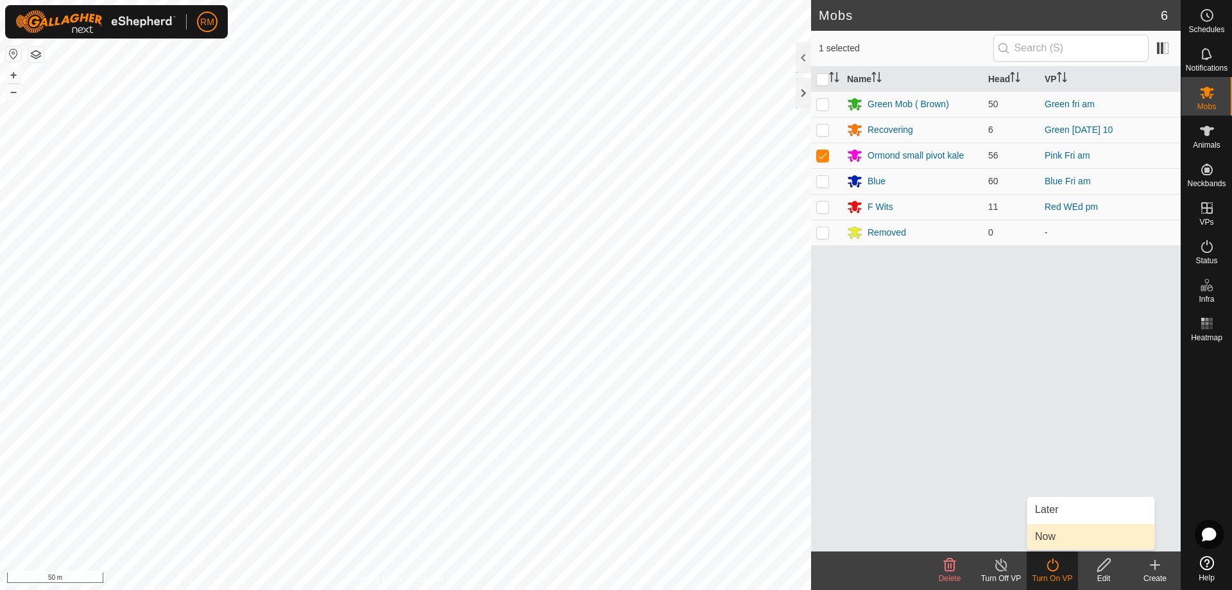
click at [1065, 539] on link "Now" at bounding box center [1090, 536] width 127 height 26
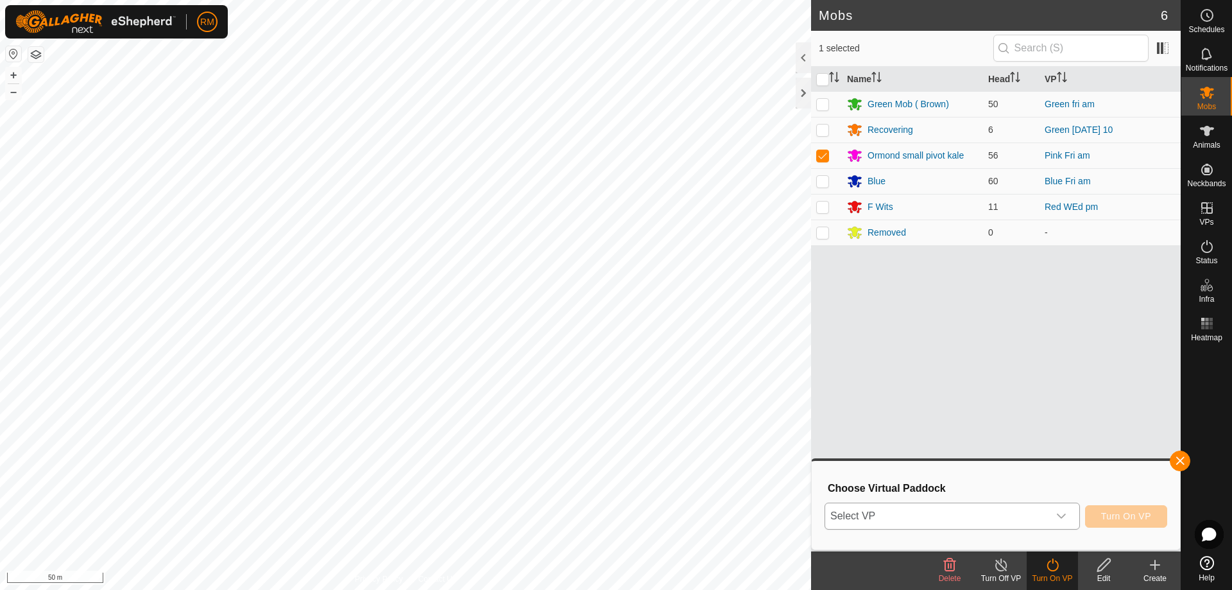
click at [1060, 514] on icon "dropdown trigger" at bounding box center [1061, 516] width 10 height 10
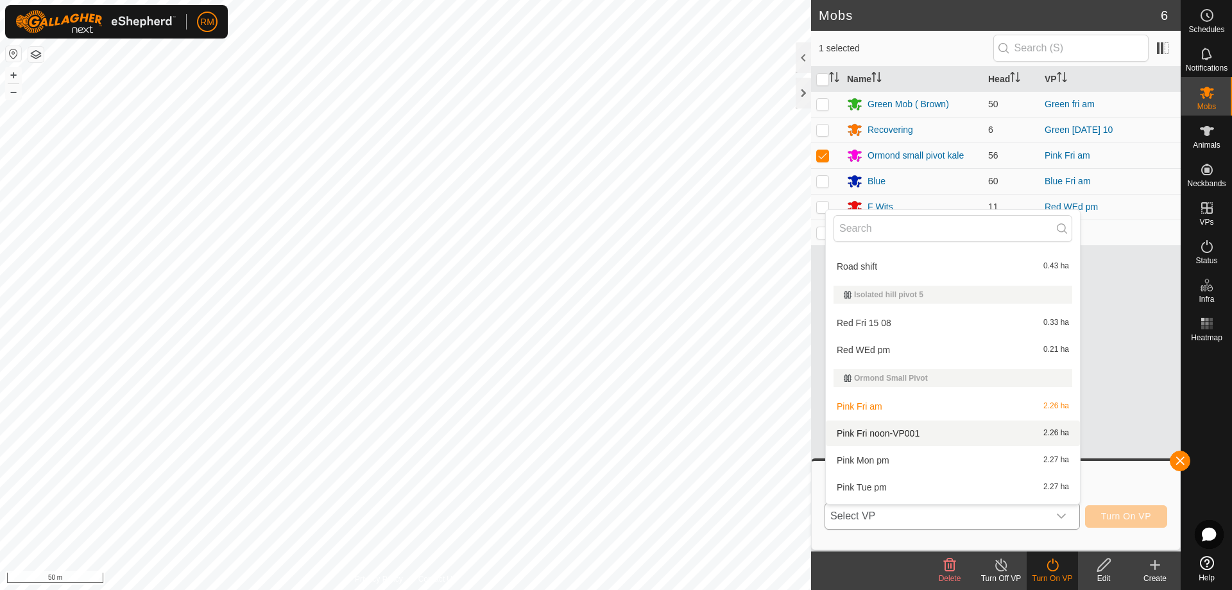
scroll to position [107, 0]
click at [892, 430] on li "Pink Fri noon-VP001 2.26 ha" at bounding box center [953, 433] width 254 height 26
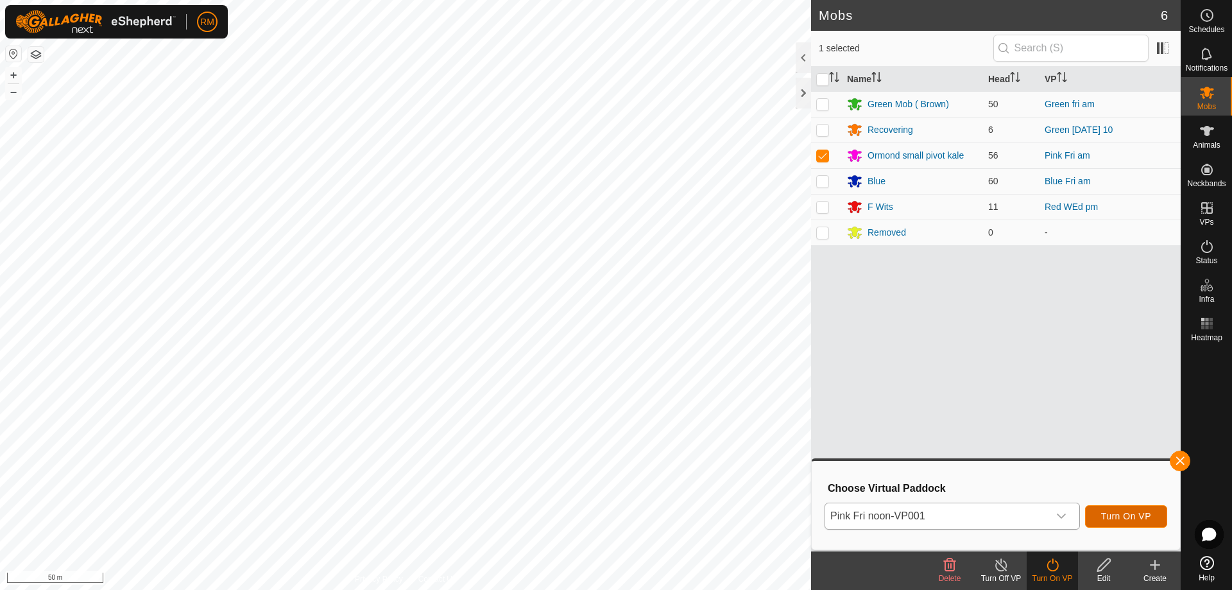
click at [1135, 518] on span "Turn On VP" at bounding box center [1126, 516] width 50 height 10
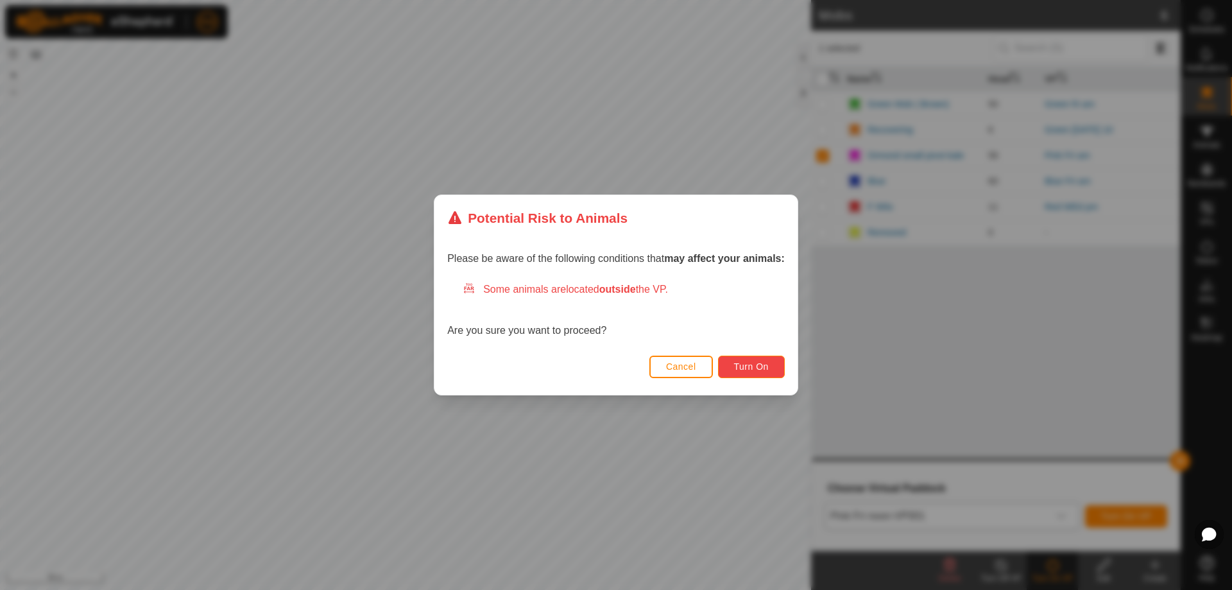
click at [738, 362] on span "Turn On" at bounding box center [751, 366] width 35 height 10
